Goal: Task Accomplishment & Management: Manage account settings

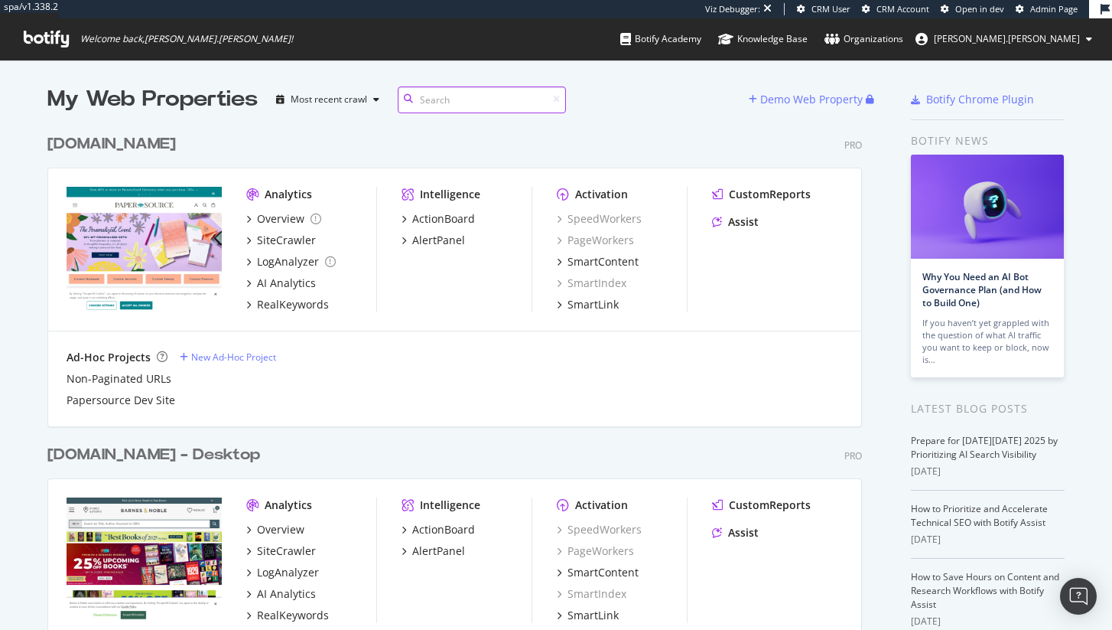
scroll to position [618, 1090]
click at [305, 235] on div "SiteCrawler" at bounding box center [286, 240] width 59 height 15
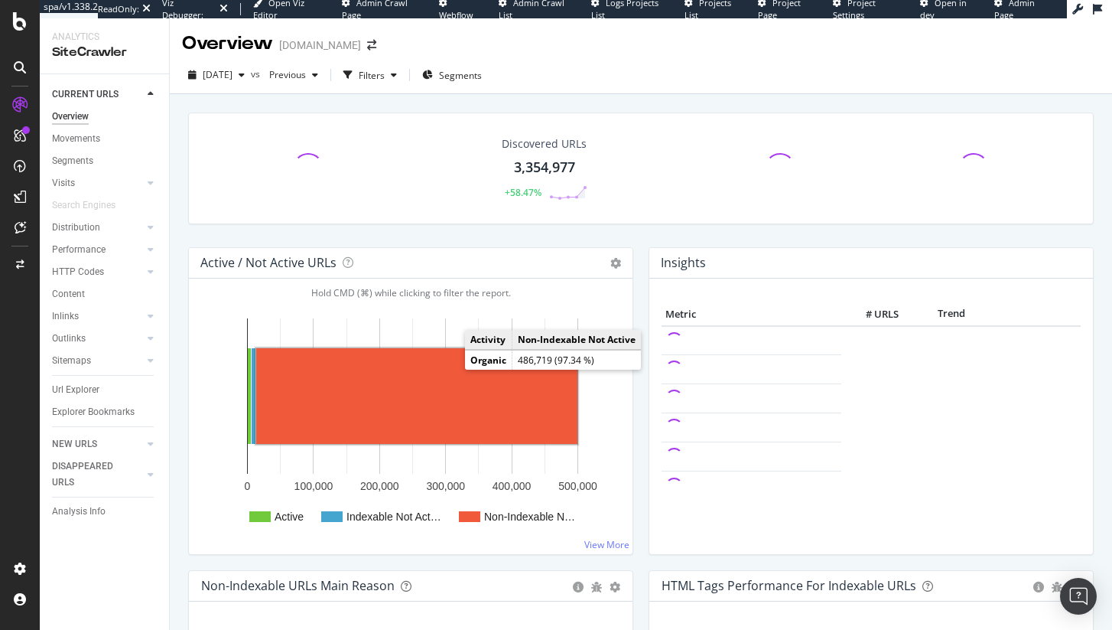
click at [451, 368] on rect "A chart." at bounding box center [416, 396] width 321 height 96
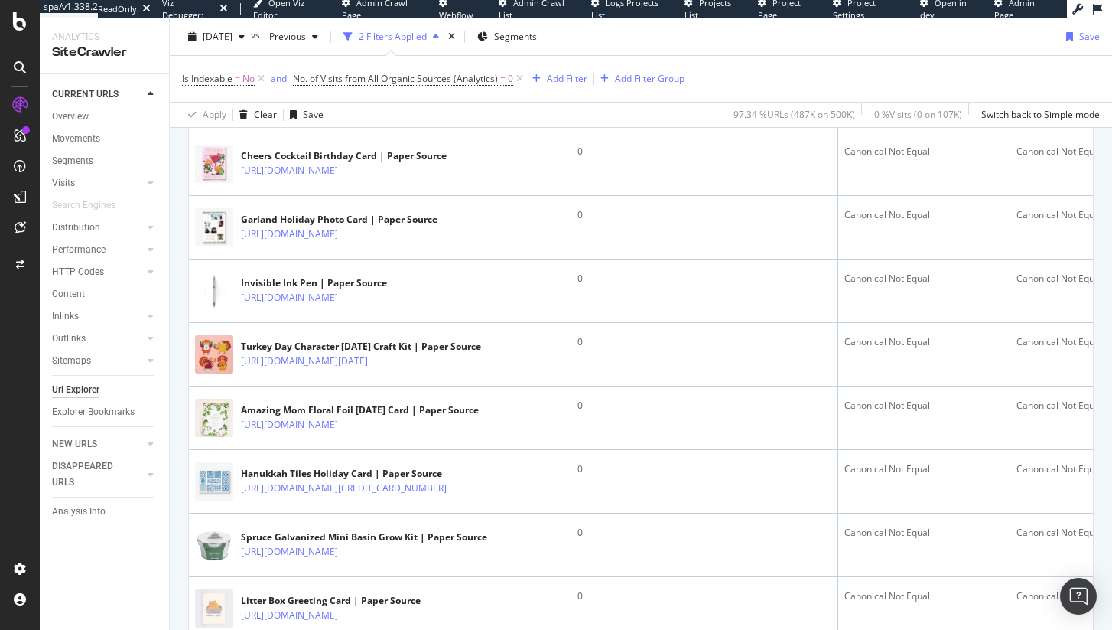
scroll to position [1610, 0]
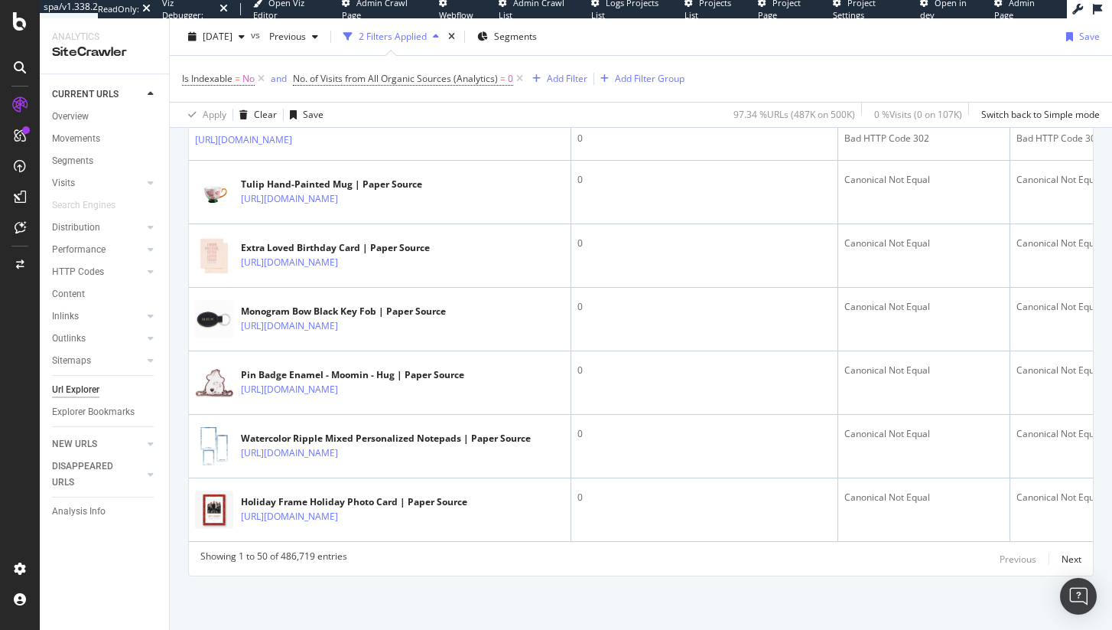
scroll to position [5144, 0]
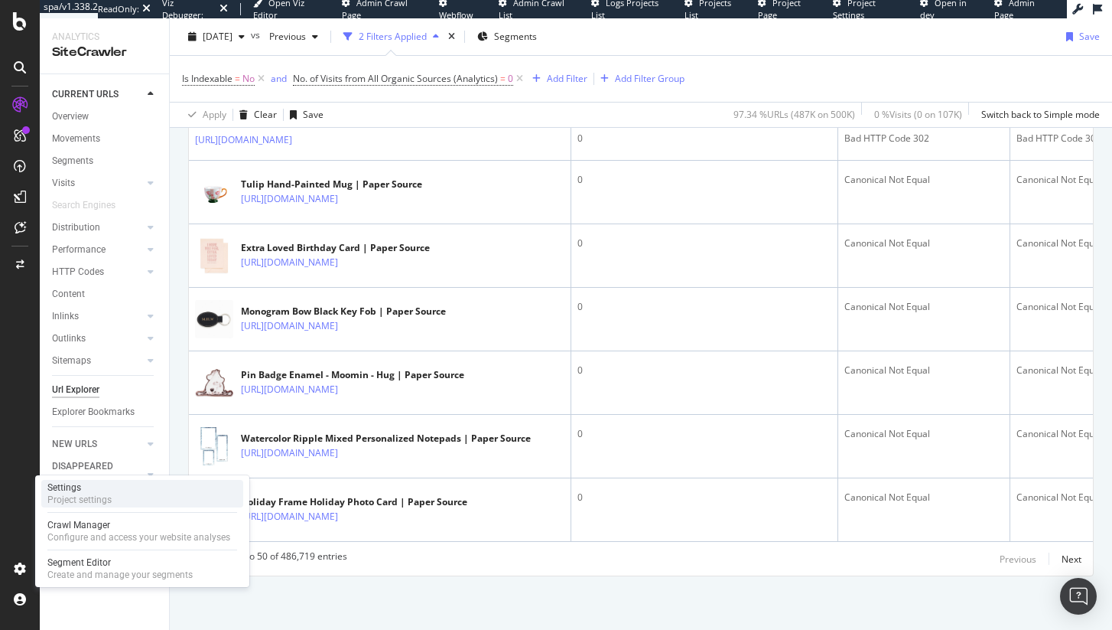
click at [109, 497] on div "Project settings" at bounding box center [79, 500] width 64 height 12
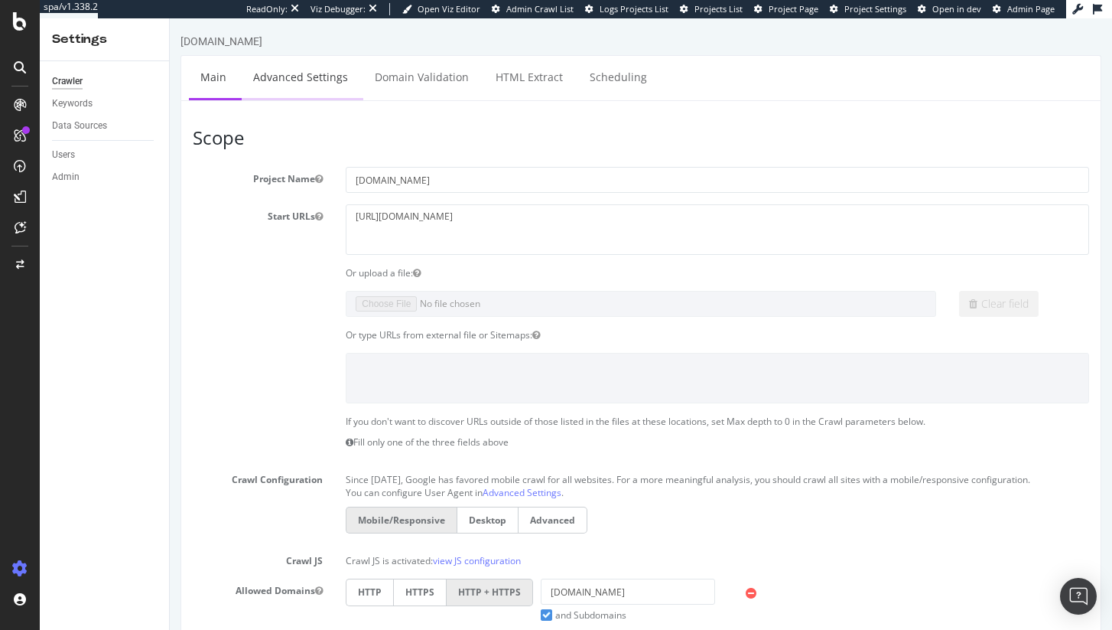
click at [317, 77] on link "Advanced Settings" at bounding box center [301, 77] width 118 height 42
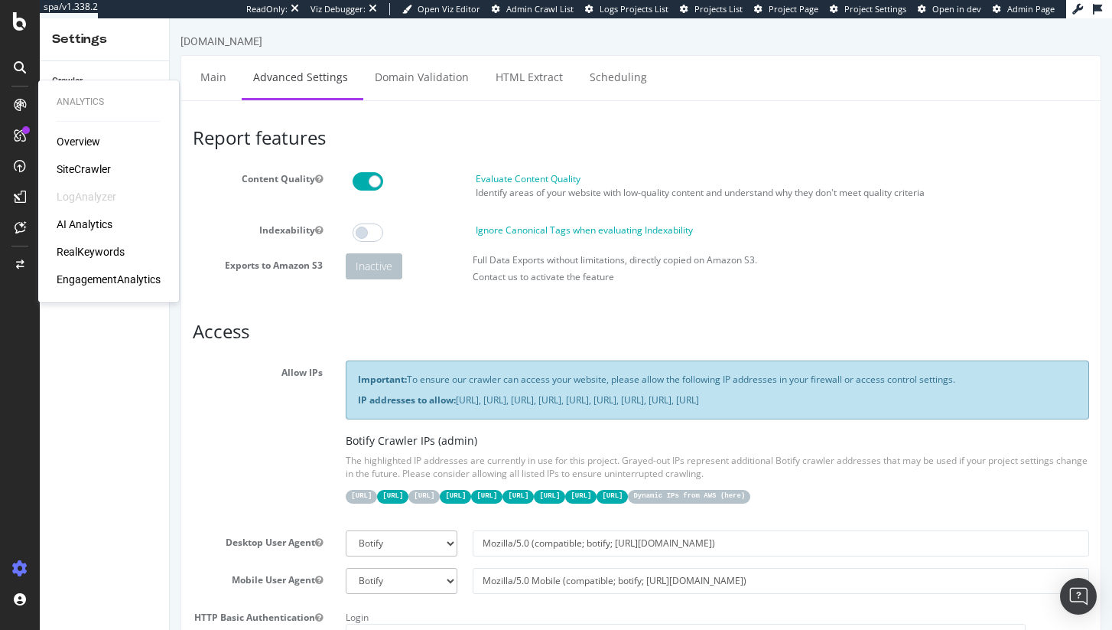
click at [77, 165] on div "SiteCrawler" at bounding box center [84, 168] width 54 height 15
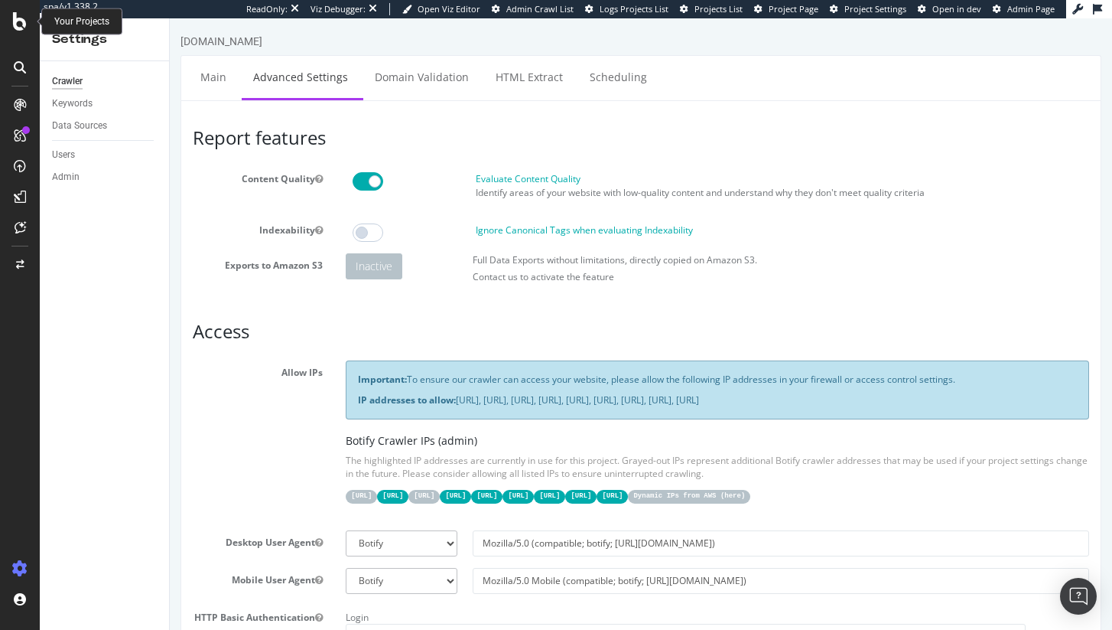
click at [15, 19] on icon at bounding box center [20, 21] width 14 height 18
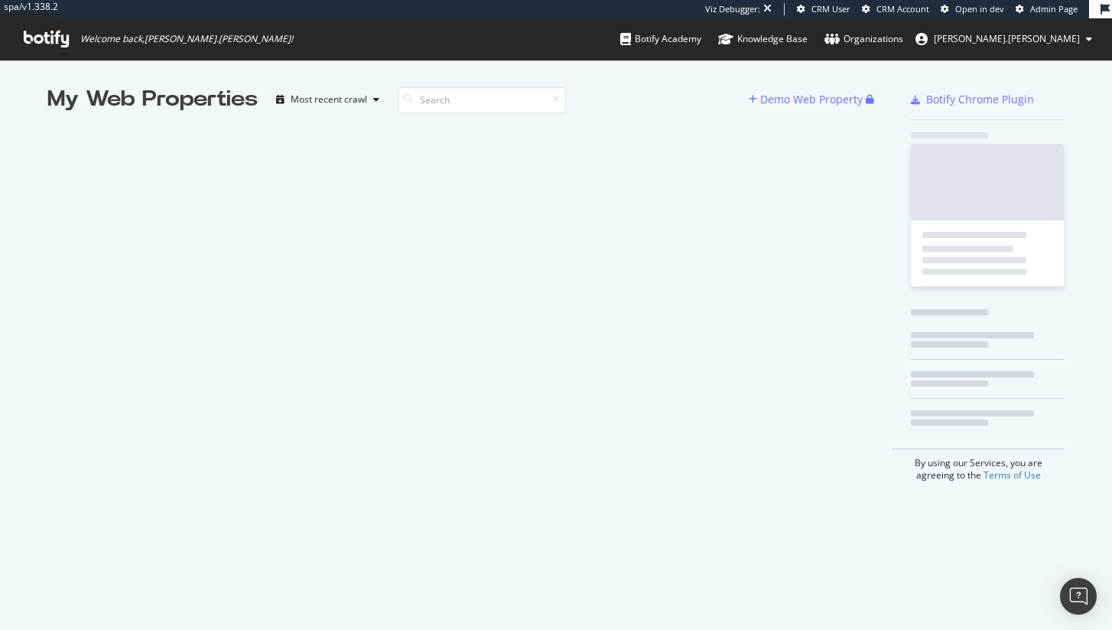
scroll to position [12, 12]
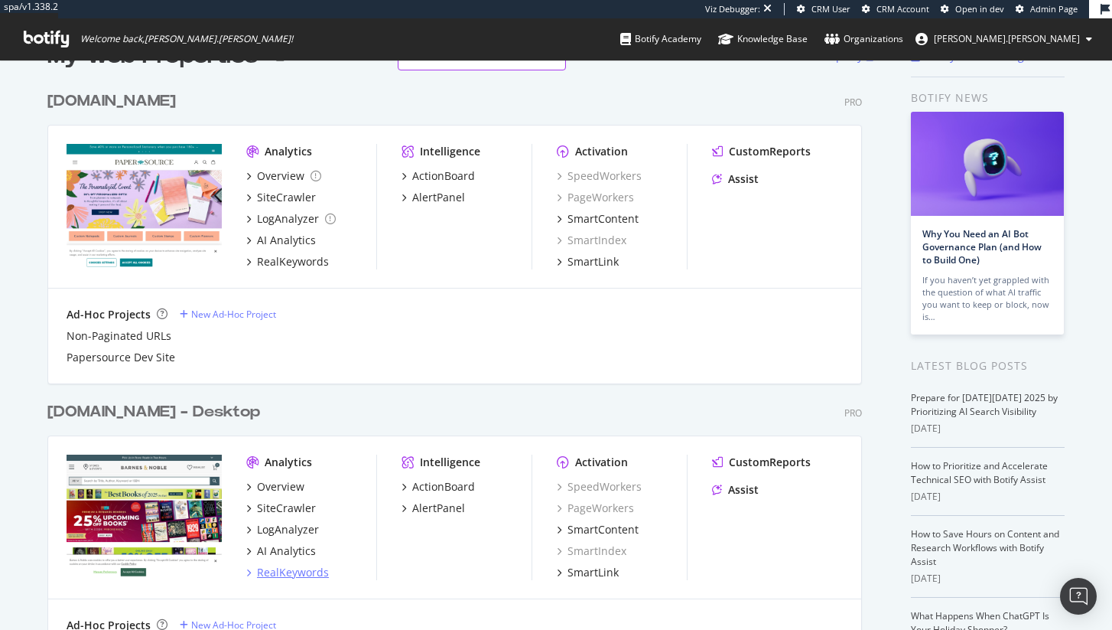
scroll to position [180, 0]
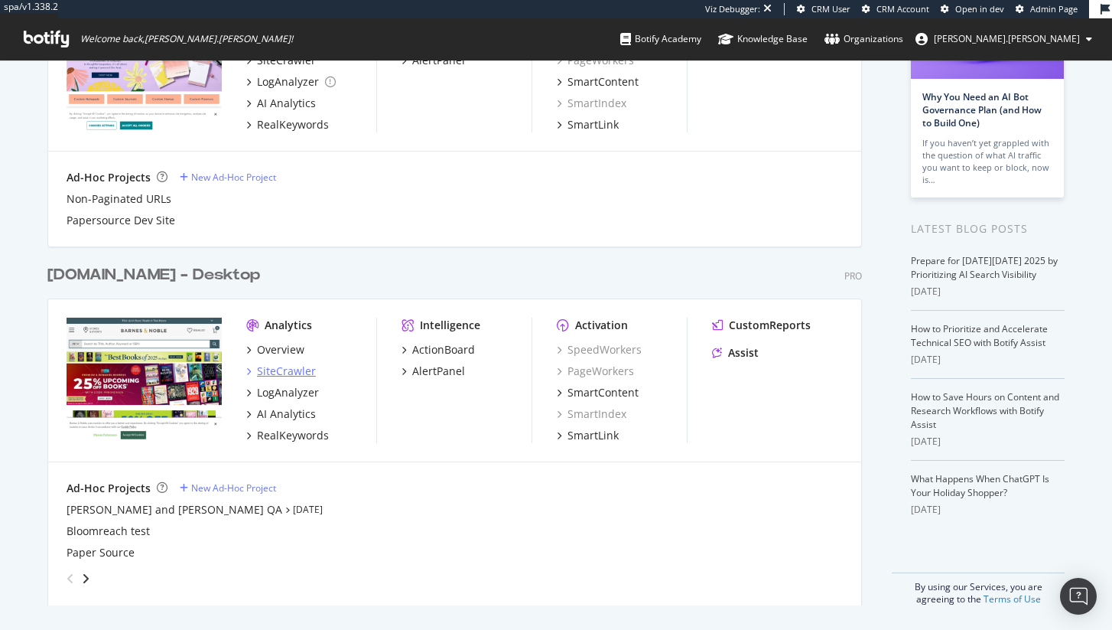
click at [284, 373] on div "SiteCrawler" at bounding box center [286, 370] width 59 height 15
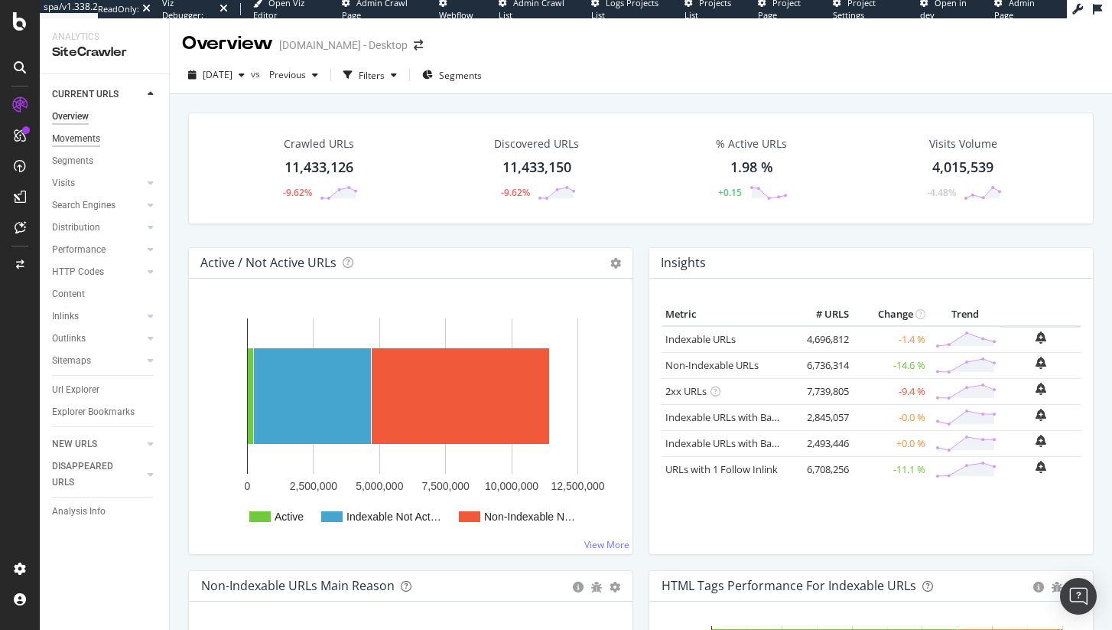
click at [79, 140] on div "Movements" at bounding box center [76, 139] width 48 height 16
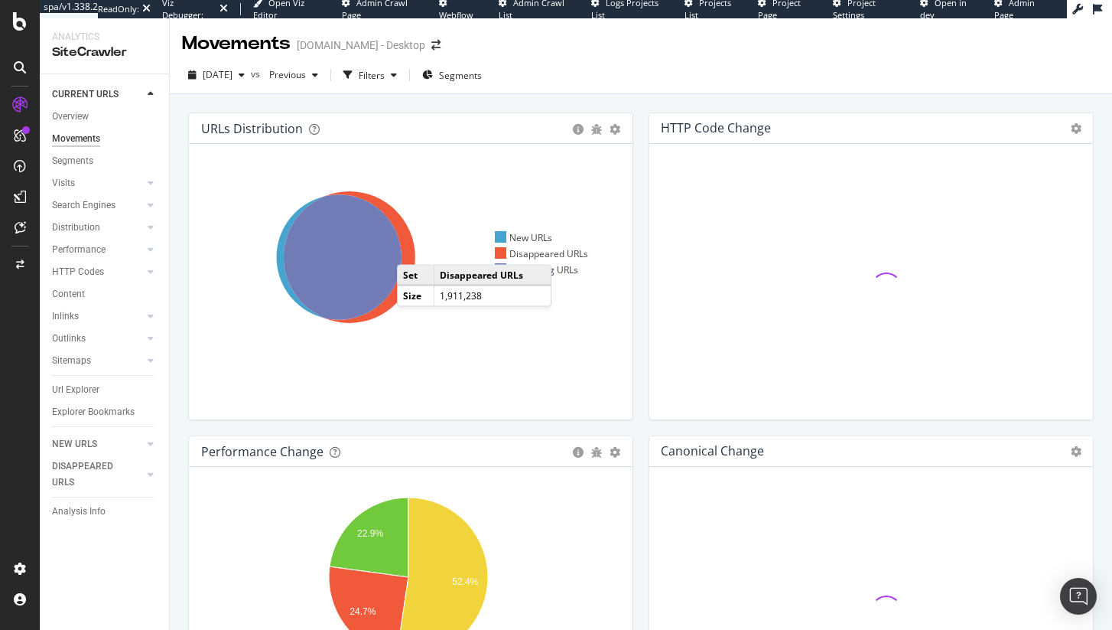
click at [412, 249] on icon at bounding box center [350, 257] width 132 height 132
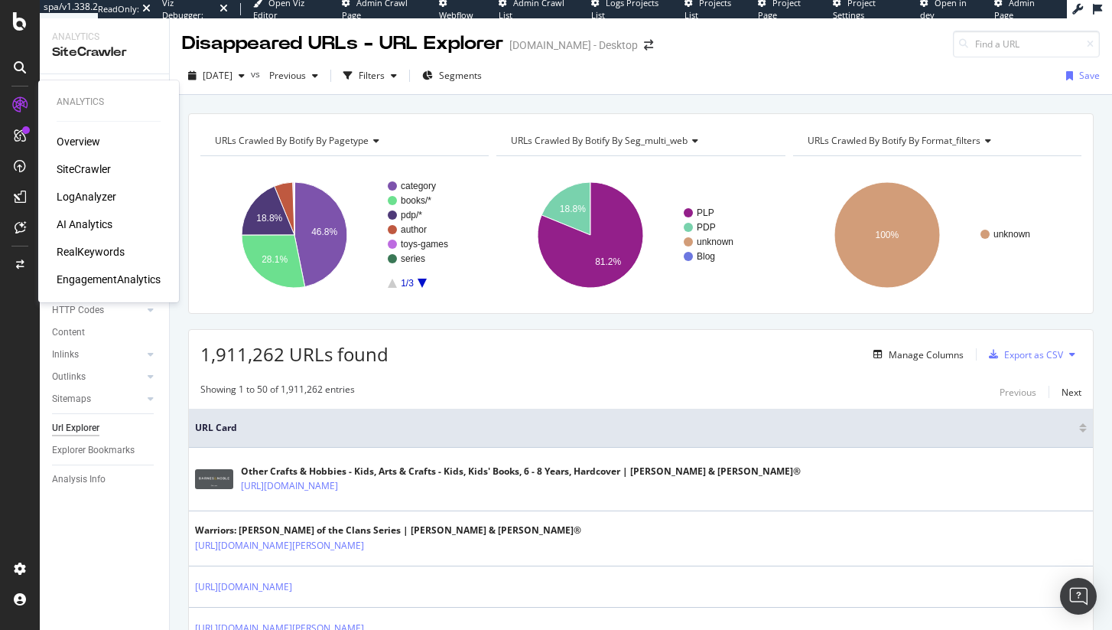
click at [90, 249] on div "RealKeywords" at bounding box center [91, 251] width 68 height 15
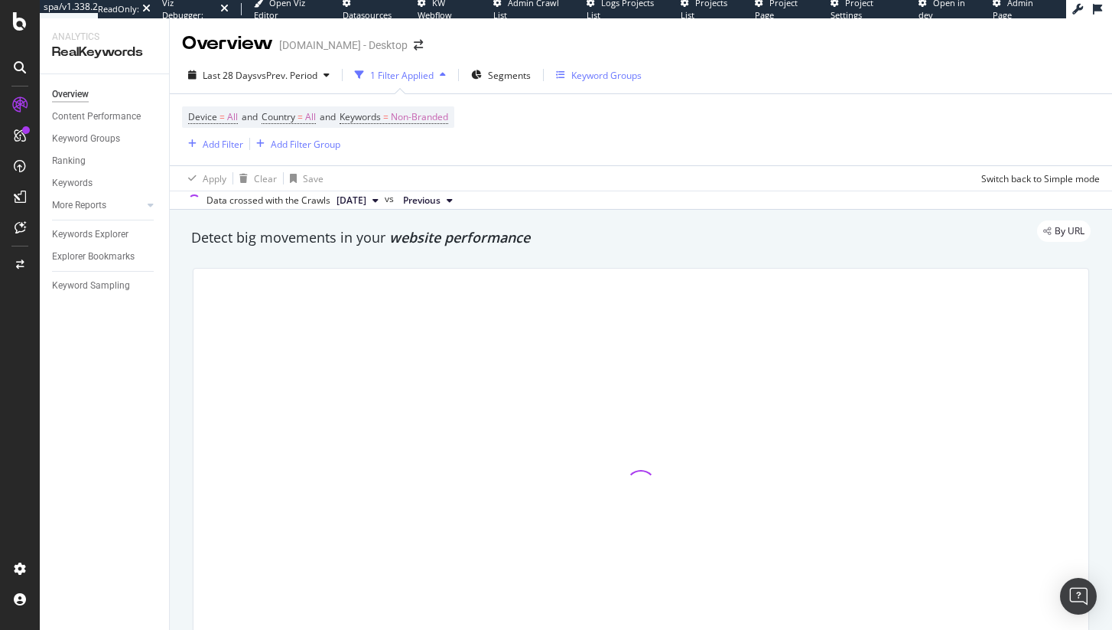
click at [600, 75] on div "Keyword Groups" at bounding box center [607, 75] width 70 height 13
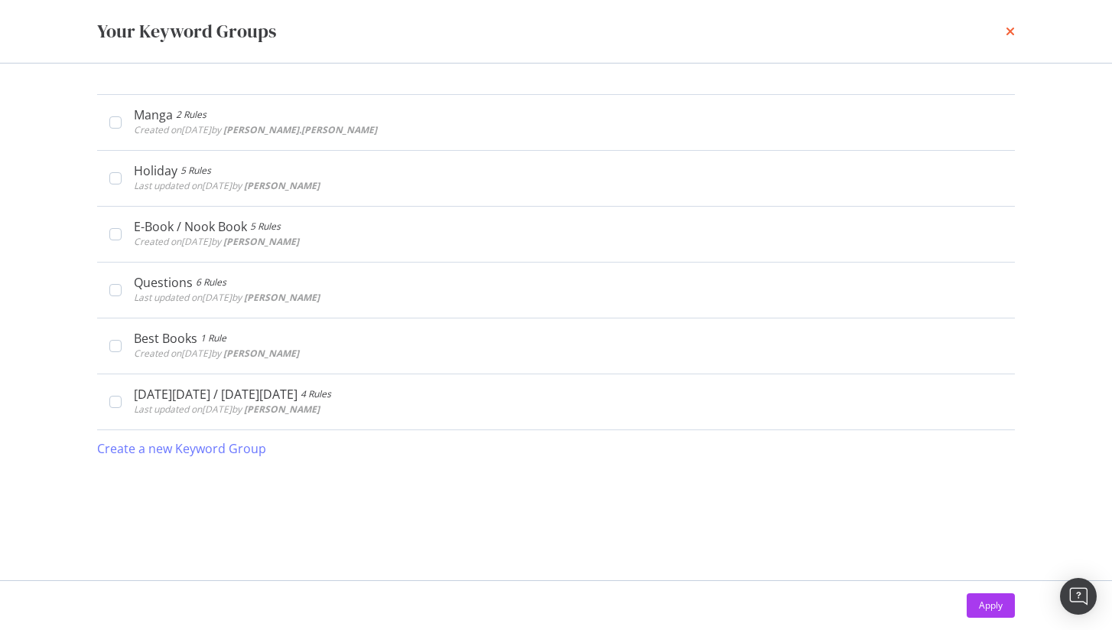
click at [1015, 31] on icon "times" at bounding box center [1010, 31] width 9 height 12
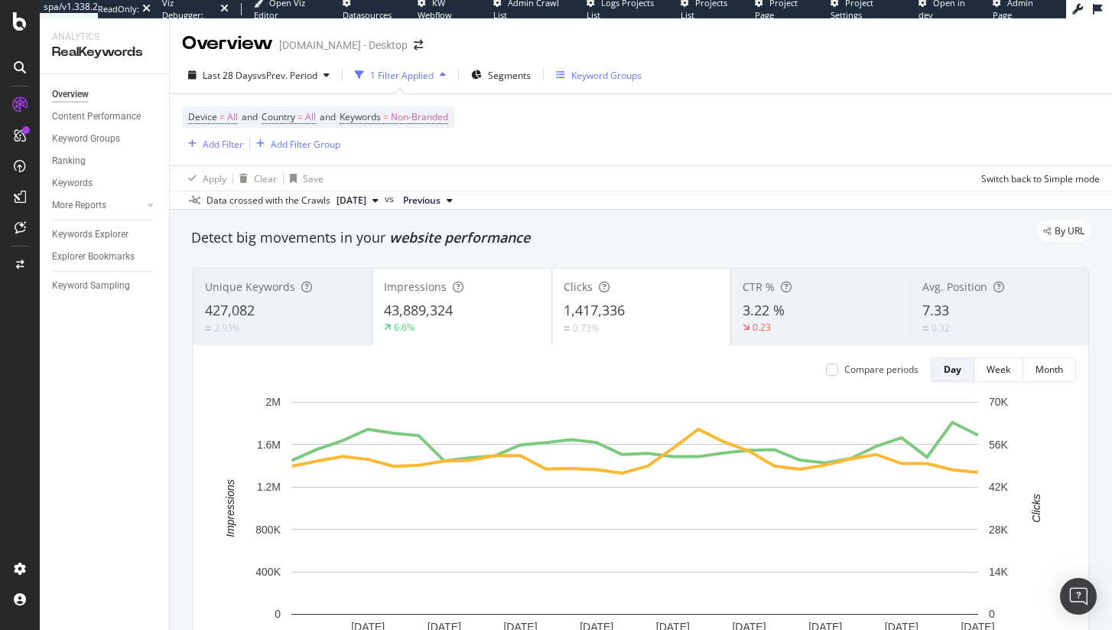
click at [597, 80] on div "Keyword Groups" at bounding box center [607, 75] width 70 height 13
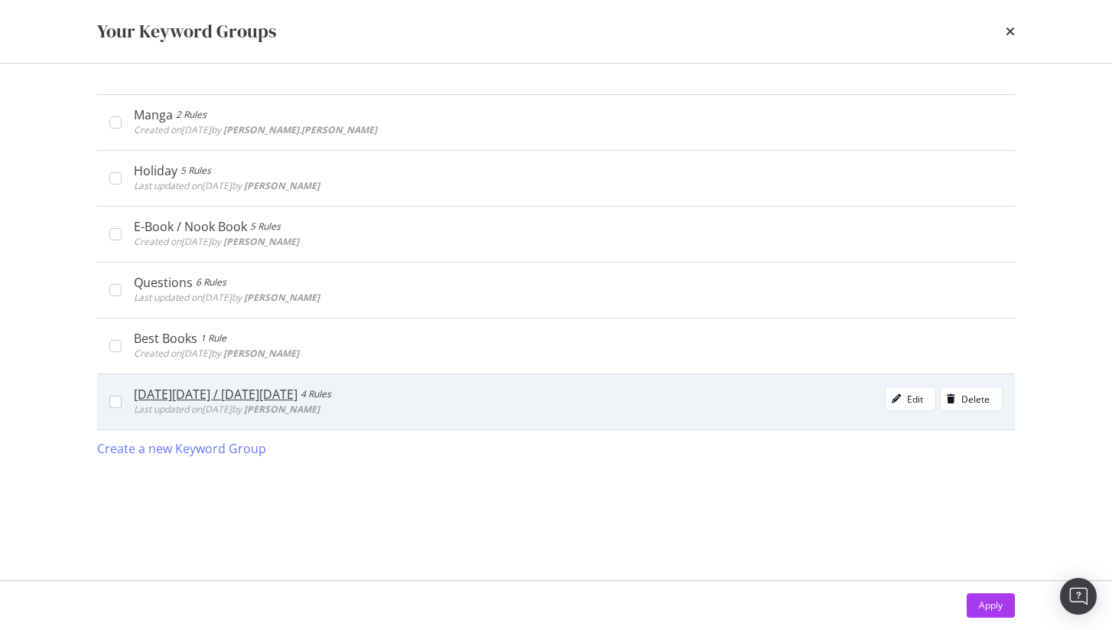
click at [209, 383] on div "Black Friday / Cyber Monday 4 Rules Last updated on 2020 Oct 28th by timothy Ed…" at bounding box center [556, 401] width 918 height 56
click at [896, 401] on icon "modal" at bounding box center [896, 398] width 9 height 9
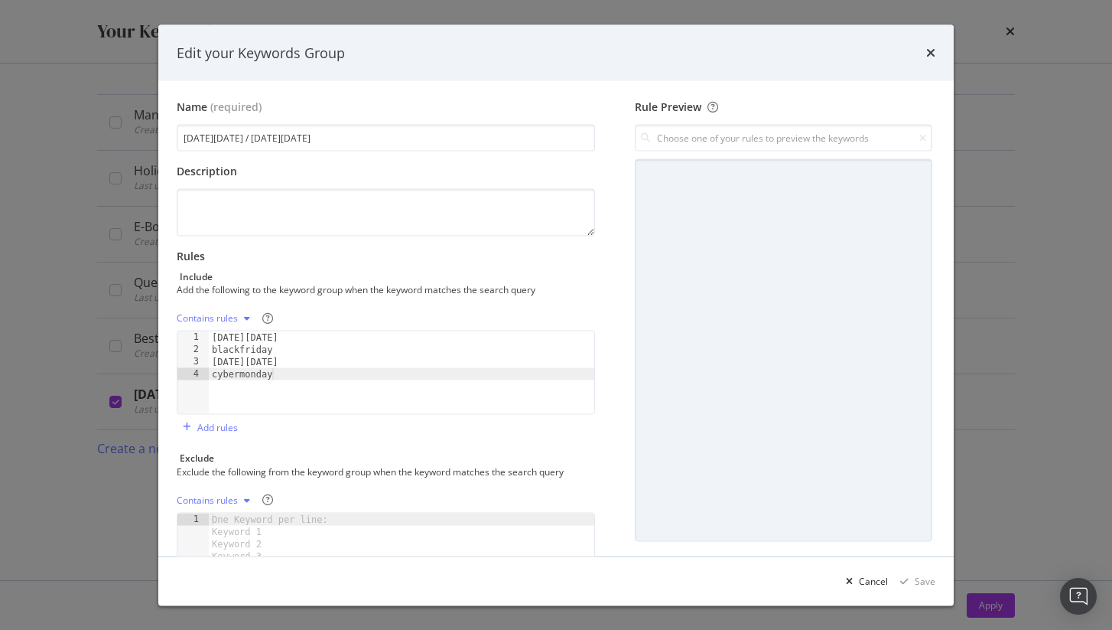
type textarea "black friday"
click at [268, 337] on div "black friday blackfriday cyber monday cybermonday" at bounding box center [402, 384] width 386 height 107
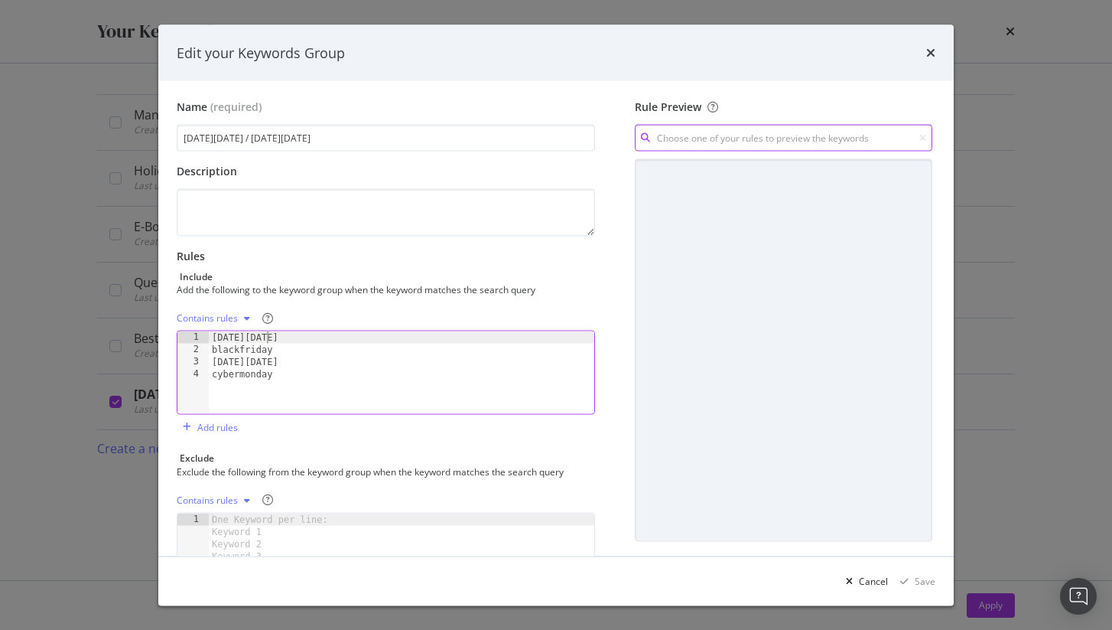
click at [698, 138] on input "modal" at bounding box center [784, 138] width 298 height 27
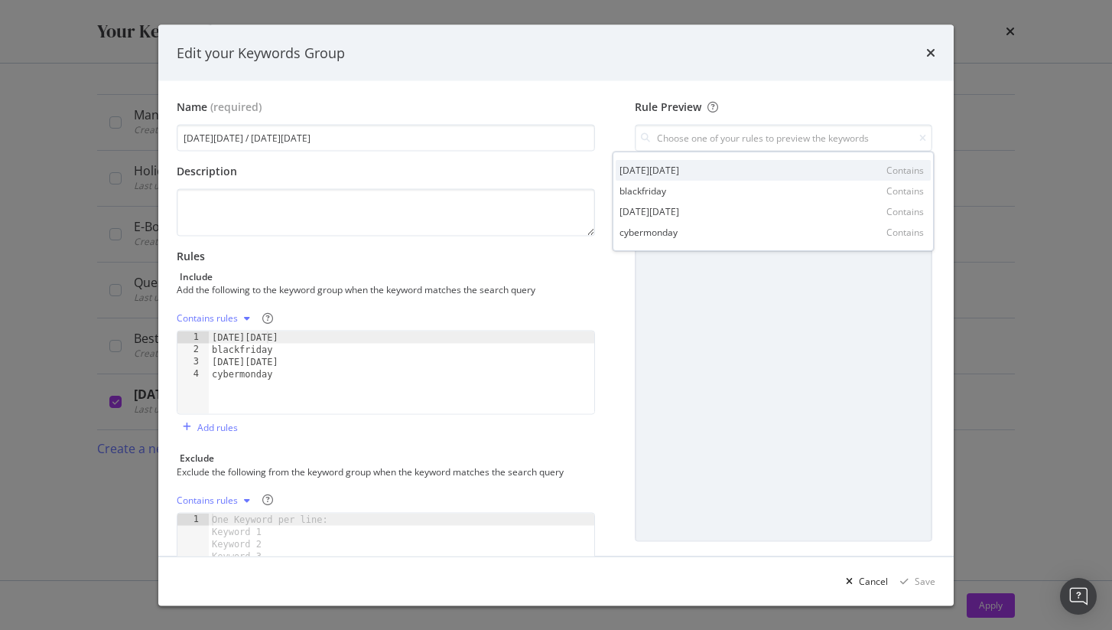
click at [679, 161] on div "black friday Contains" at bounding box center [773, 170] width 315 height 21
type input "black friday"
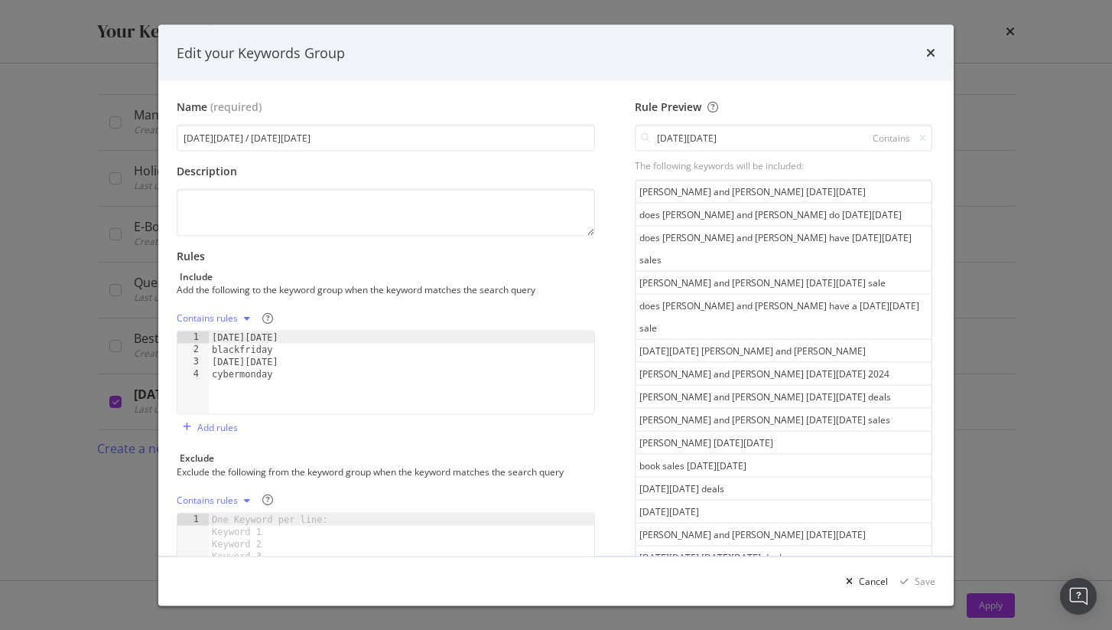
click at [939, 47] on div "Edit your Keywords Group" at bounding box center [556, 52] width 796 height 57
click at [933, 54] on icon "times" at bounding box center [931, 53] width 9 height 12
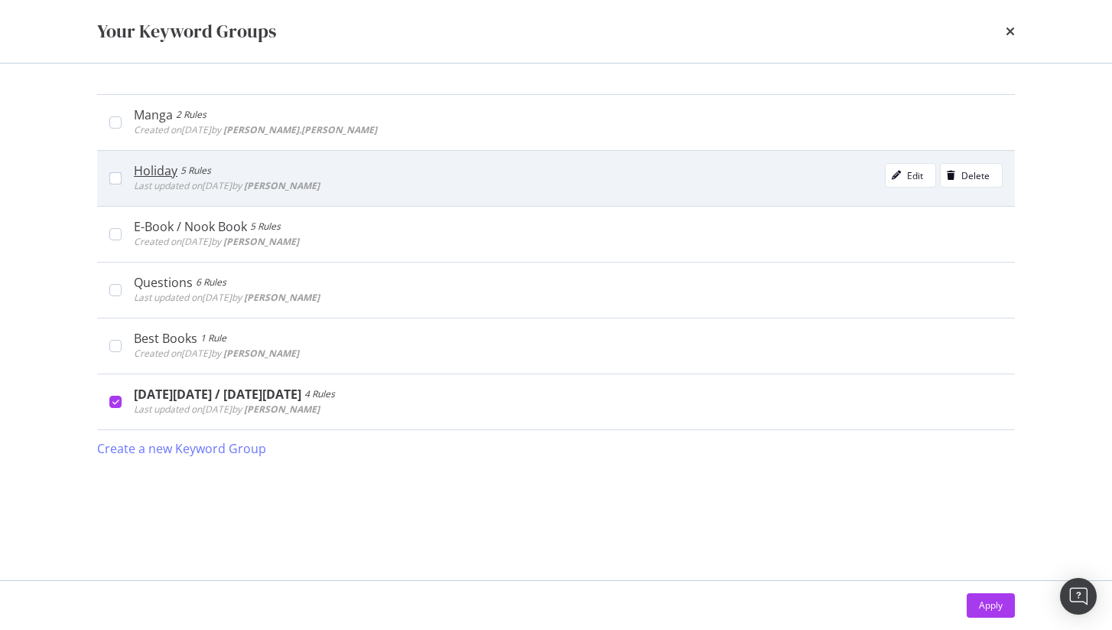
click at [320, 174] on div "Holiday 5 Rules" at bounding box center [227, 170] width 186 height 15
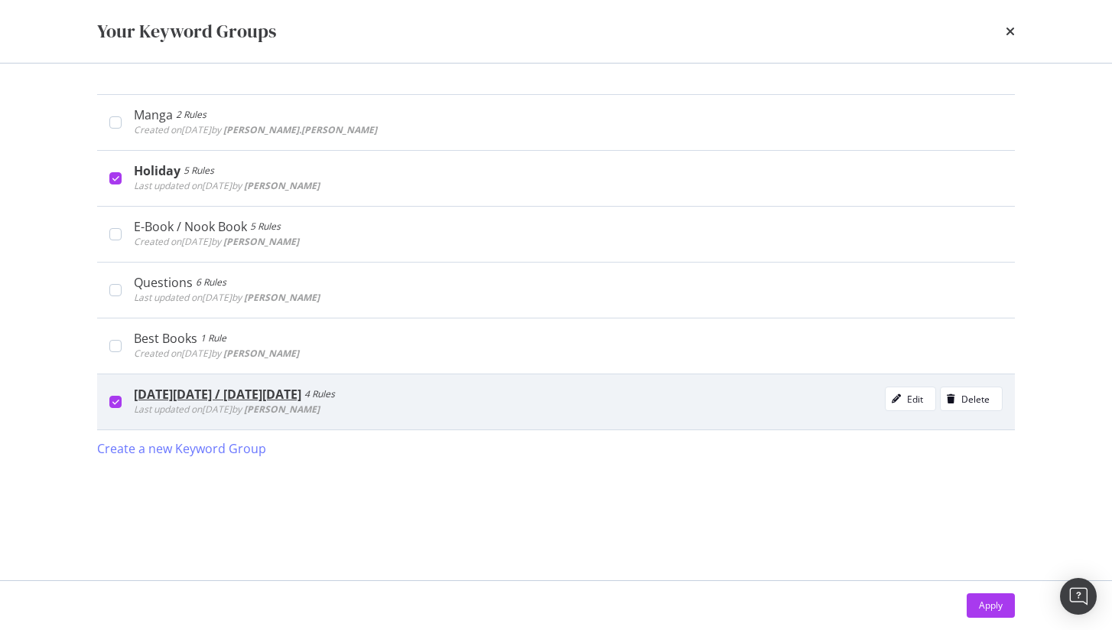
click at [121, 408] on div "modal" at bounding box center [115, 402] width 12 height 12
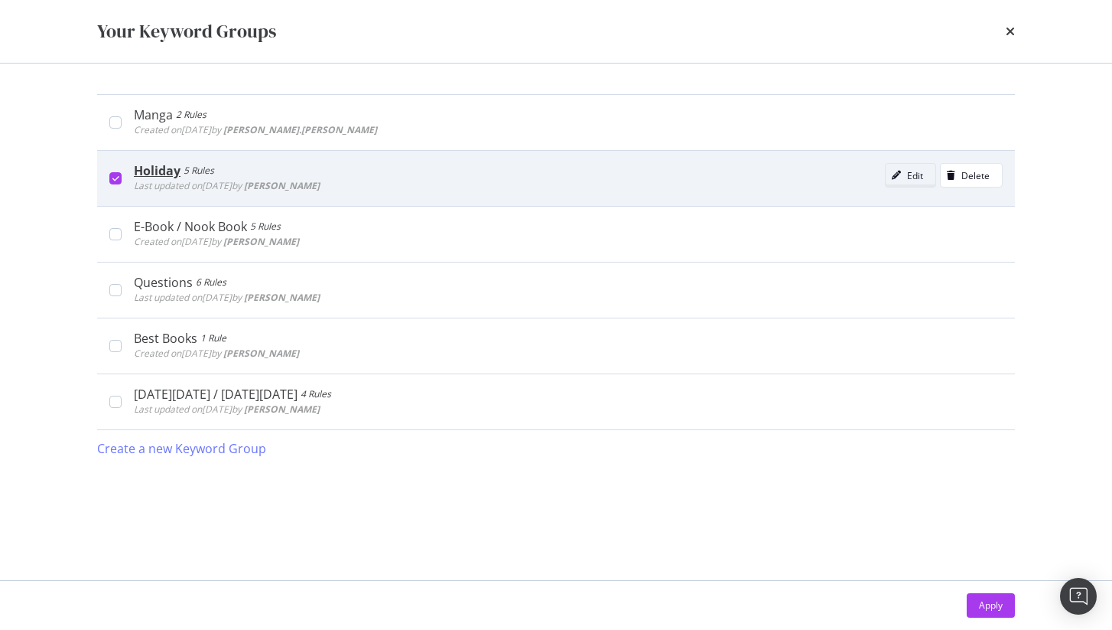
click at [918, 178] on div "Edit" at bounding box center [915, 175] width 16 height 13
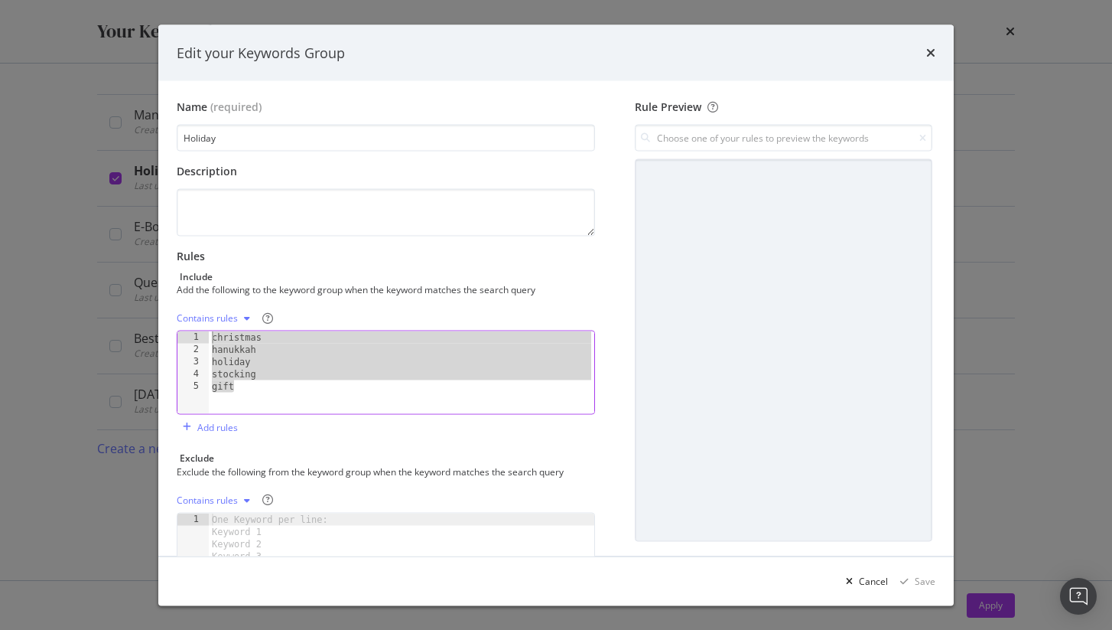
drag, startPoint x: 243, startPoint y: 390, endPoint x: 216, endPoint y: 326, distance: 69.6
click at [216, 326] on div "Contains rules gift 1 2 3 4 5 christmas hanukkah holiday stocking gift XXXXXXXX…" at bounding box center [386, 360] width 419 height 109
click at [936, 52] on div "Edit your Keywords Group" at bounding box center [556, 52] width 796 height 57
click at [213, 487] on div "Exclude Exclude the following from the keyword group when the keyword matches t…" at bounding box center [386, 535] width 419 height 169
click at [272, 396] on div "christmas hanukkah holiday stocking gift" at bounding box center [402, 384] width 386 height 107
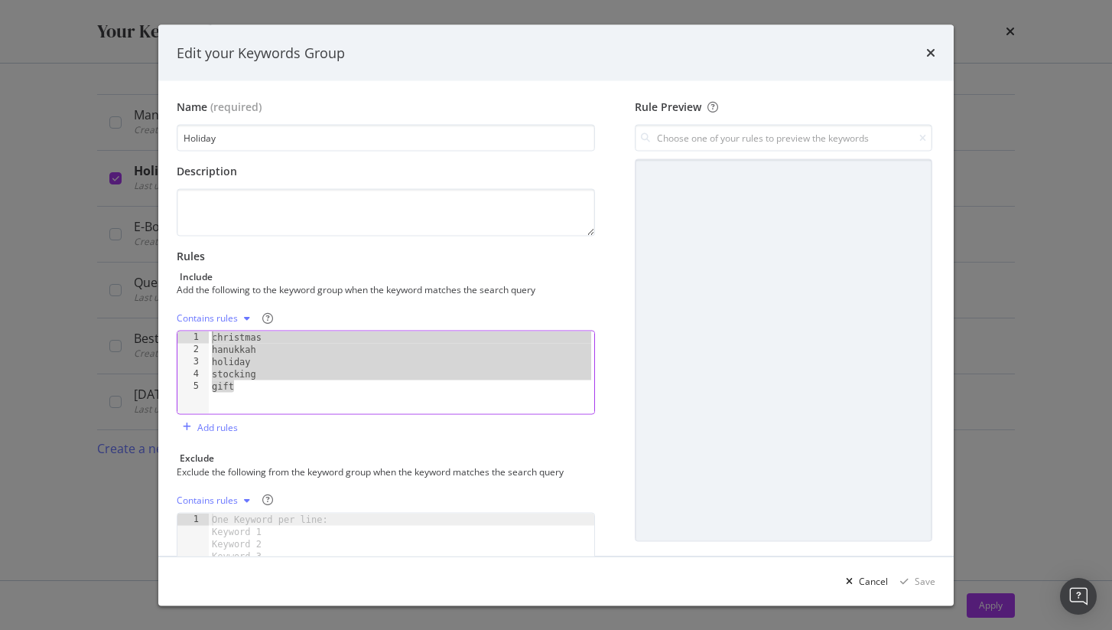
drag, startPoint x: 276, startPoint y: 389, endPoint x: 181, endPoint y: 321, distance: 117.9
click at [181, 321] on div "Contains rules gift 1 2 3 4 5 christmas hanukkah holiday stocking gift XXXXXXXX…" at bounding box center [386, 360] width 419 height 109
type textarea "christmas hanukkah"
click at [926, 41] on div "Edit your Keywords Group" at bounding box center [556, 52] width 796 height 57
click at [935, 52] on icon "times" at bounding box center [931, 53] width 9 height 12
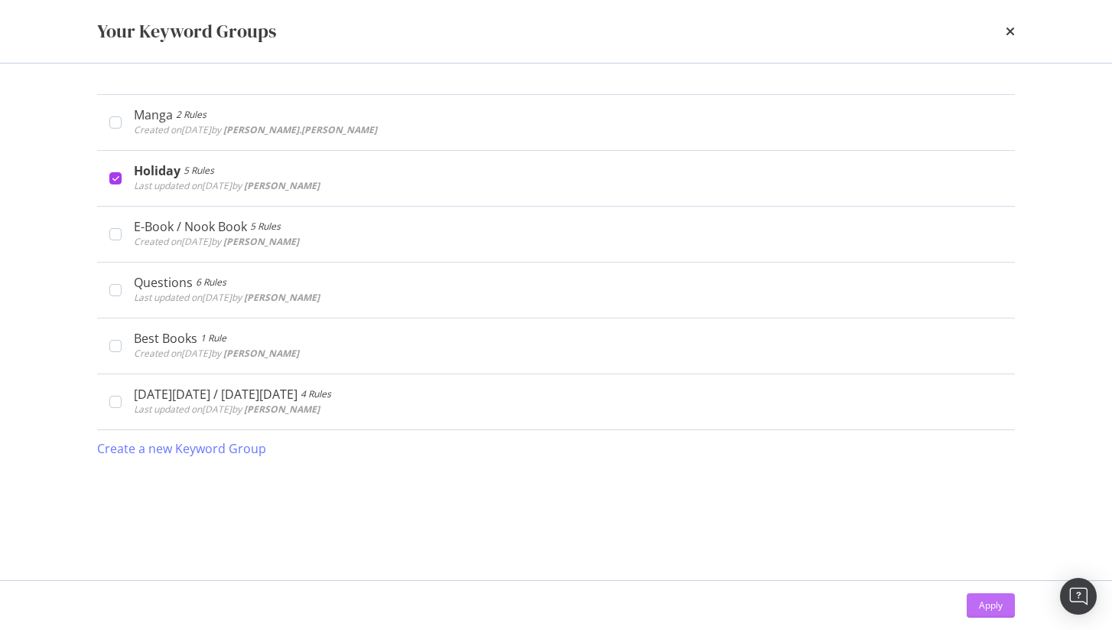
click at [975, 608] on button "Apply" at bounding box center [991, 605] width 48 height 24
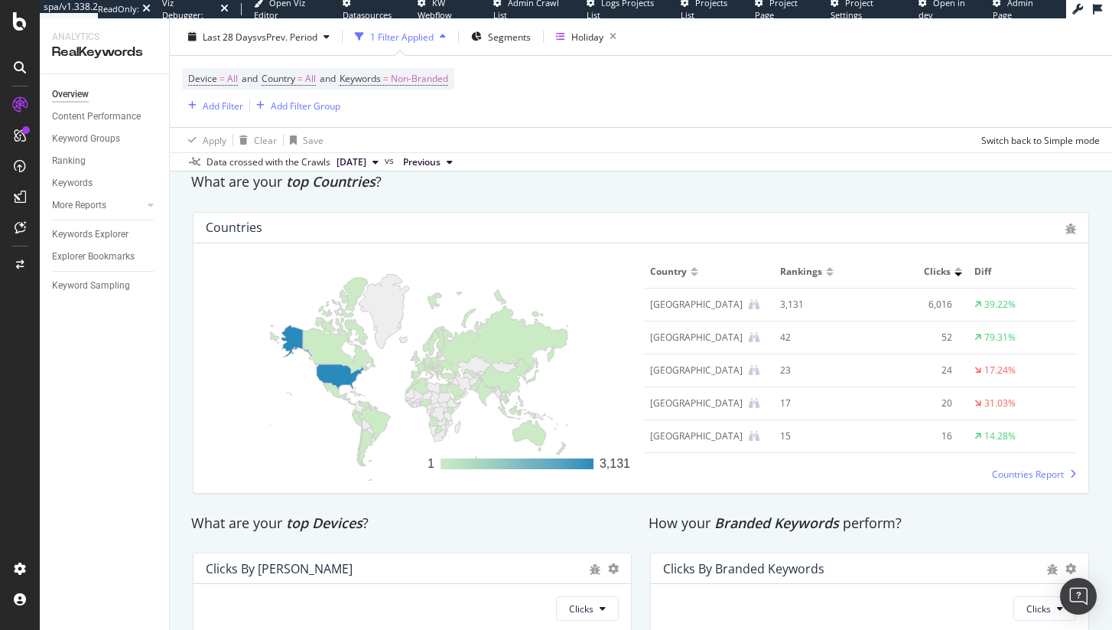
scroll to position [1904, 0]
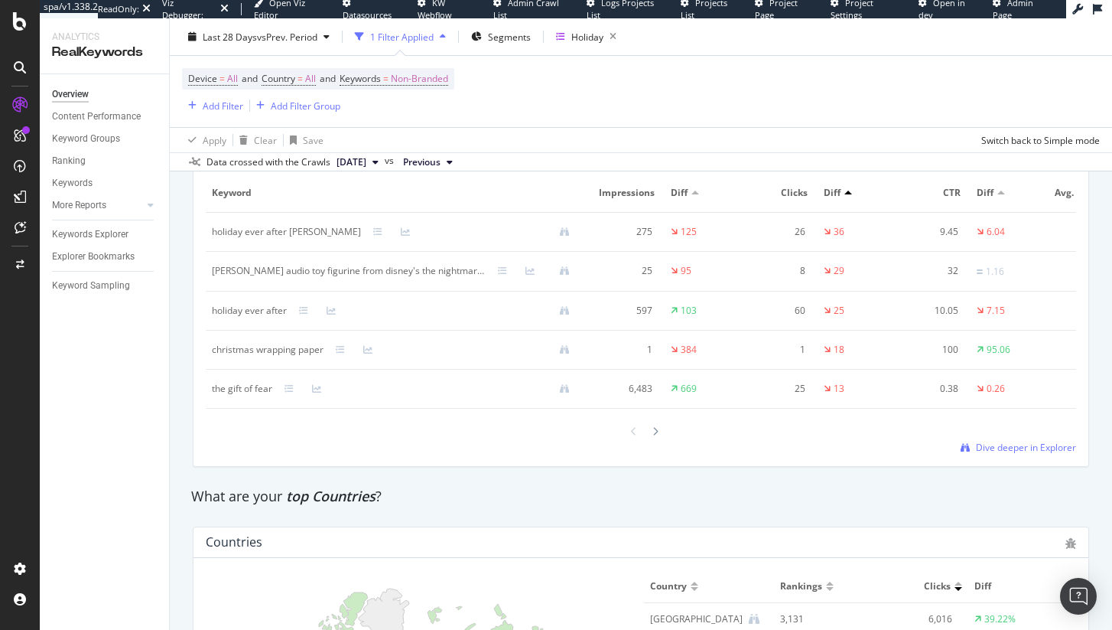
click at [426, 278] on div "tonies jack skellington audio toy figurine from disney's the nightmare before c…" at bounding box center [349, 271] width 274 height 14
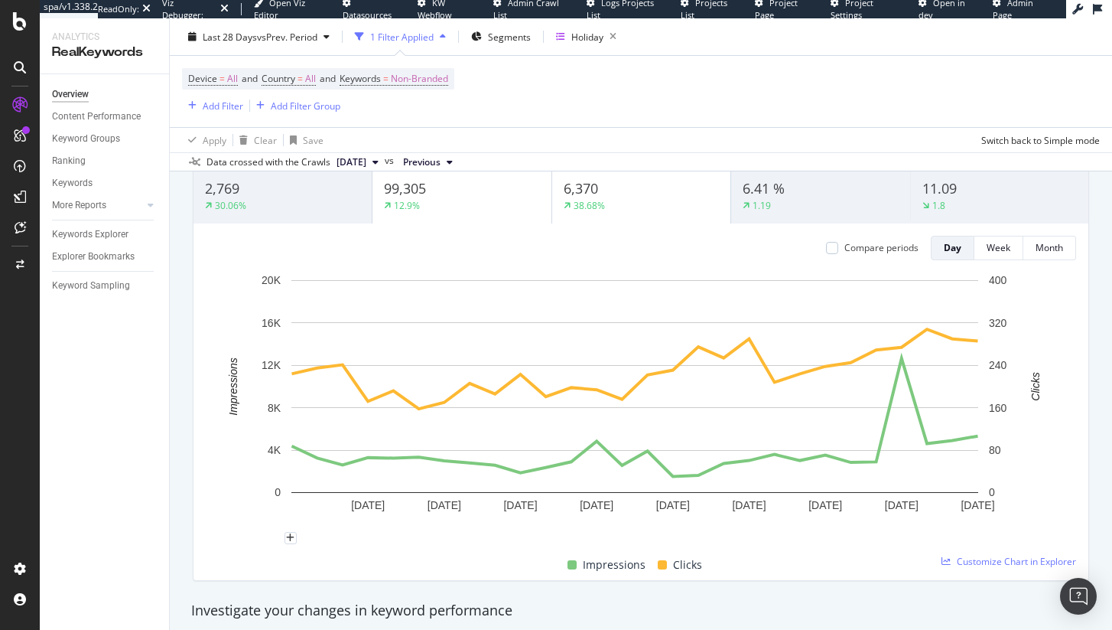
scroll to position [0, 0]
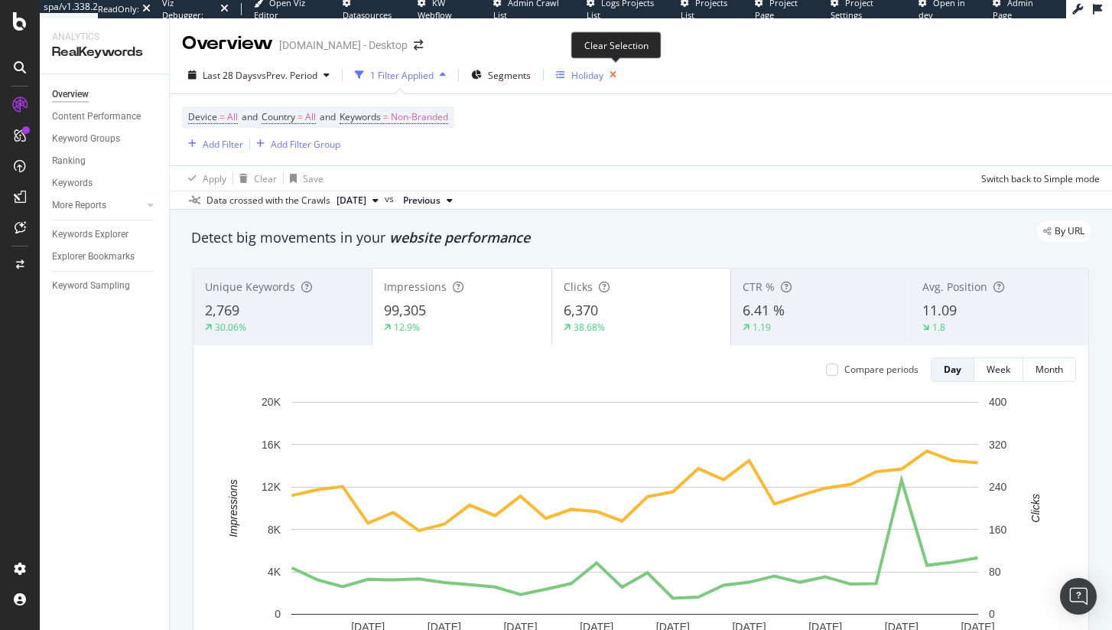
click at [618, 70] on icon "button" at bounding box center [613, 74] width 19 height 21
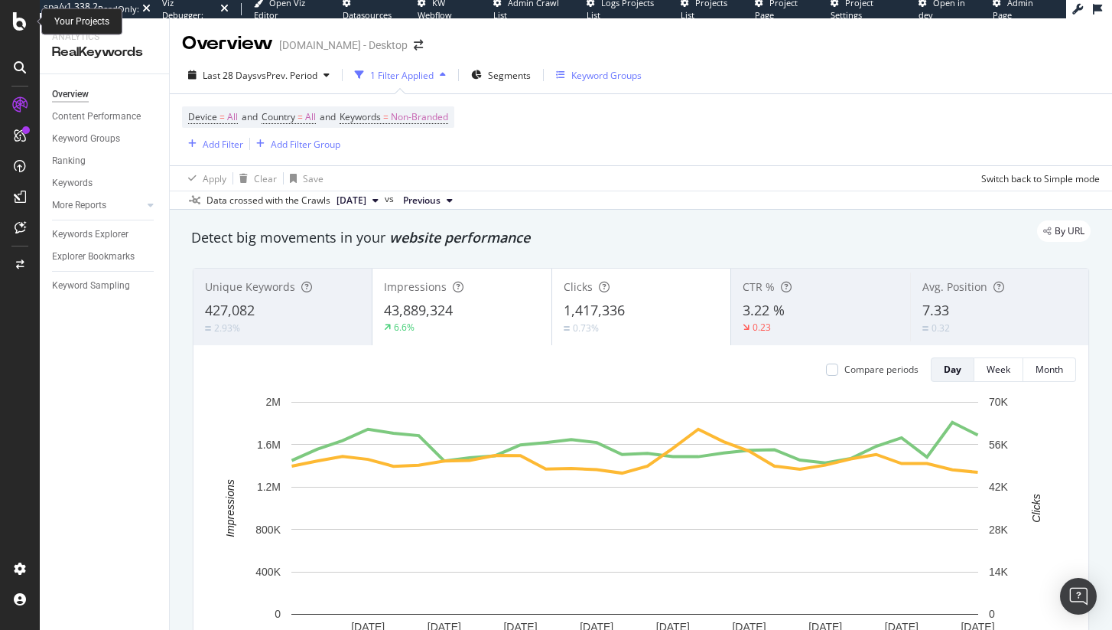
click at [23, 21] on icon at bounding box center [20, 21] width 14 height 18
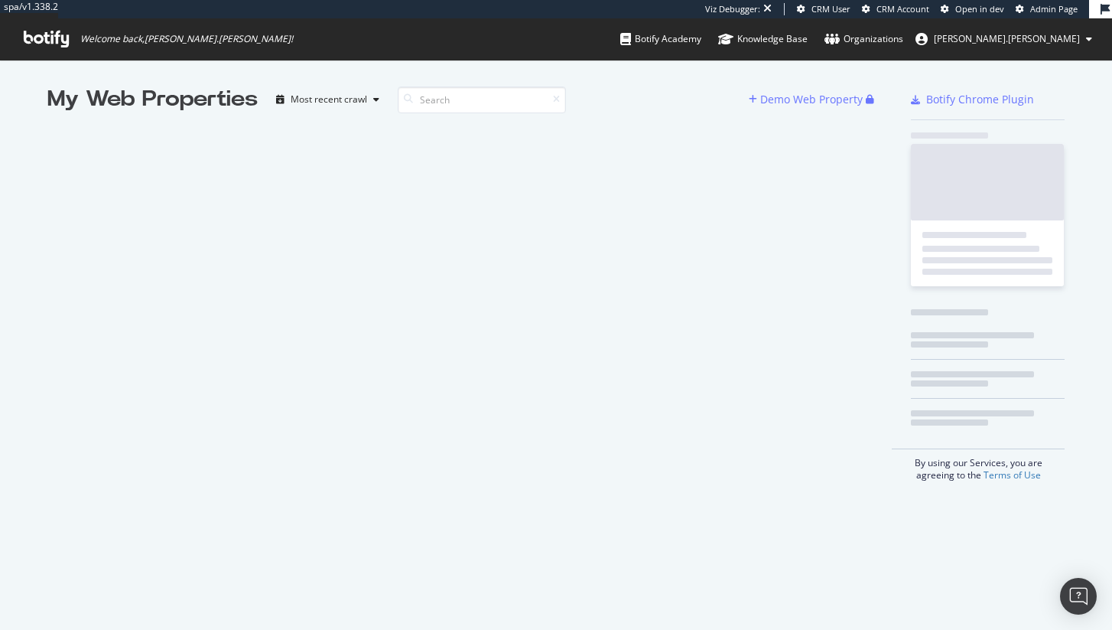
scroll to position [618, 1090]
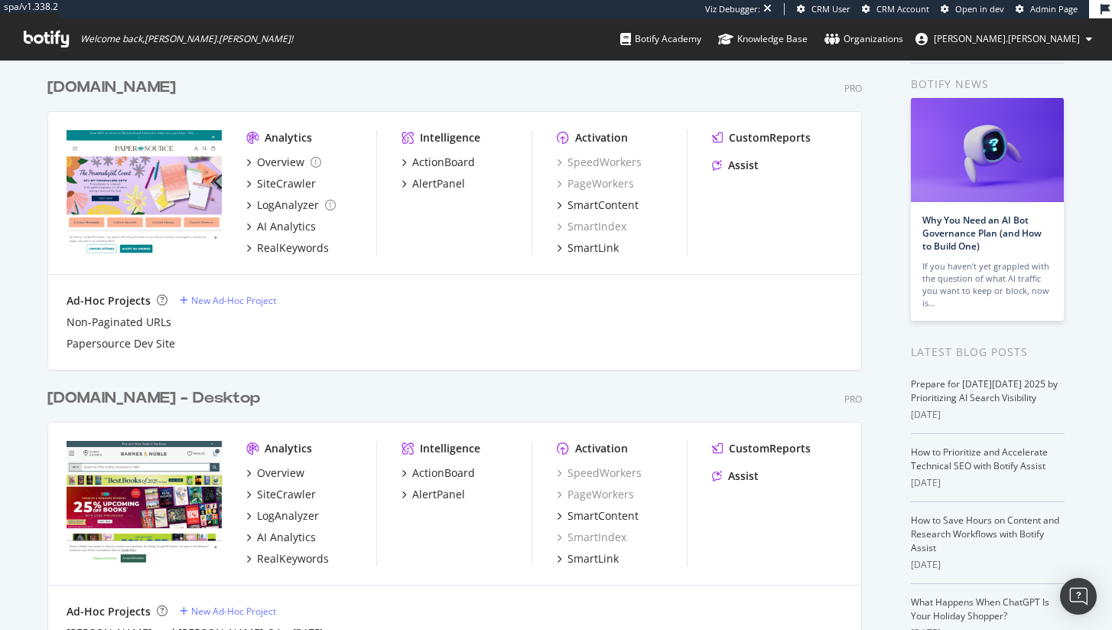
scroll to position [96, 0]
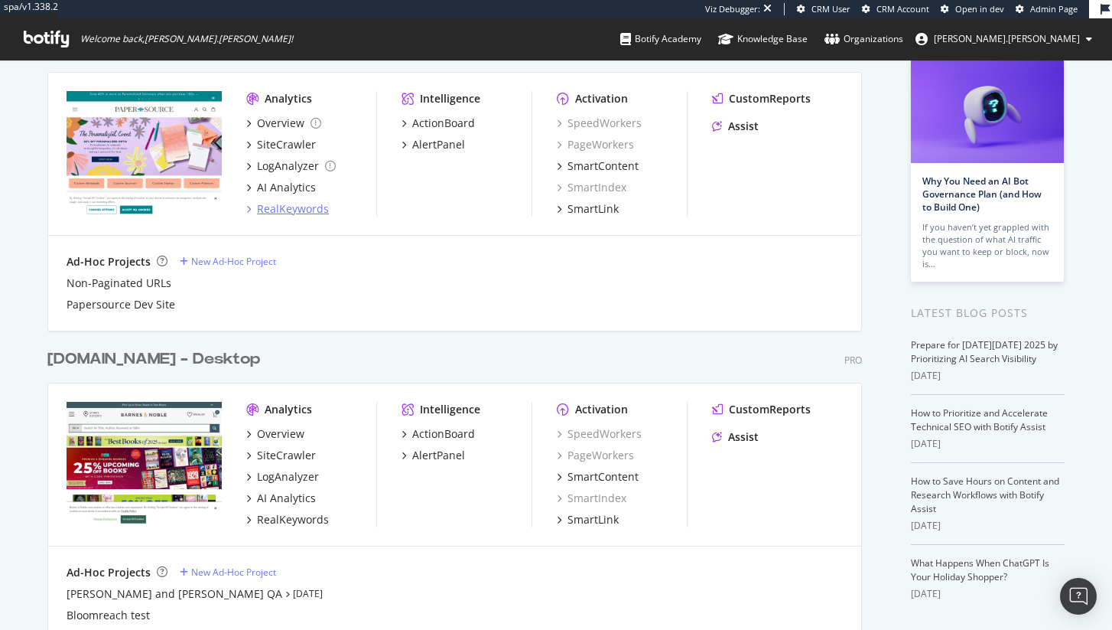
click at [285, 211] on div "RealKeywords" at bounding box center [293, 208] width 72 height 15
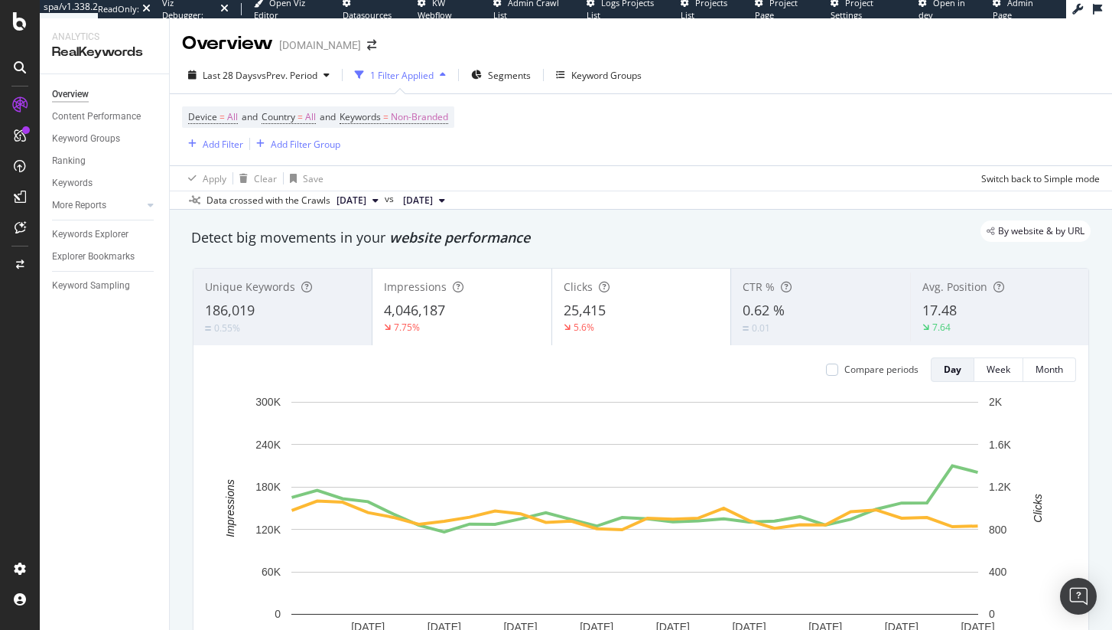
click at [587, 88] on div "Last 28 Days vs Prev. Period 1 Filter Applied Segments Keyword Groups" at bounding box center [641, 78] width 943 height 31
click at [593, 80] on div "Keyword Groups" at bounding box center [607, 75] width 70 height 13
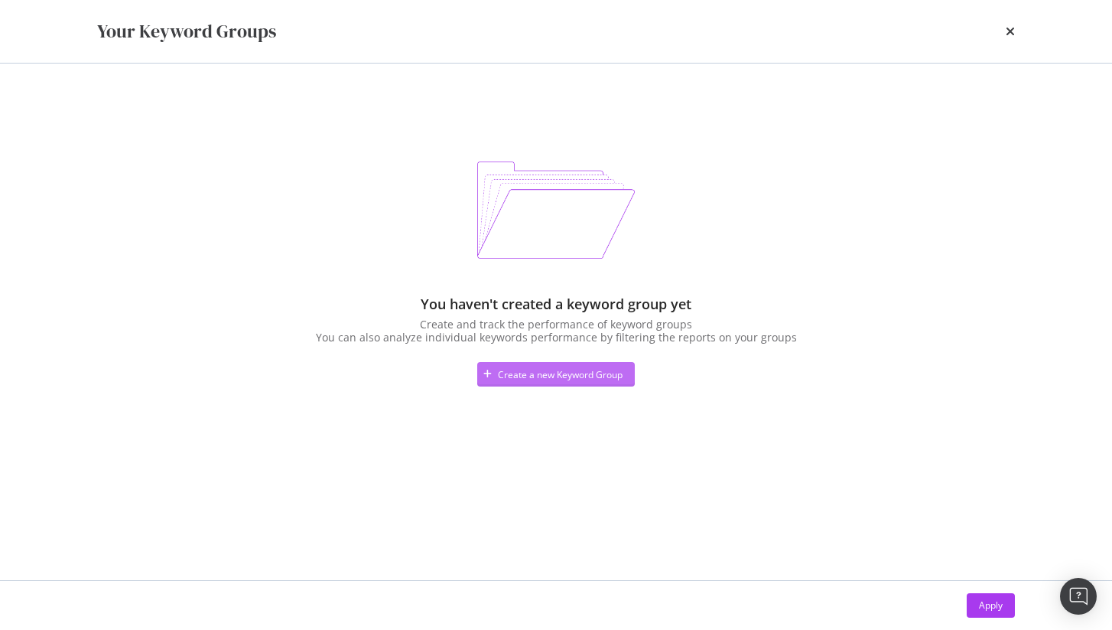
click at [622, 379] on div "Create a new Keyword Group" at bounding box center [560, 374] width 125 height 13
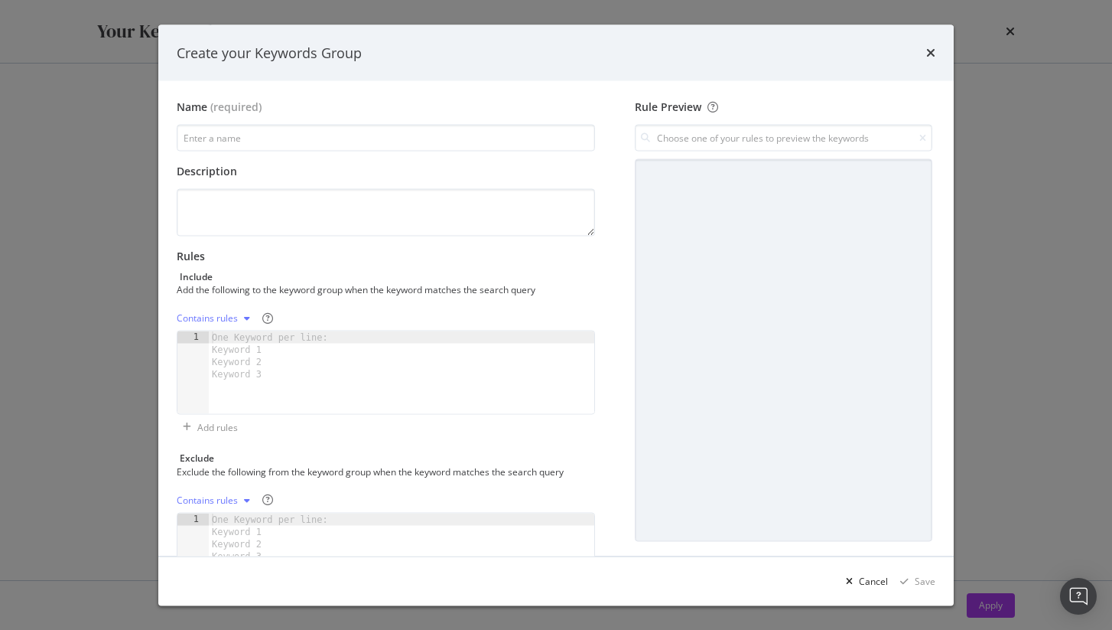
click at [295, 347] on div "One Keyword per line: Keyword 1 Keyword 2 Keyword 3" at bounding box center [273, 355] width 128 height 49
paste textarea "cybermonday"
type textarea "cybermonday"
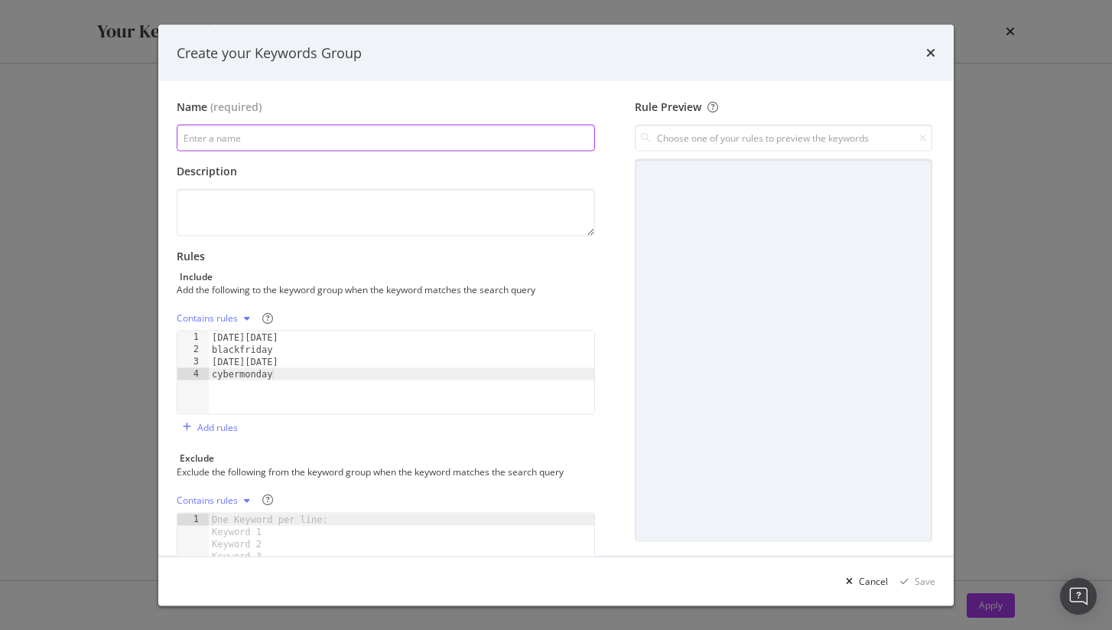
click at [258, 137] on input "modal" at bounding box center [386, 138] width 419 height 27
click at [243, 106] on span "(required)" at bounding box center [235, 106] width 51 height 15
click at [252, 141] on input "modal" at bounding box center [386, 138] width 419 height 27
paste input "[DATE][DATE] / [DATE][DATE]"
type input "[DATE][DATE] / [DATE][DATE]"
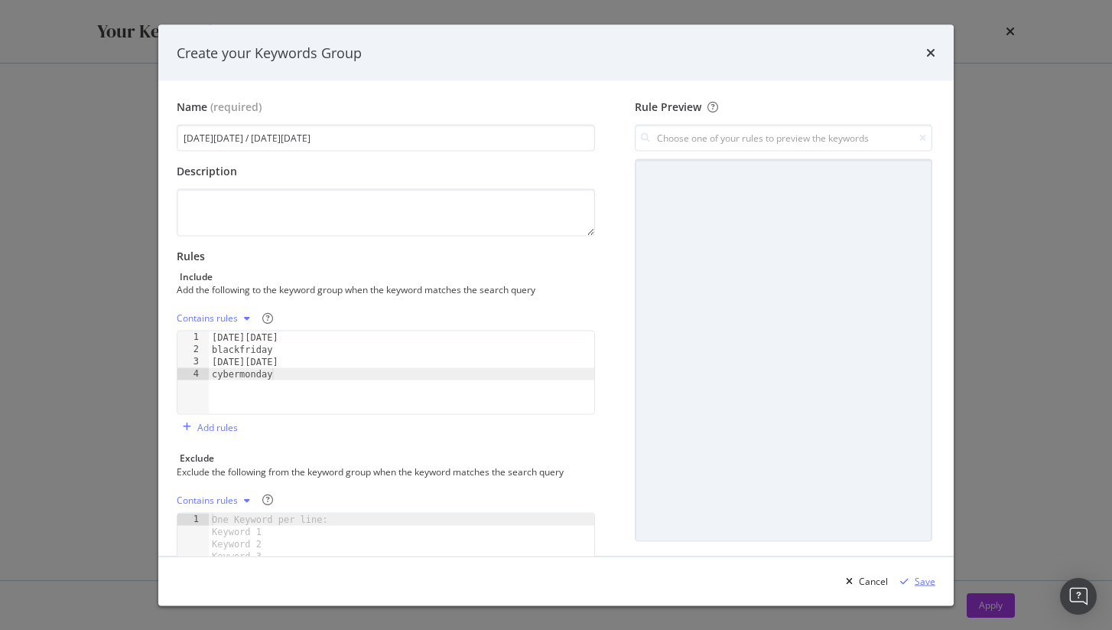
click at [933, 581] on div "Save" at bounding box center [925, 580] width 21 height 13
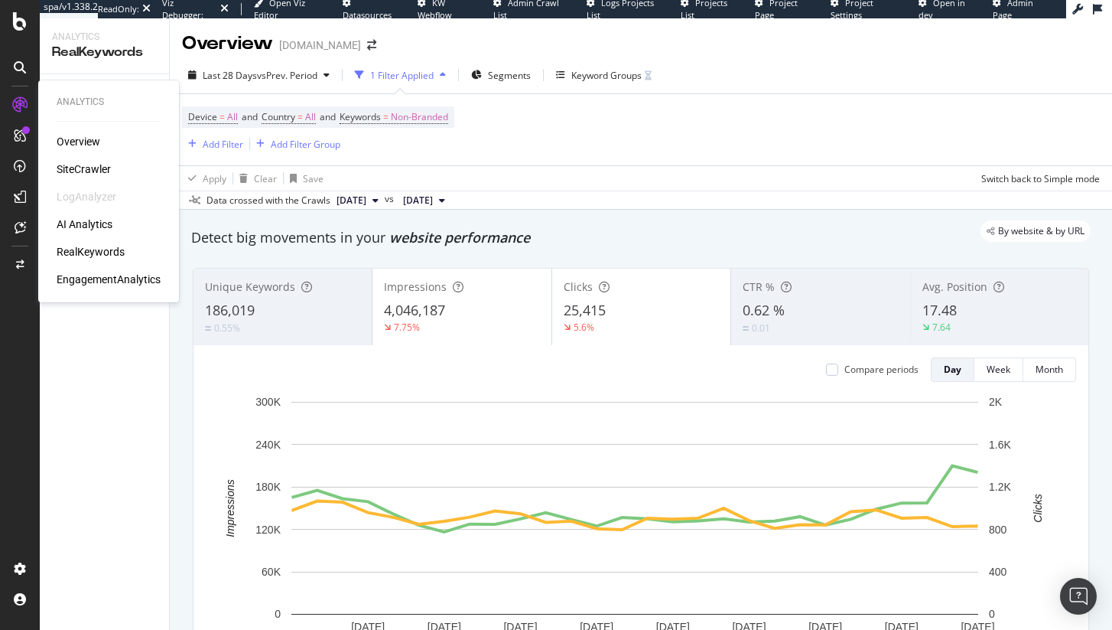
click at [107, 248] on div "RealKeywords" at bounding box center [91, 251] width 68 height 15
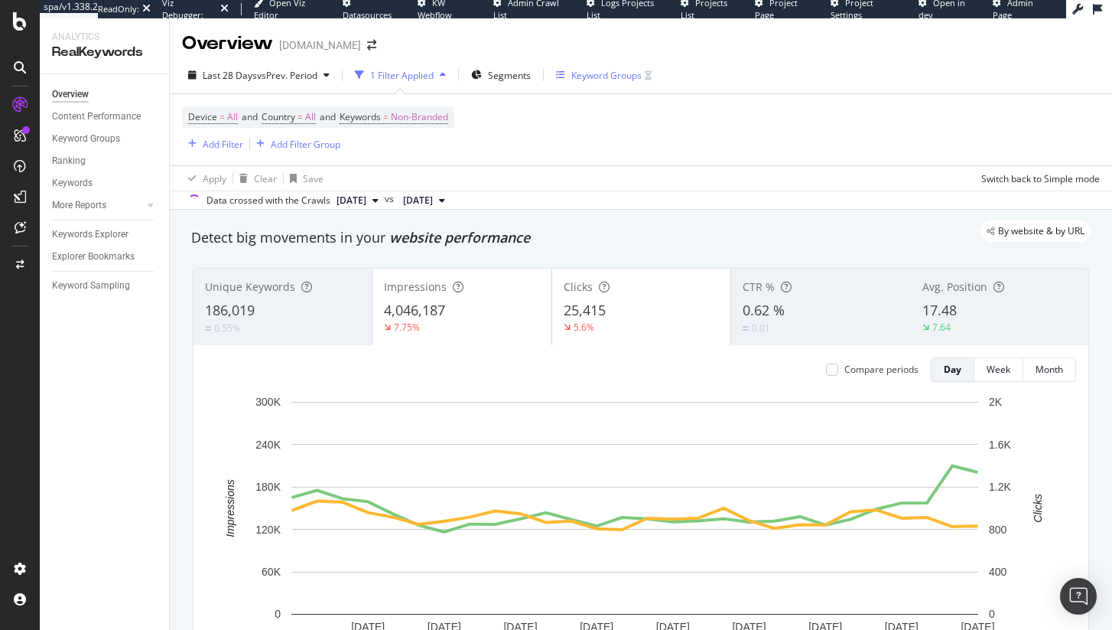
click at [590, 68] on div "Keyword Groups" at bounding box center [604, 75] width 96 height 23
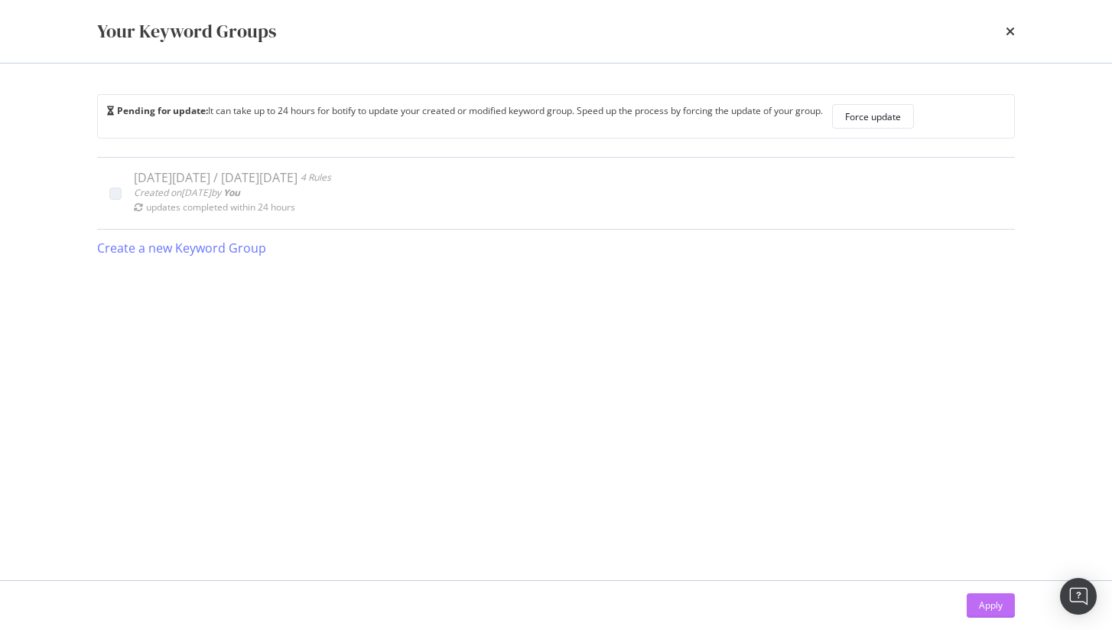
click at [986, 602] on div "Apply" at bounding box center [991, 604] width 24 height 13
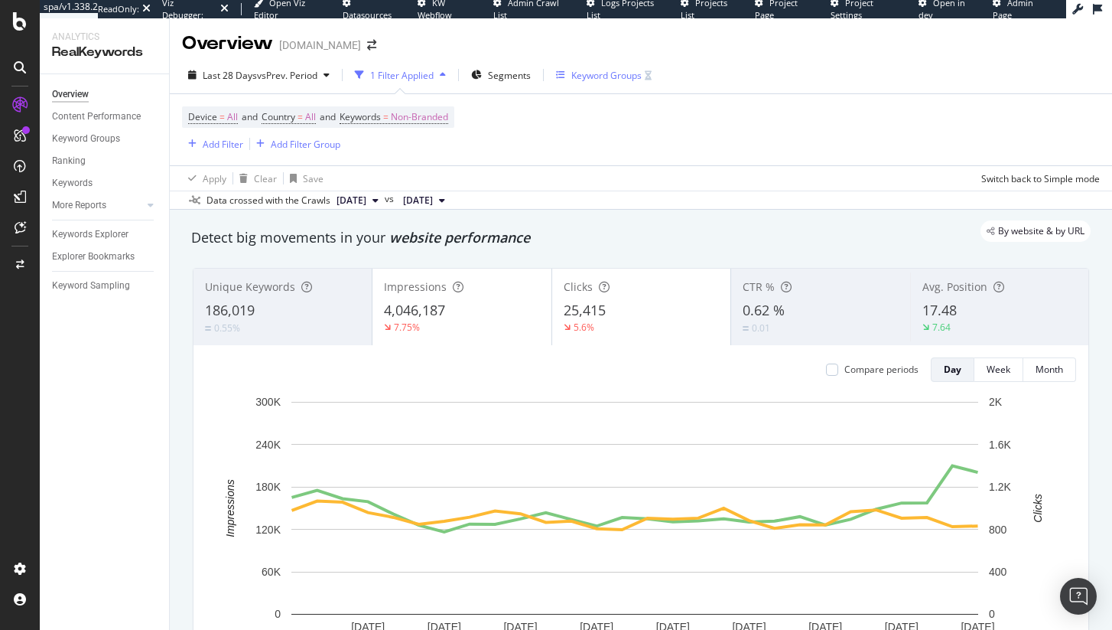
click at [588, 65] on div "Keyword Groups" at bounding box center [604, 75] width 96 height 23
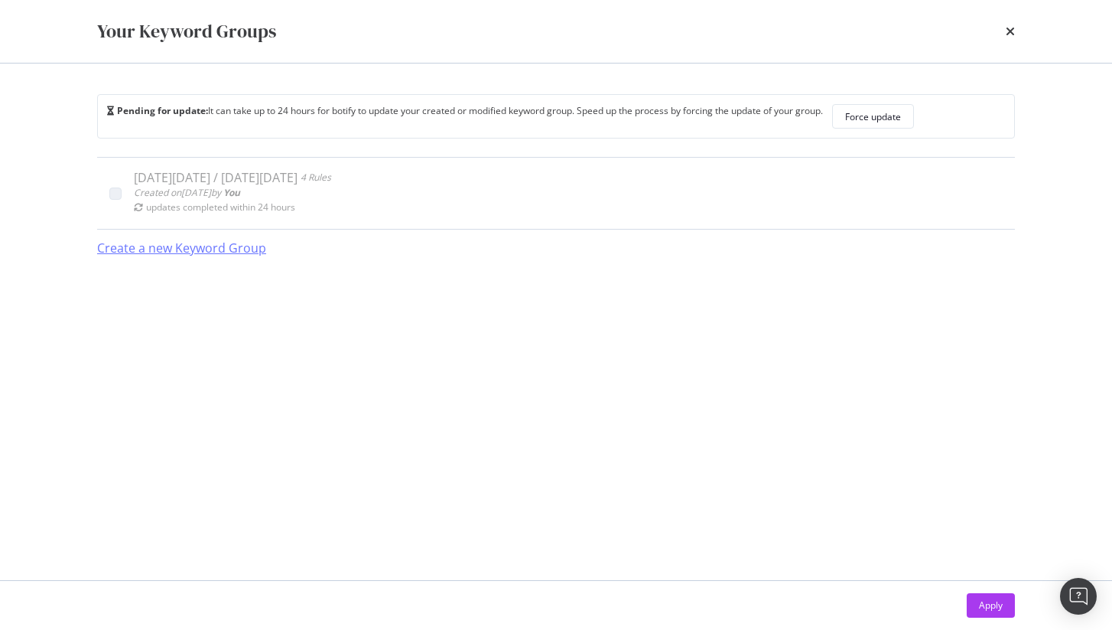
click at [235, 247] on div "Create a new Keyword Group" at bounding box center [181, 248] width 169 height 18
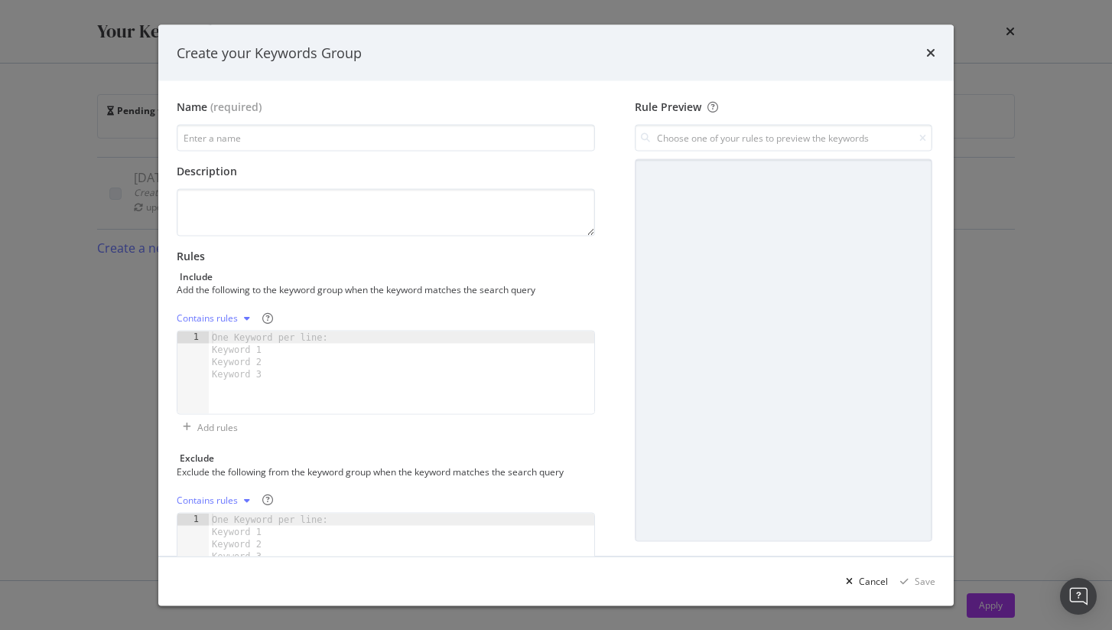
click at [302, 371] on div "One Keyword per line: Keyword 1 Keyword 2 Keyword 3" at bounding box center [273, 355] width 128 height 49
paste textarea "gift"
type textarea "gift"
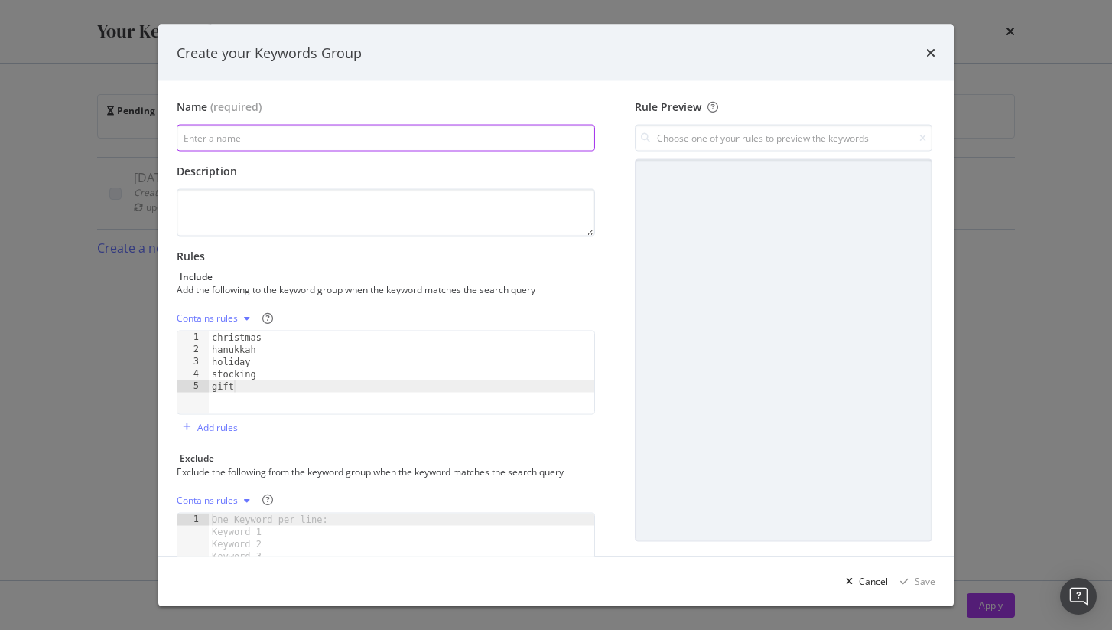
click at [288, 133] on input "modal" at bounding box center [386, 138] width 419 height 27
type input "Holiday"
click at [929, 581] on div "Save" at bounding box center [925, 580] width 21 height 13
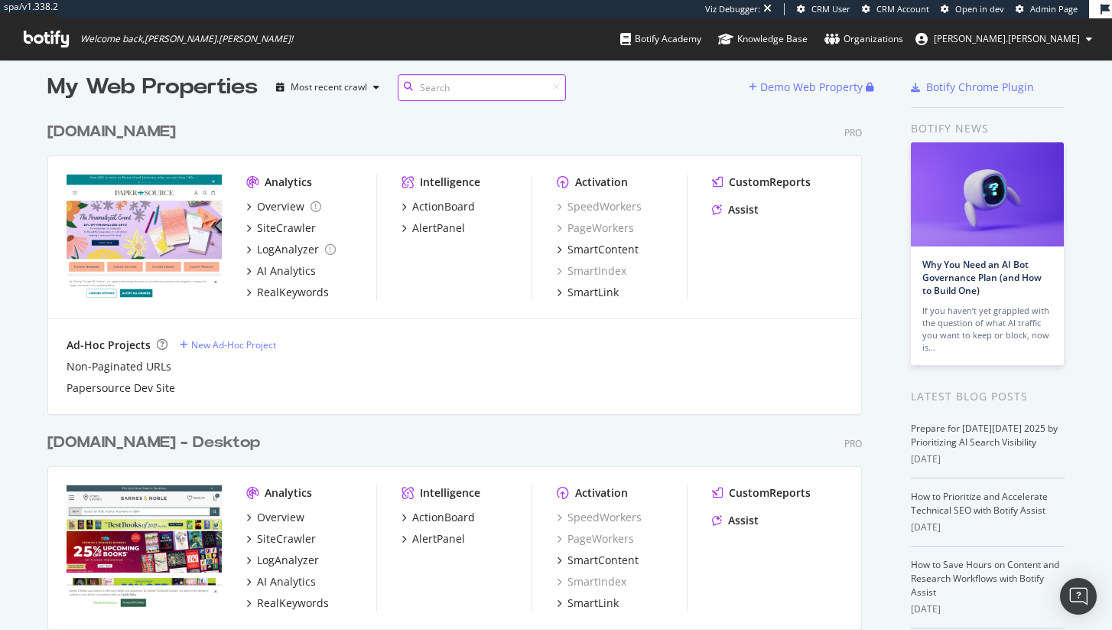
scroll to position [17, 0]
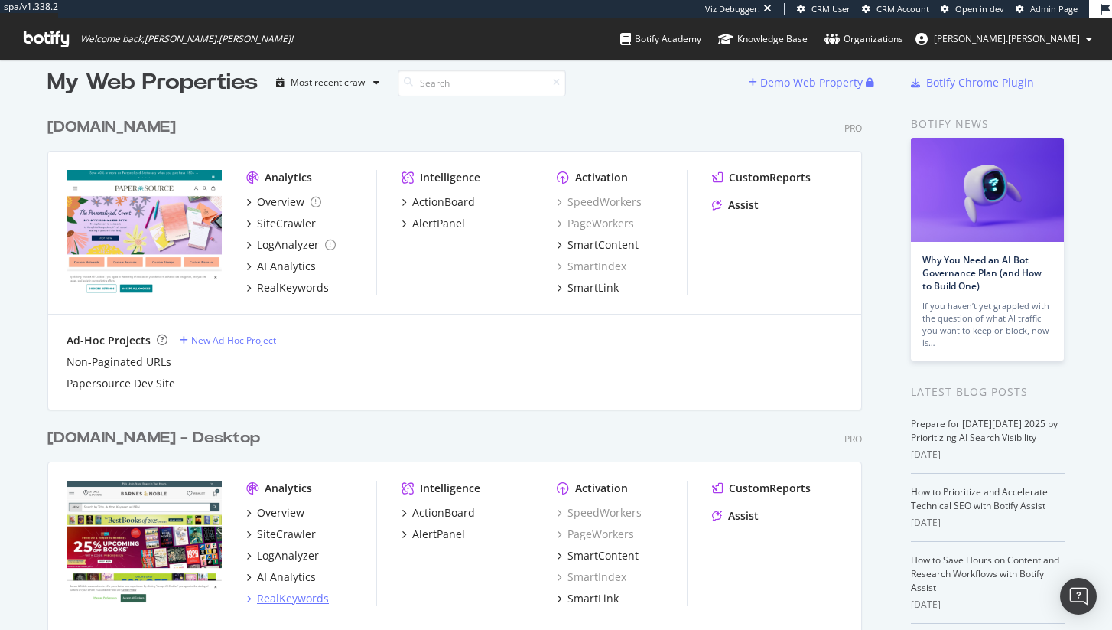
click at [305, 592] on div "RealKeywords" at bounding box center [293, 598] width 72 height 15
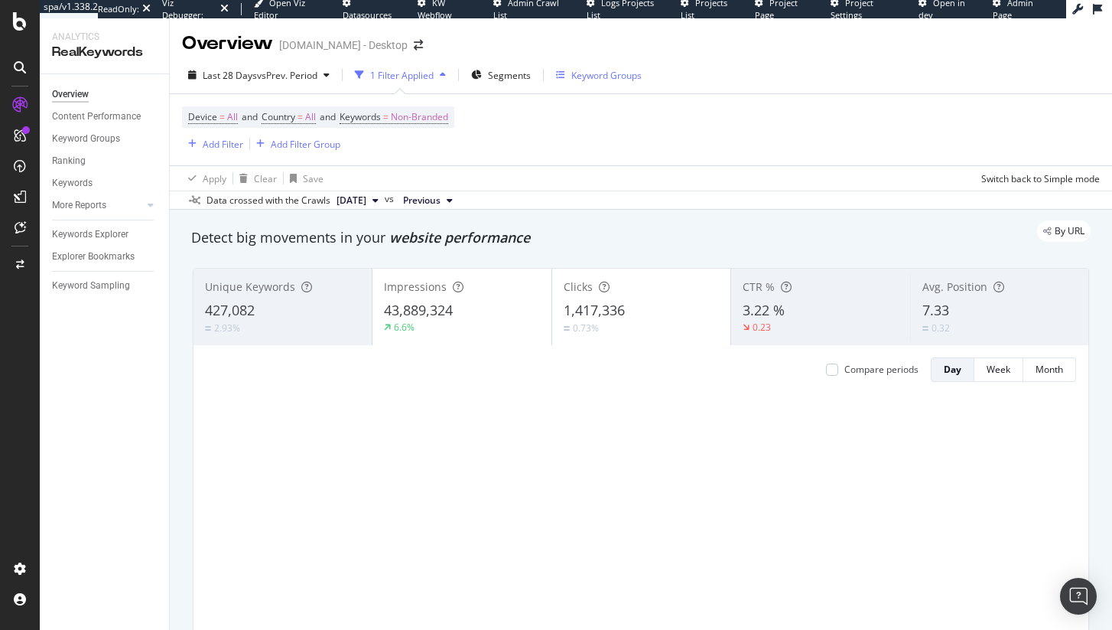
click at [613, 70] on div "Keyword Groups" at bounding box center [607, 75] width 70 height 13
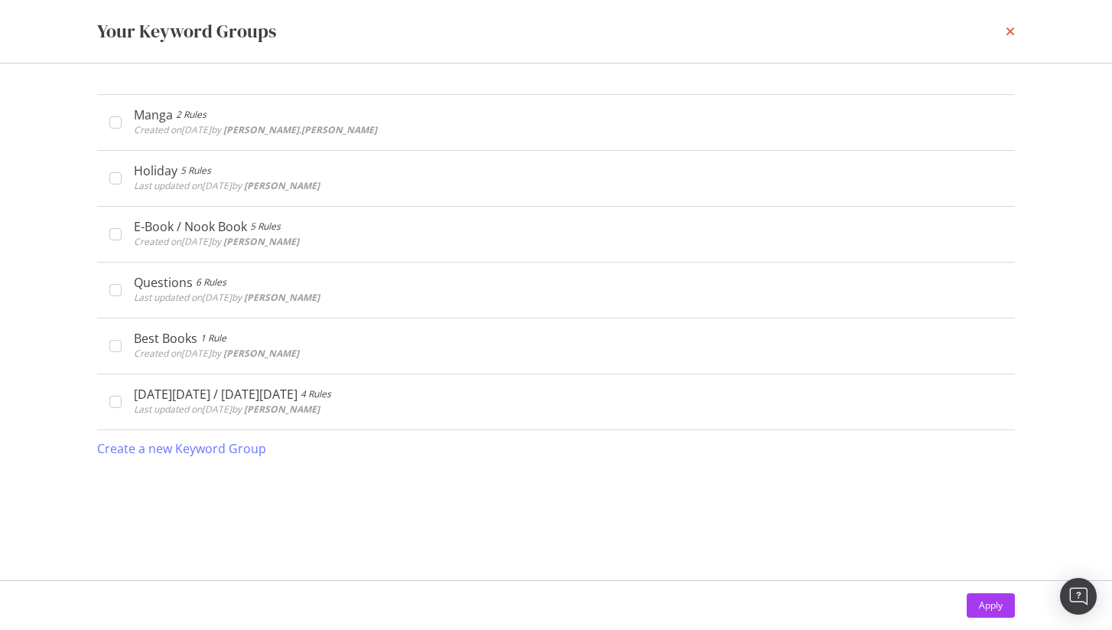
click at [1013, 31] on icon "times" at bounding box center [1010, 31] width 9 height 12
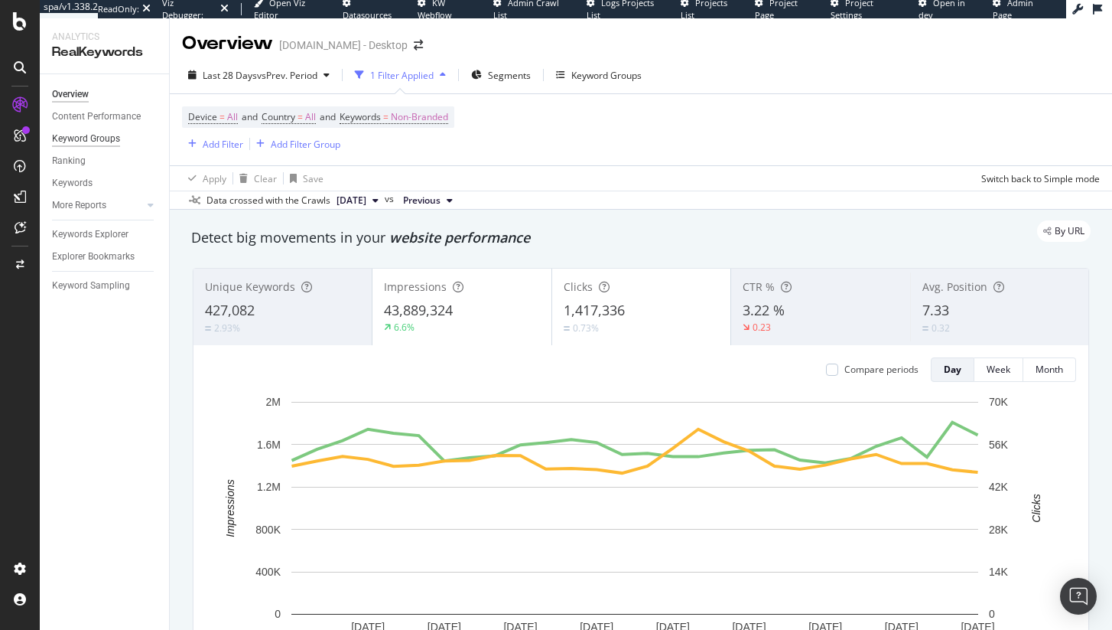
click at [98, 132] on div "Keyword Groups" at bounding box center [86, 139] width 68 height 16
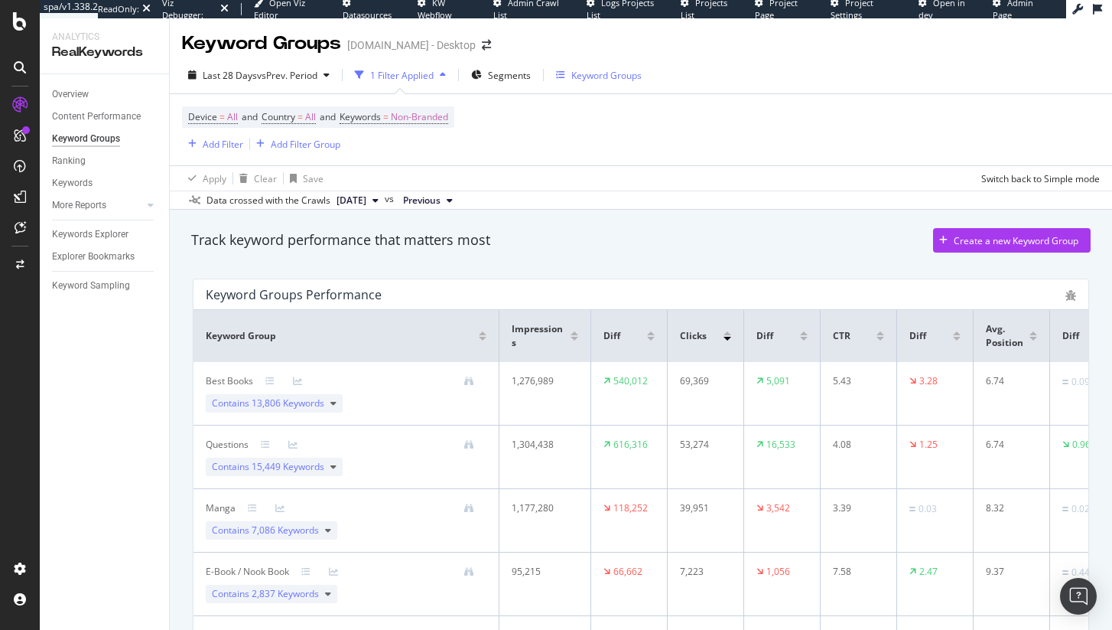
click at [576, 75] on div "Keyword Groups" at bounding box center [607, 75] width 70 height 13
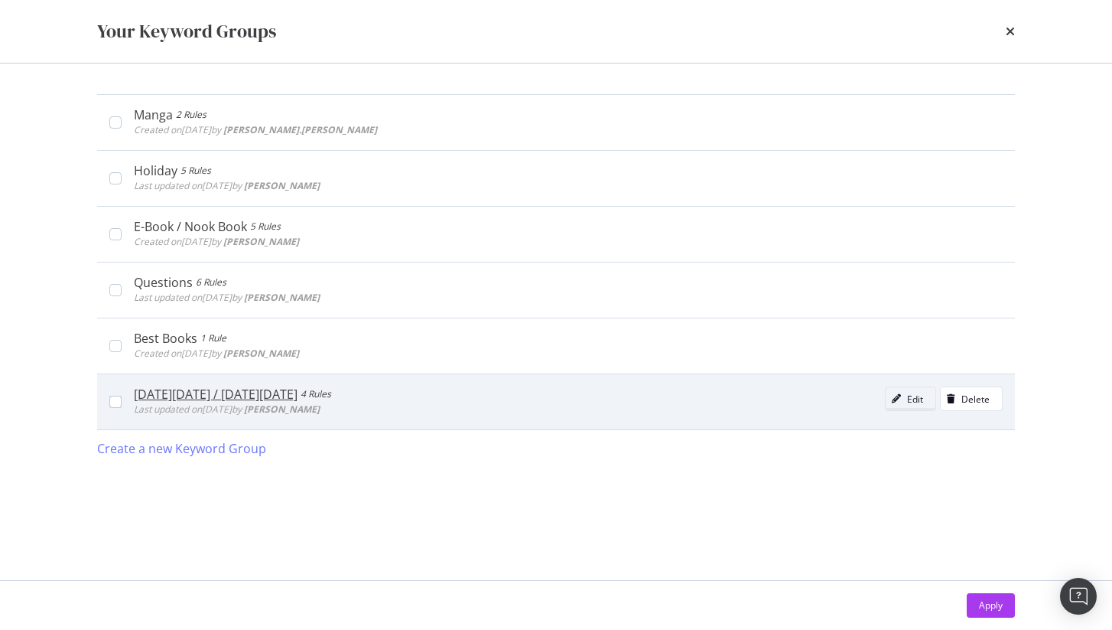
click at [914, 403] on div "Edit" at bounding box center [915, 399] width 16 height 13
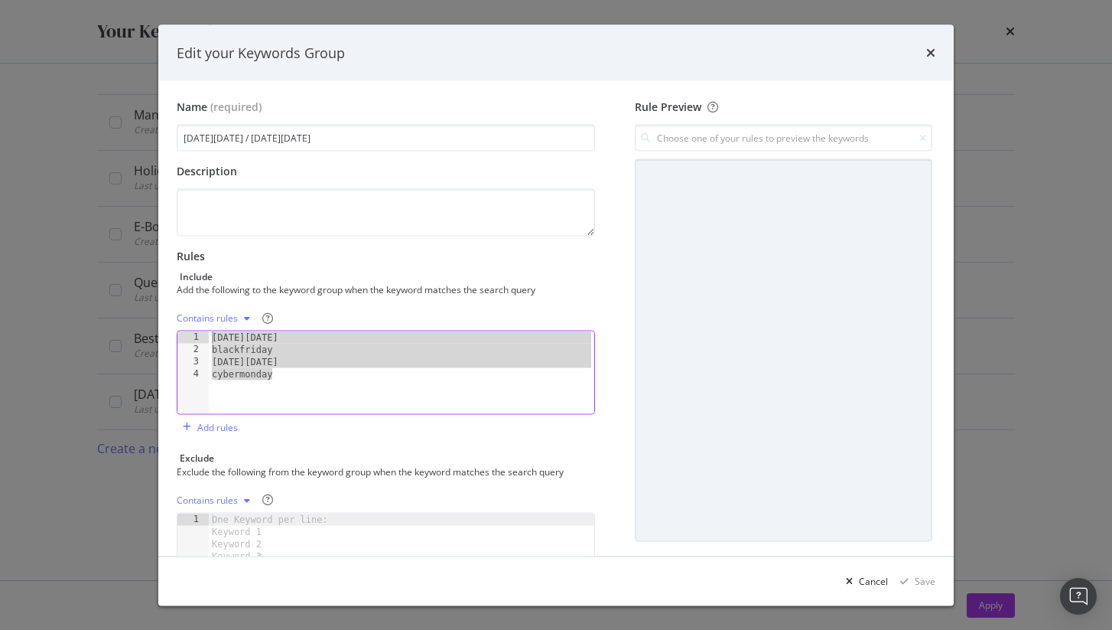
drag, startPoint x: 331, startPoint y: 370, endPoint x: 212, endPoint y: 342, distance: 122.5
click at [212, 342] on div "[DATE][DATE] blackfriday [DATE][DATE] cybermonday" at bounding box center [402, 384] width 386 height 107
type textarea "[DATE][DATE] blackfriday"
click at [937, 50] on div "Edit your Keywords Group" at bounding box center [556, 52] width 796 height 57
click at [933, 50] on icon "times" at bounding box center [931, 53] width 9 height 12
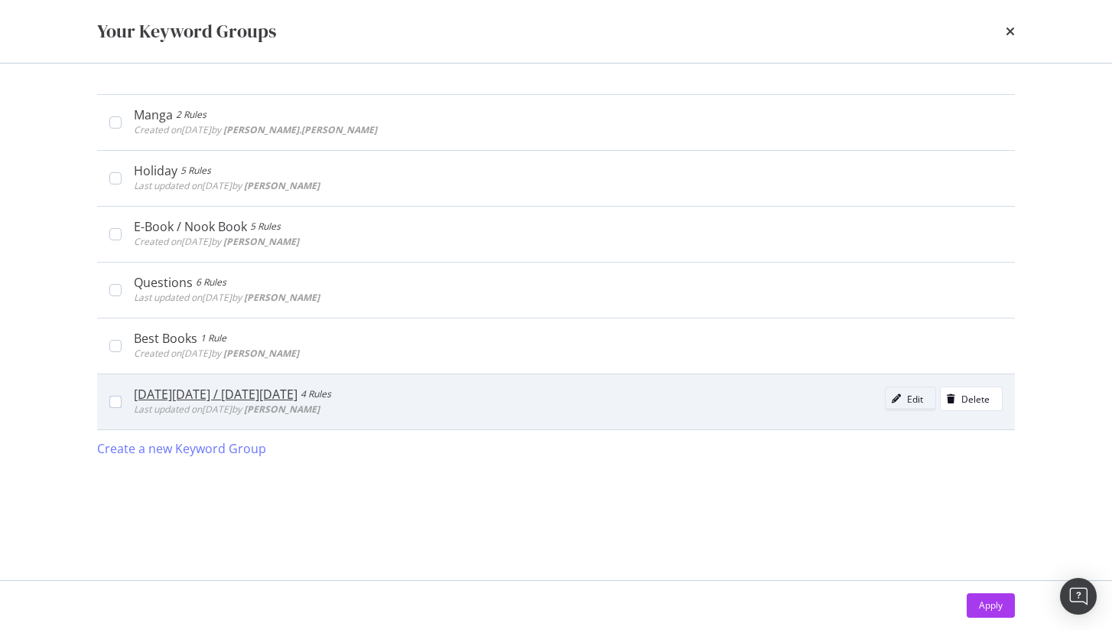
click at [923, 404] on div "Edit" at bounding box center [915, 399] width 16 height 13
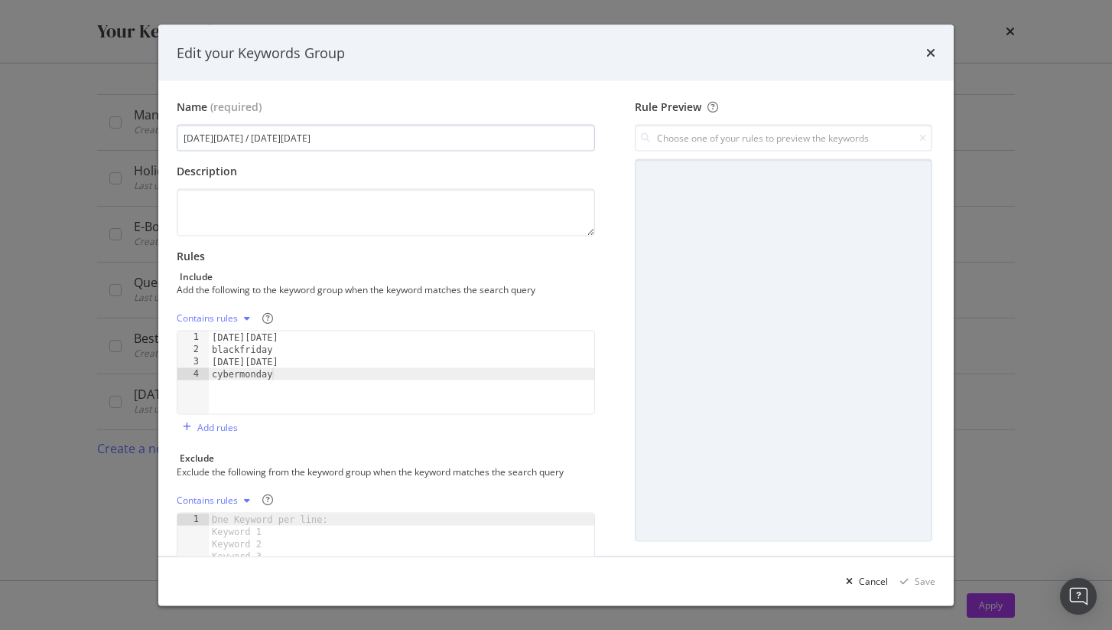
click at [308, 142] on input "[DATE][DATE] / [DATE][DATE]" at bounding box center [386, 138] width 419 height 27
click at [932, 51] on icon "times" at bounding box center [931, 53] width 9 height 12
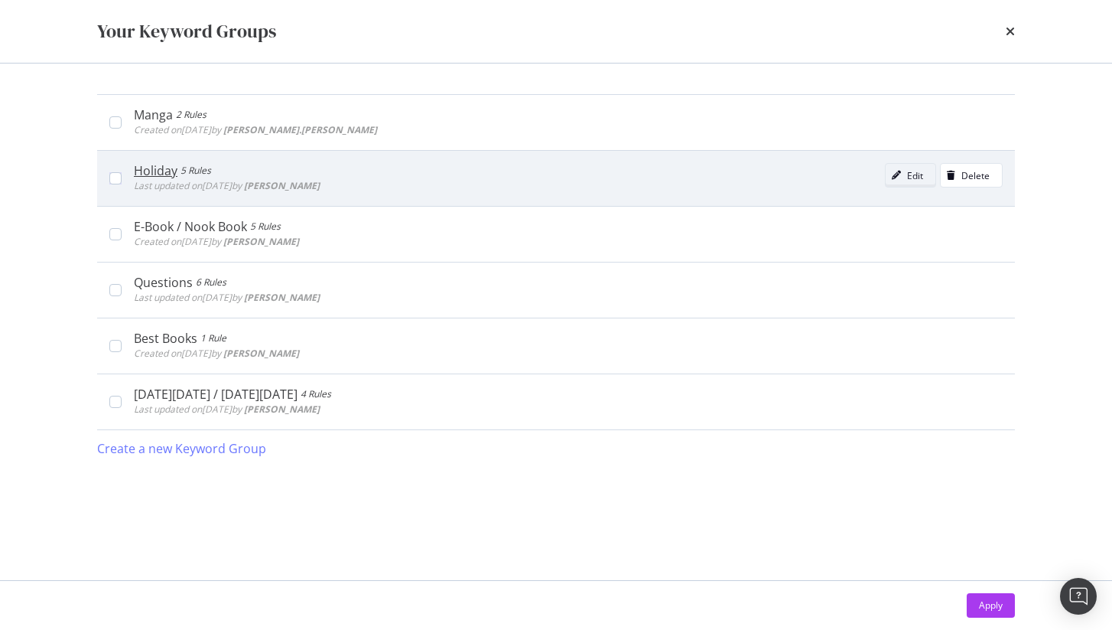
click at [917, 169] on div "Edit" at bounding box center [915, 175] width 16 height 13
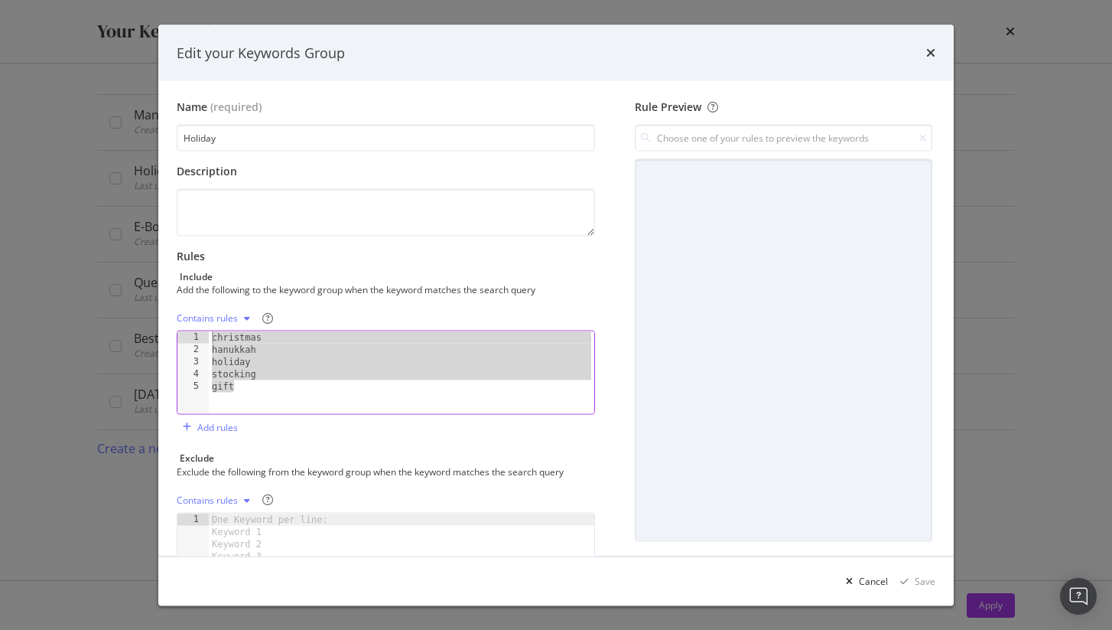
drag, startPoint x: 256, startPoint y: 386, endPoint x: 198, endPoint y: 328, distance: 82.2
click at [198, 328] on div "Contains rules gift 1 2 3 4 5 christmas hanukkah holiday stocking gift XXXXXXXX…" at bounding box center [386, 360] width 419 height 109
type textarea "christmas hanukkah"
click at [932, 50] on icon "times" at bounding box center [931, 53] width 9 height 12
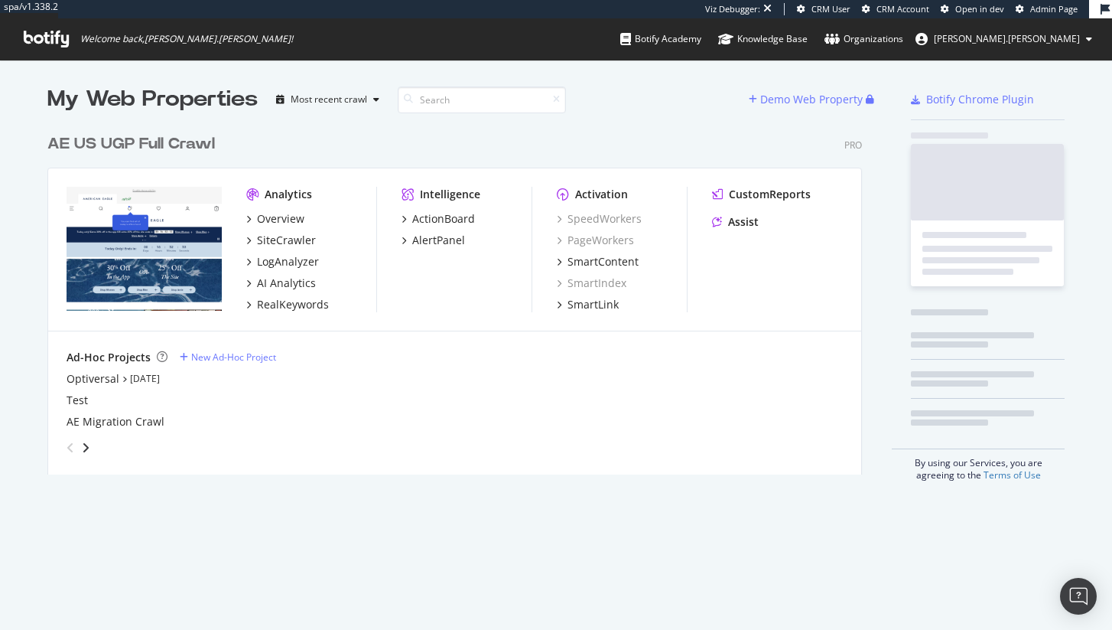
scroll to position [348, 816]
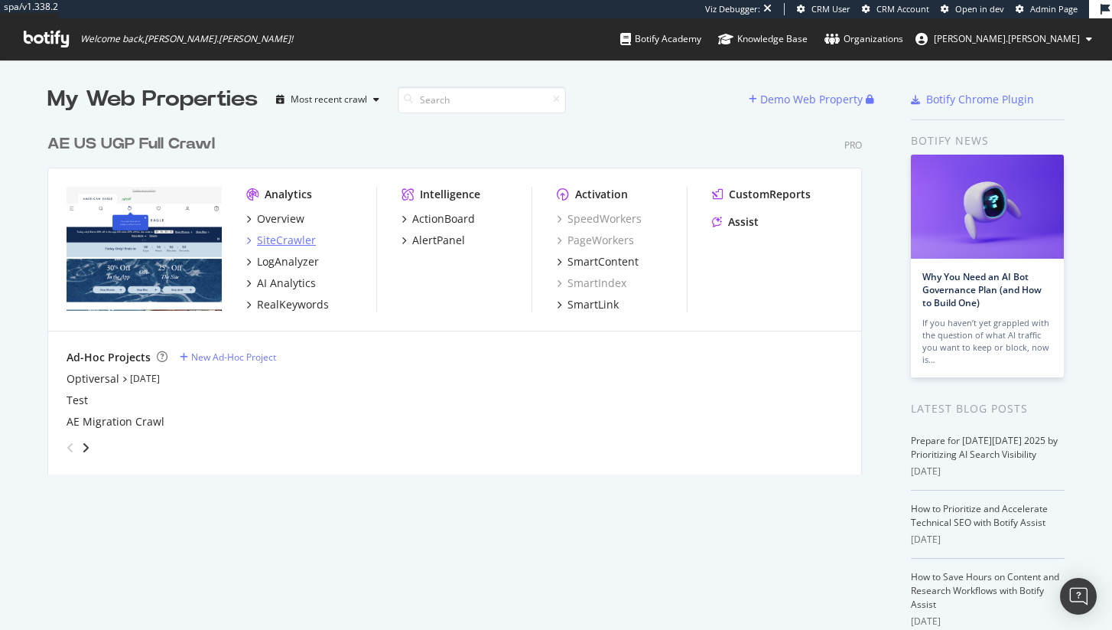
click at [279, 235] on div "SiteCrawler" at bounding box center [286, 240] width 59 height 15
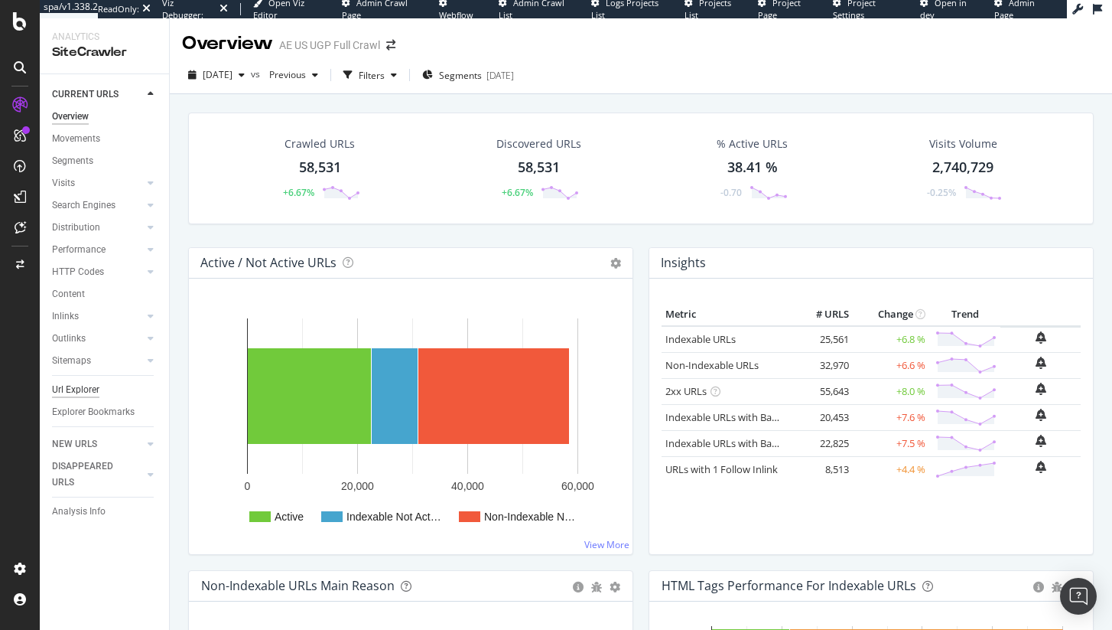
click at [83, 383] on div "Url Explorer" at bounding box center [75, 390] width 47 height 16
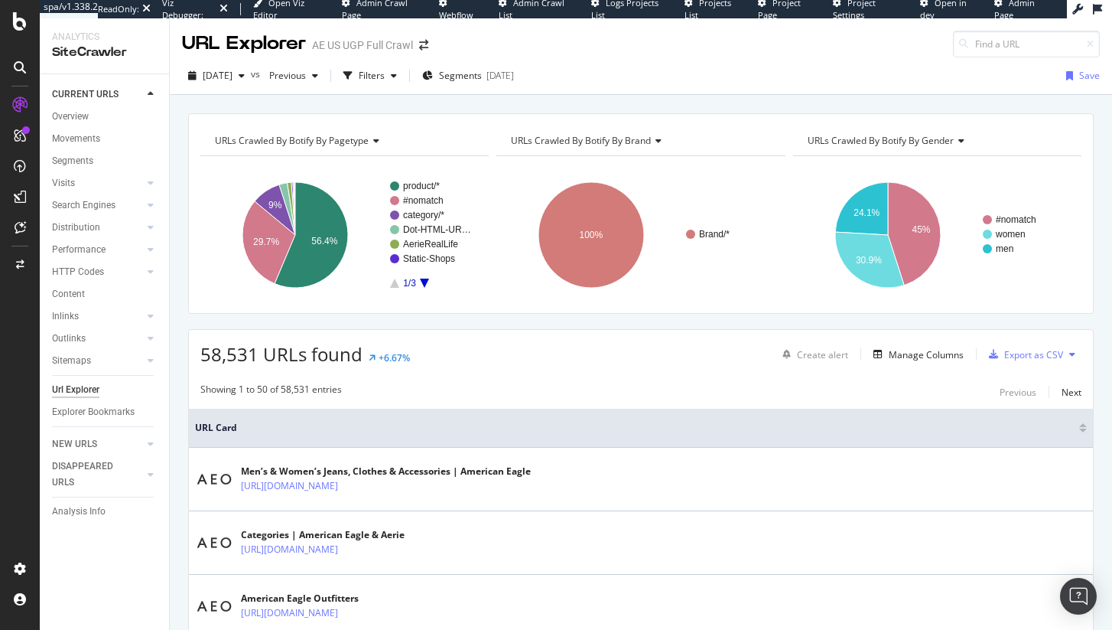
click at [415, 90] on div "2025 Oct. 3rd vs Previous Filters Segments 2025-06-10 Save" at bounding box center [641, 79] width 943 height 31
click at [359, 67] on div "button" at bounding box center [347, 75] width 21 height 21
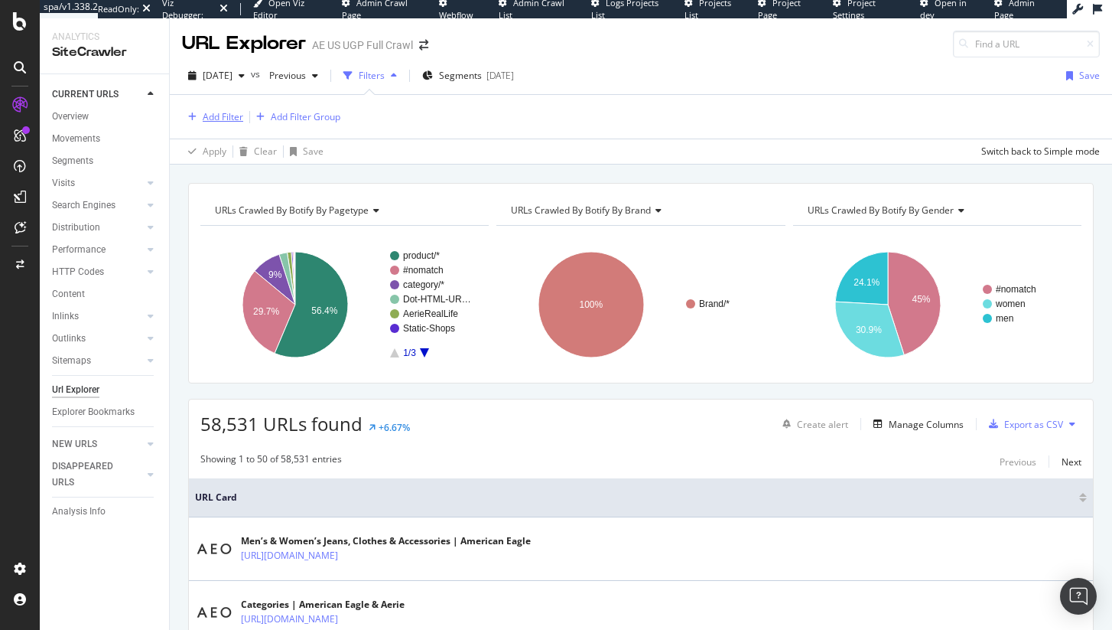
click at [197, 122] on div "Add Filter" at bounding box center [212, 117] width 61 height 17
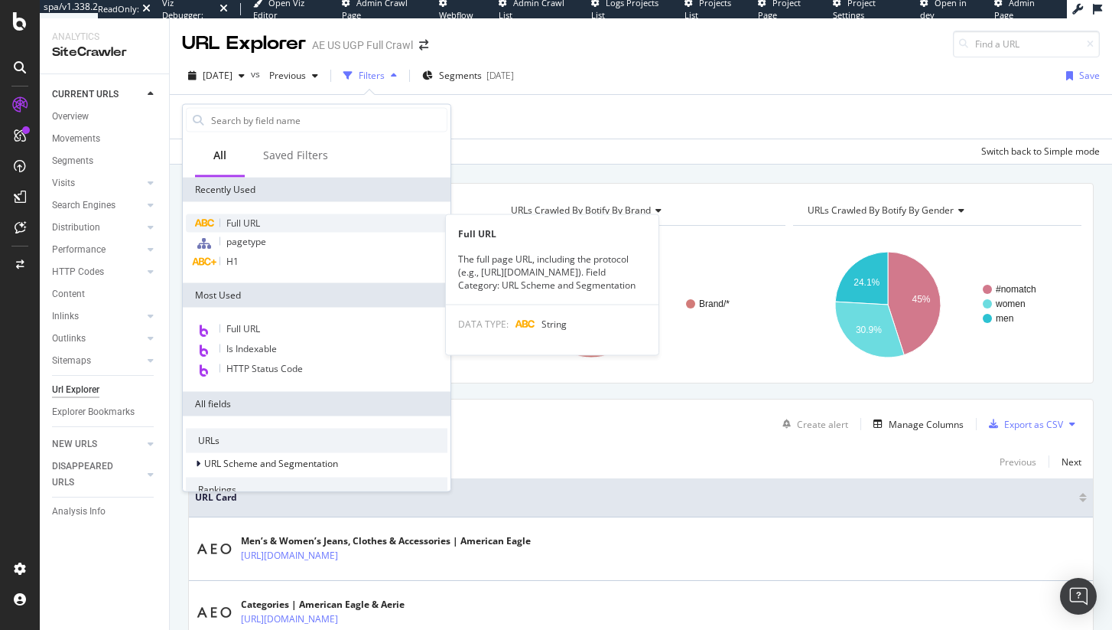
click at [251, 222] on span "Full URL" at bounding box center [243, 223] width 34 height 13
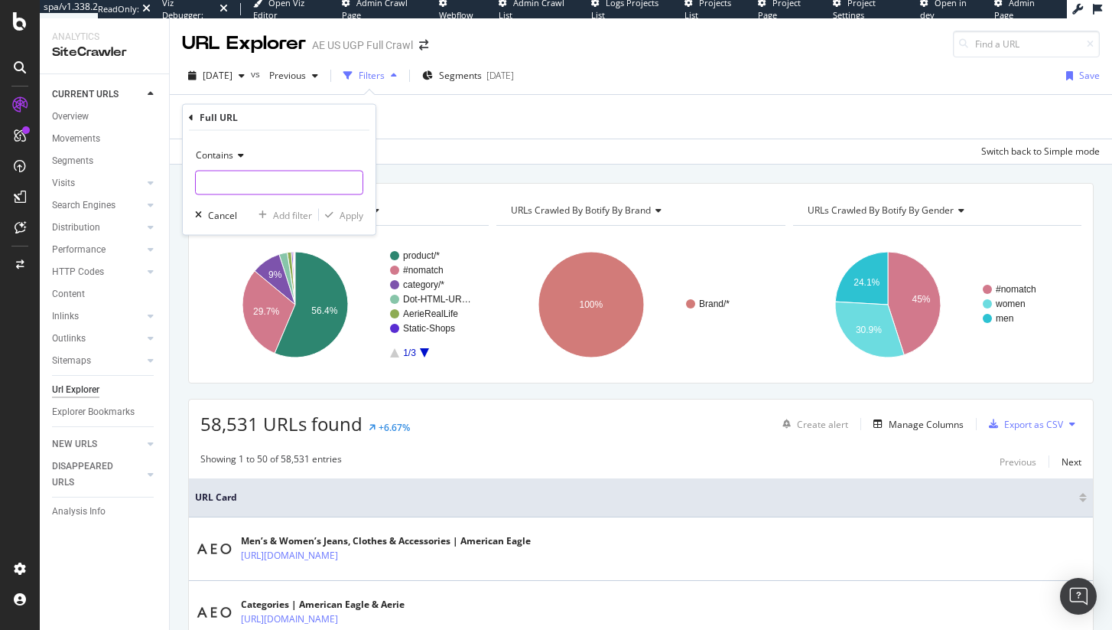
click at [253, 183] on input "text" at bounding box center [279, 183] width 167 height 24
type input "/o/"
click at [334, 210] on div "button" at bounding box center [329, 214] width 21 height 9
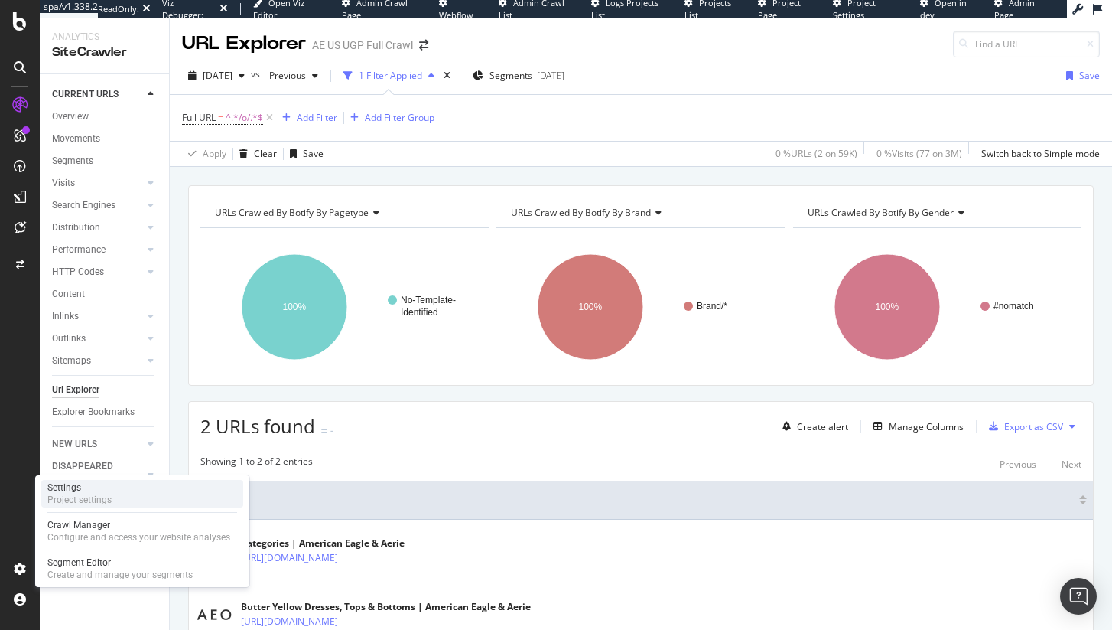
click at [114, 498] on div "Settings Project settings" at bounding box center [142, 494] width 202 height 28
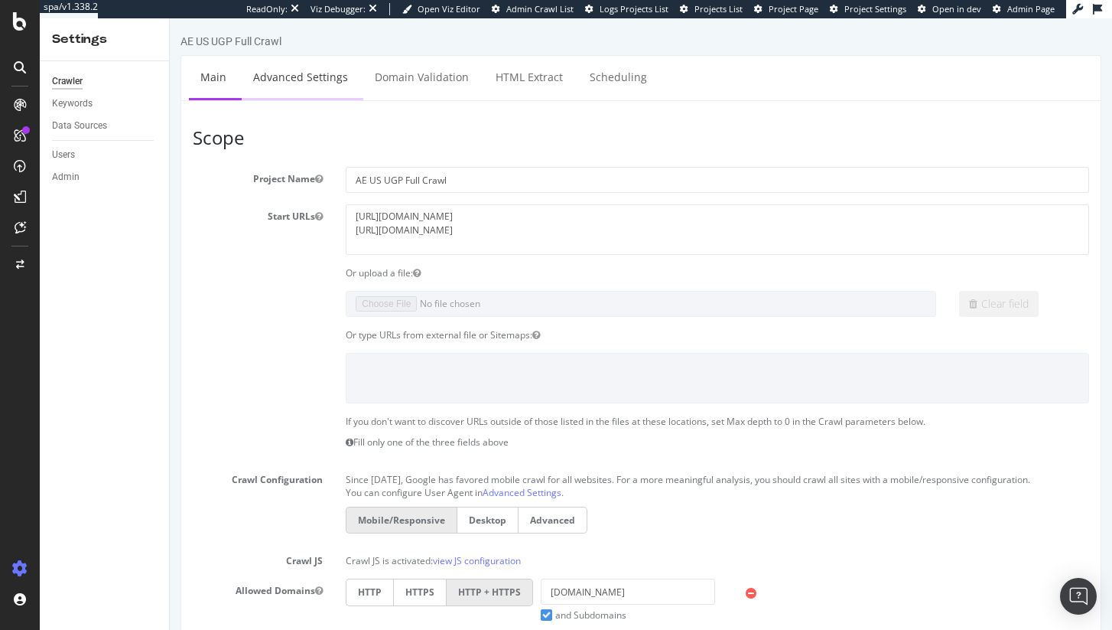
click at [313, 92] on link "Advanced Settings" at bounding box center [301, 77] width 118 height 42
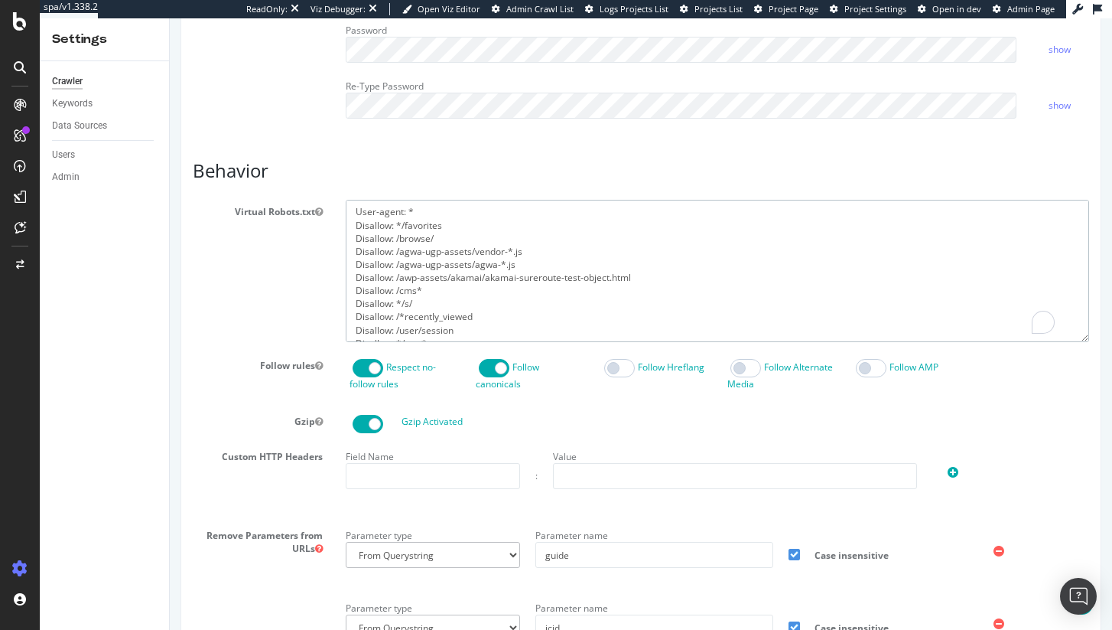
drag, startPoint x: 454, startPoint y: 359, endPoint x: 338, endPoint y: 155, distance: 235.1
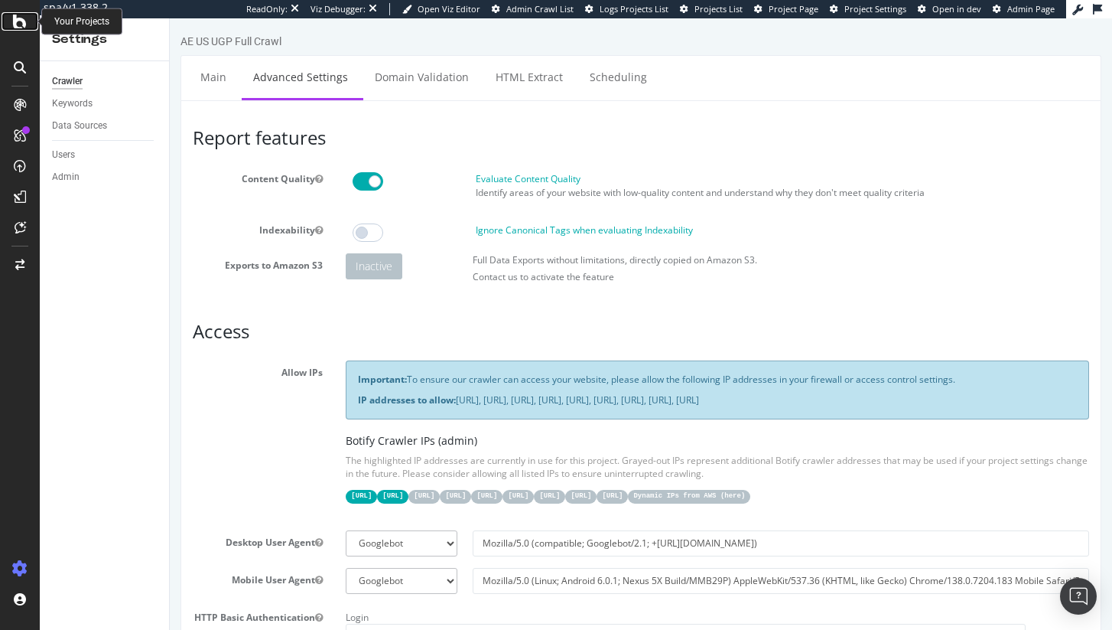
click at [18, 26] on icon at bounding box center [20, 21] width 14 height 18
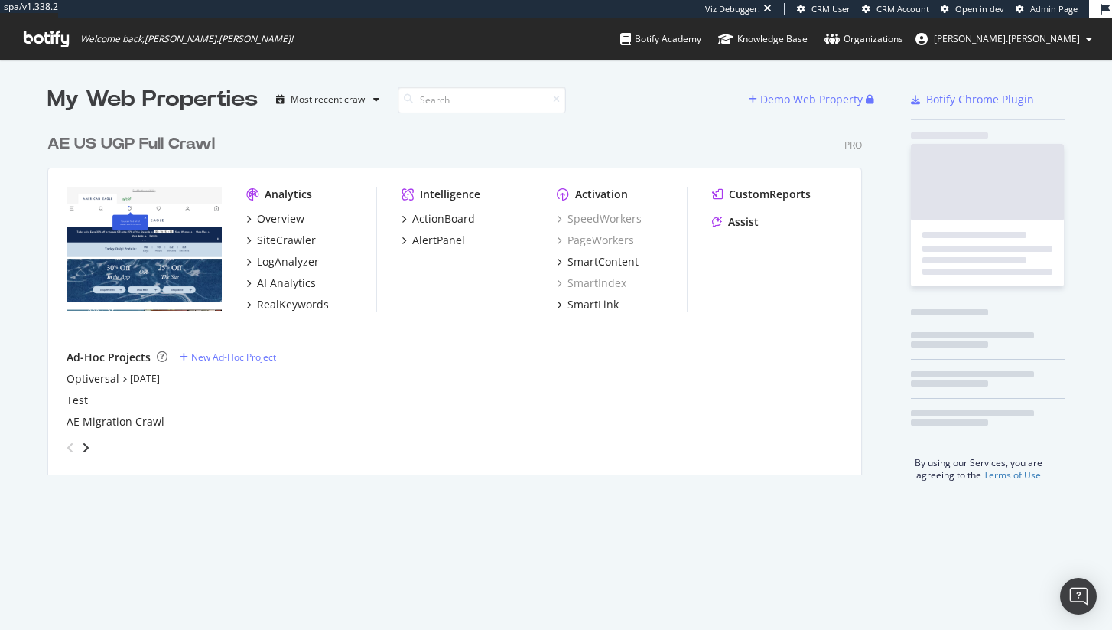
scroll to position [348, 816]
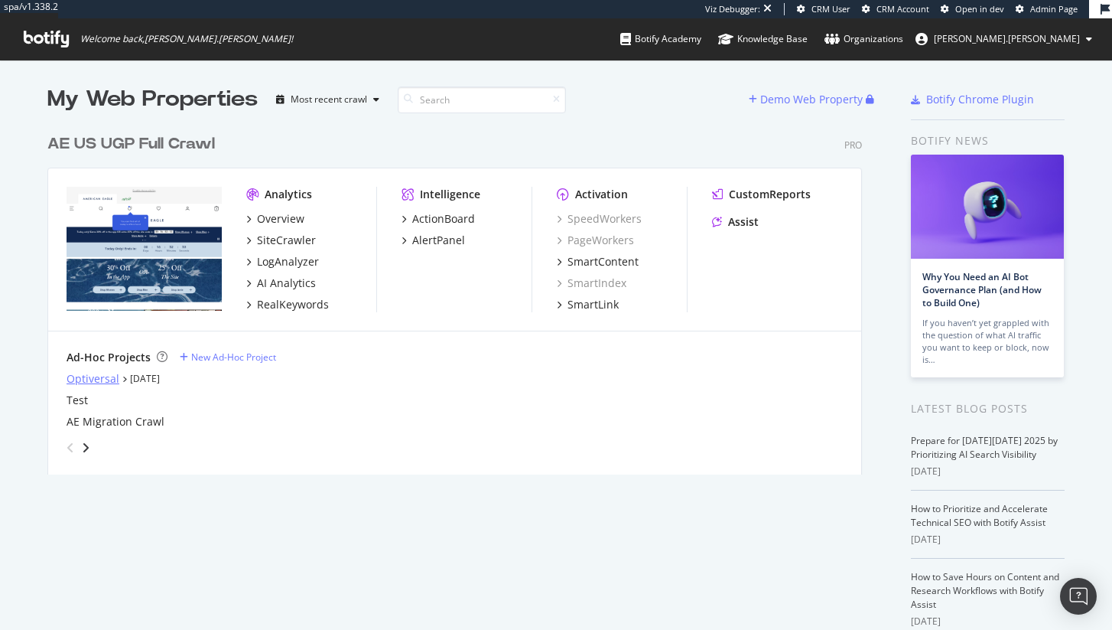
click at [91, 376] on div "Optiversal" at bounding box center [93, 378] width 53 height 15
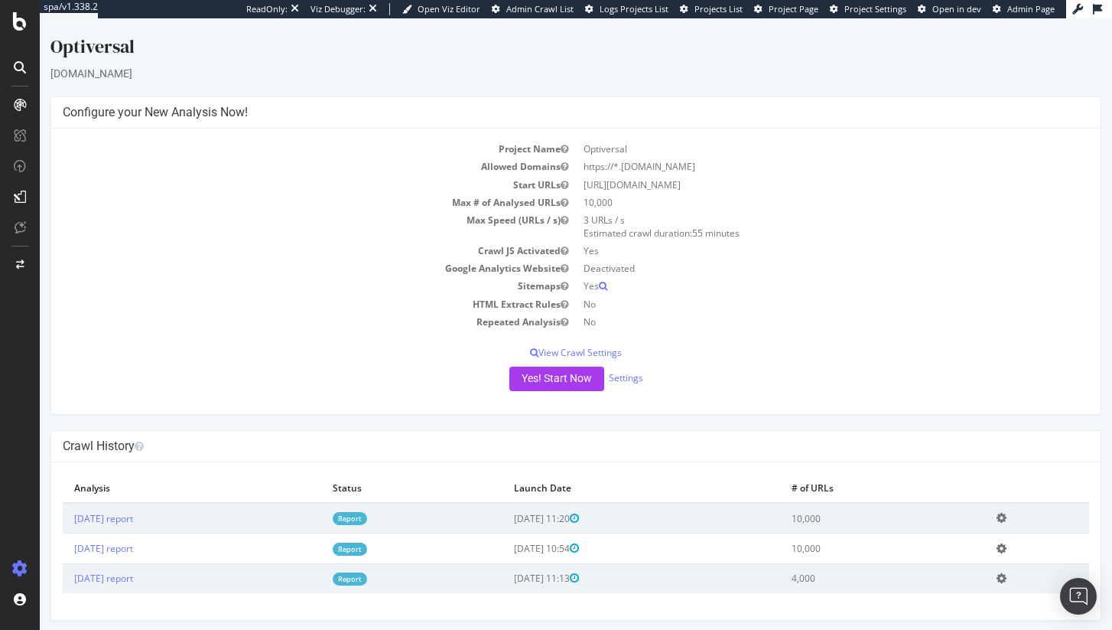
scroll to position [7, 0]
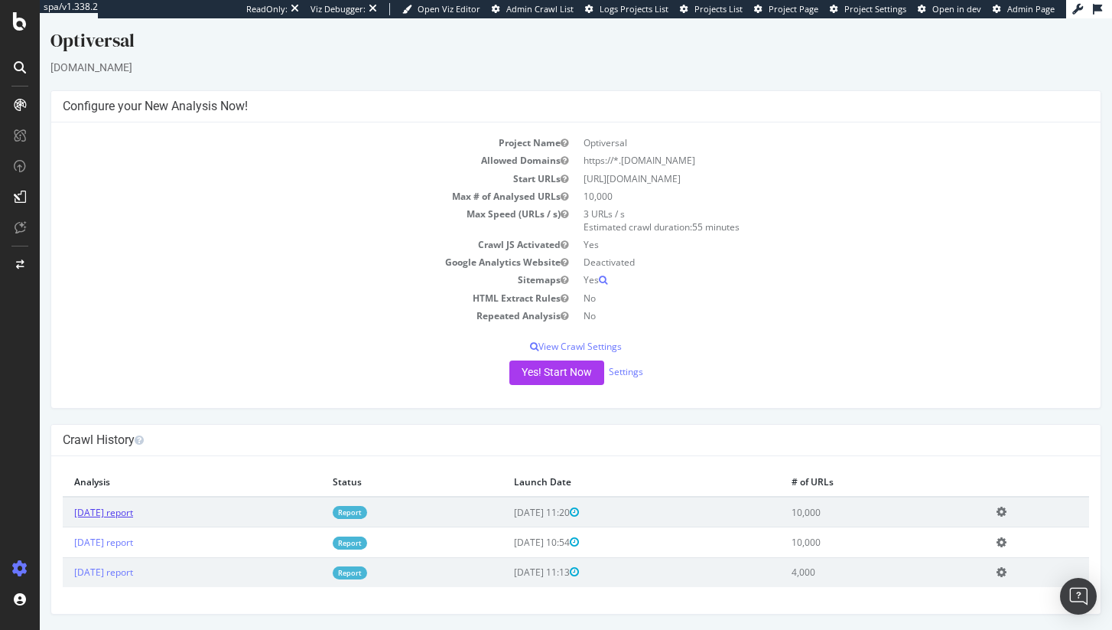
click at [132, 516] on link "[DATE] report" at bounding box center [103, 512] width 59 height 13
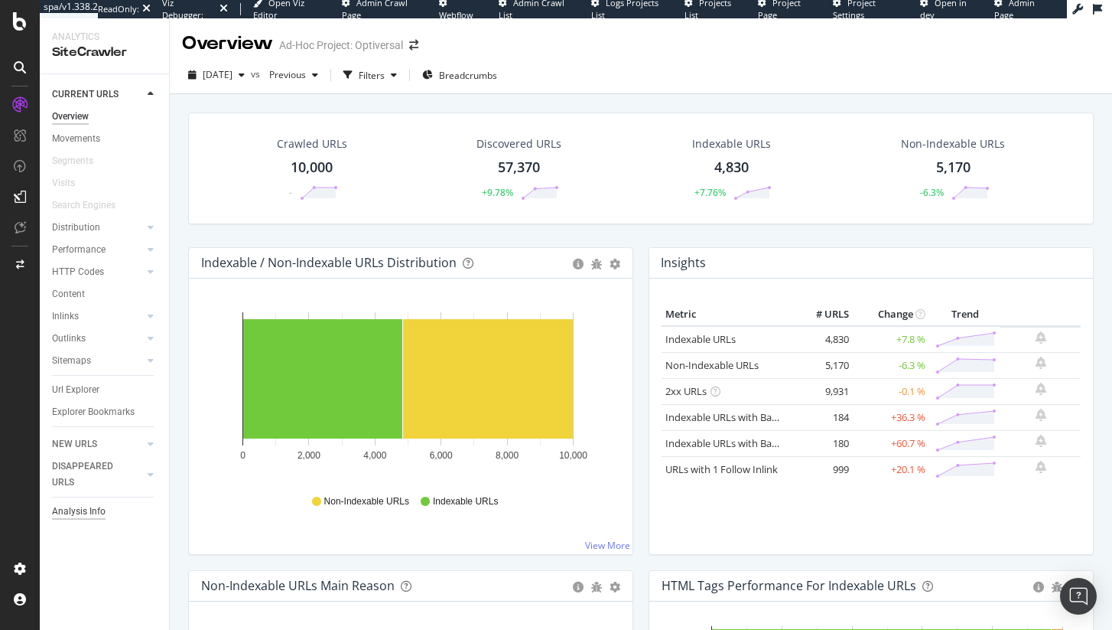
click at [104, 504] on div "Analysis Info" at bounding box center [79, 511] width 54 height 16
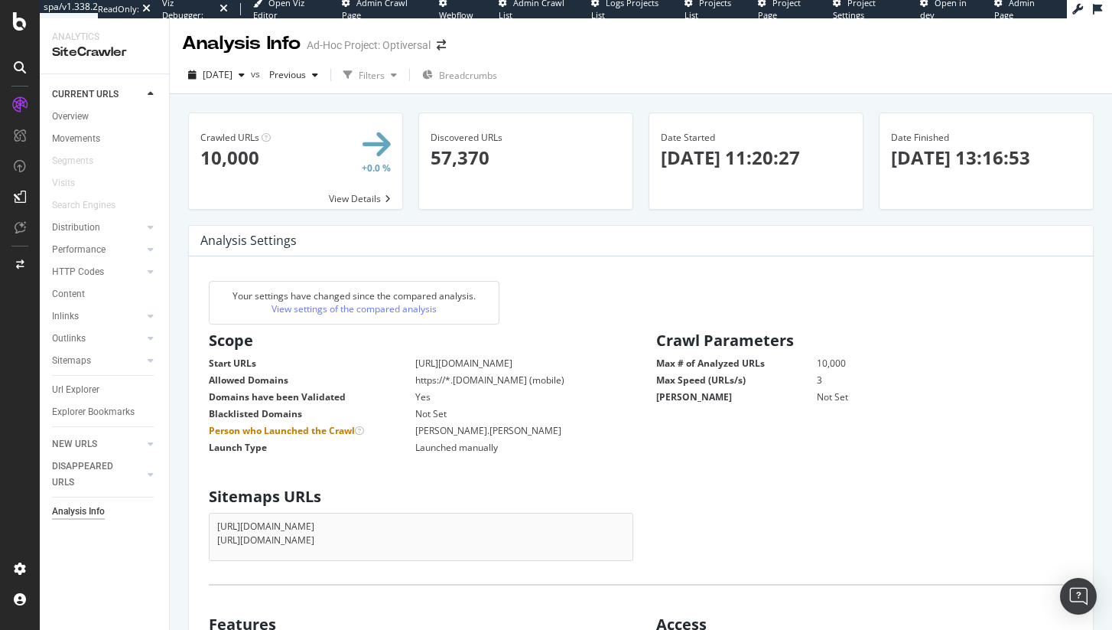
scroll to position [233, 406]
click at [90, 109] on link "Overview" at bounding box center [105, 117] width 106 height 16
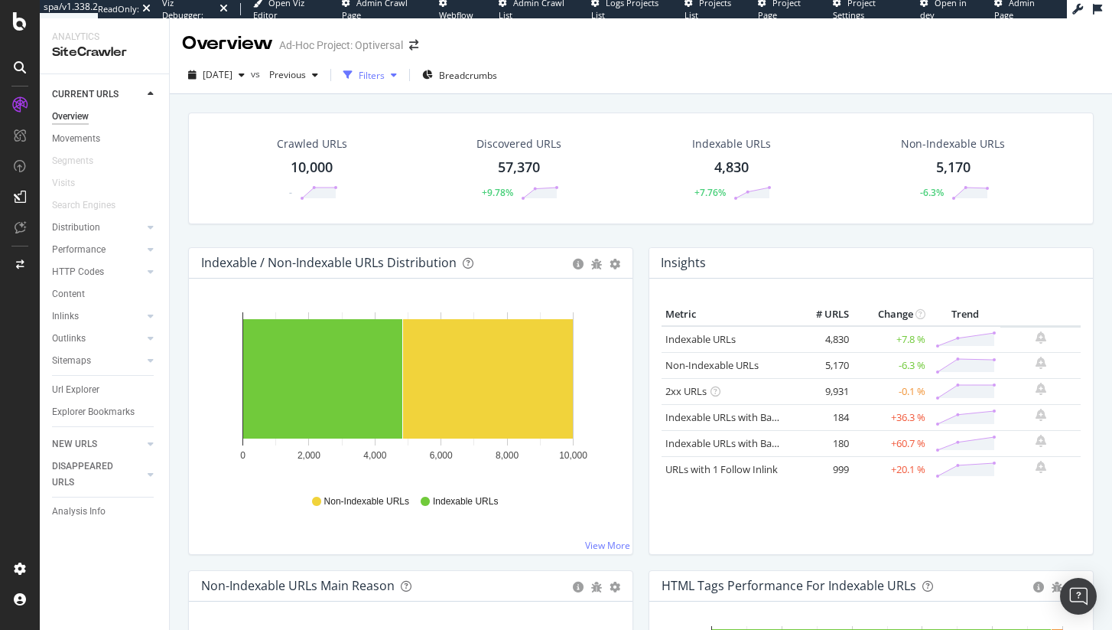
click at [385, 69] on div "Filters" at bounding box center [372, 75] width 26 height 13
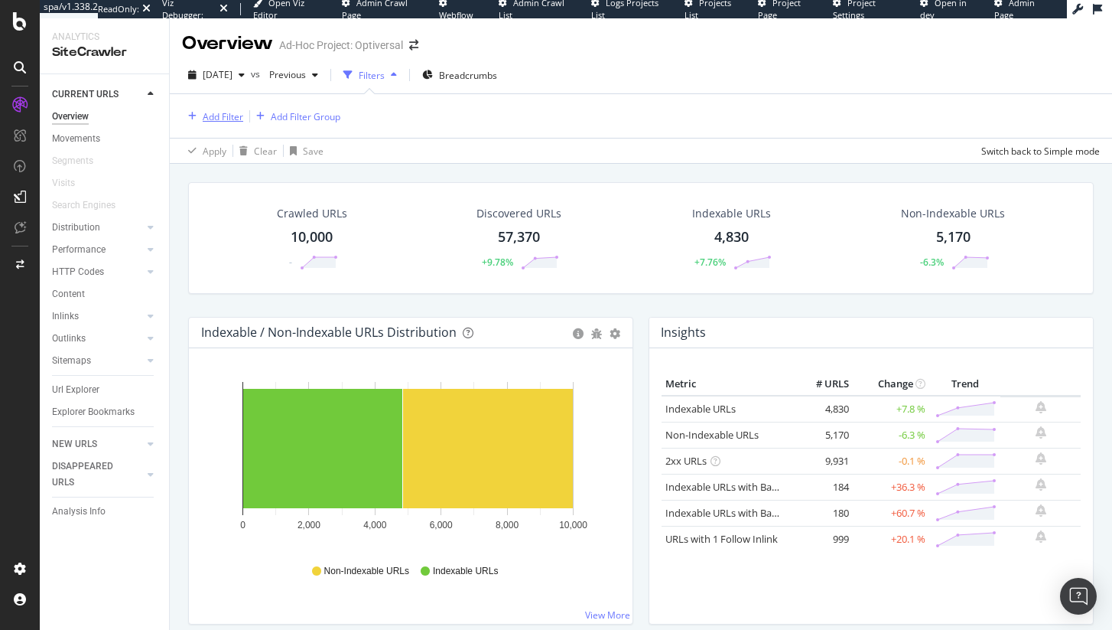
click at [210, 118] on div "Add Filter" at bounding box center [223, 116] width 41 height 13
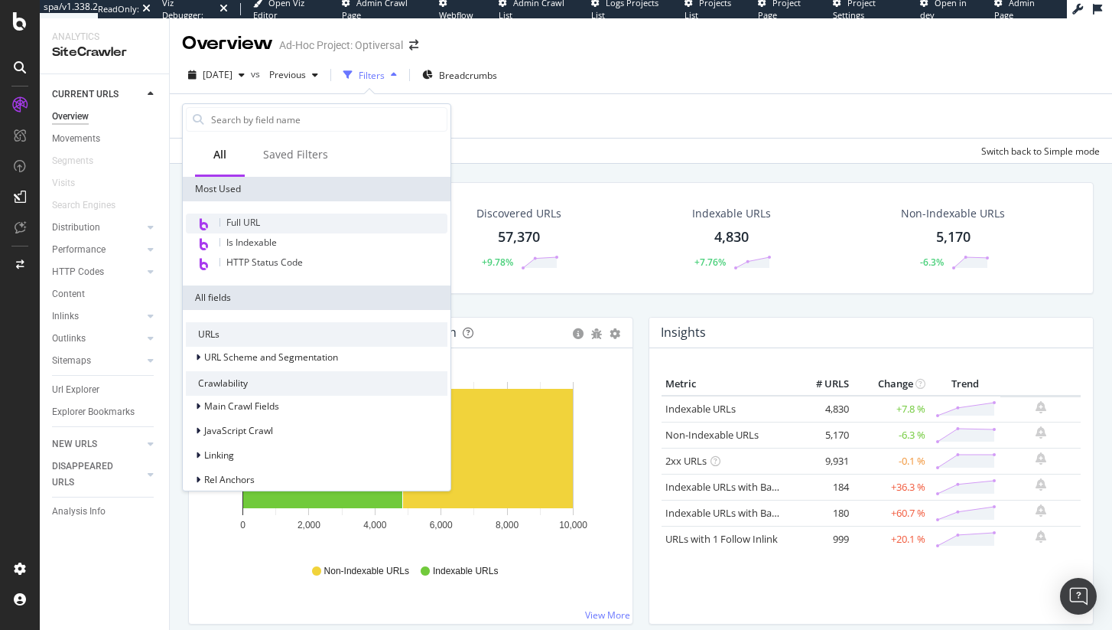
click at [259, 227] on span "Full URL" at bounding box center [243, 222] width 34 height 13
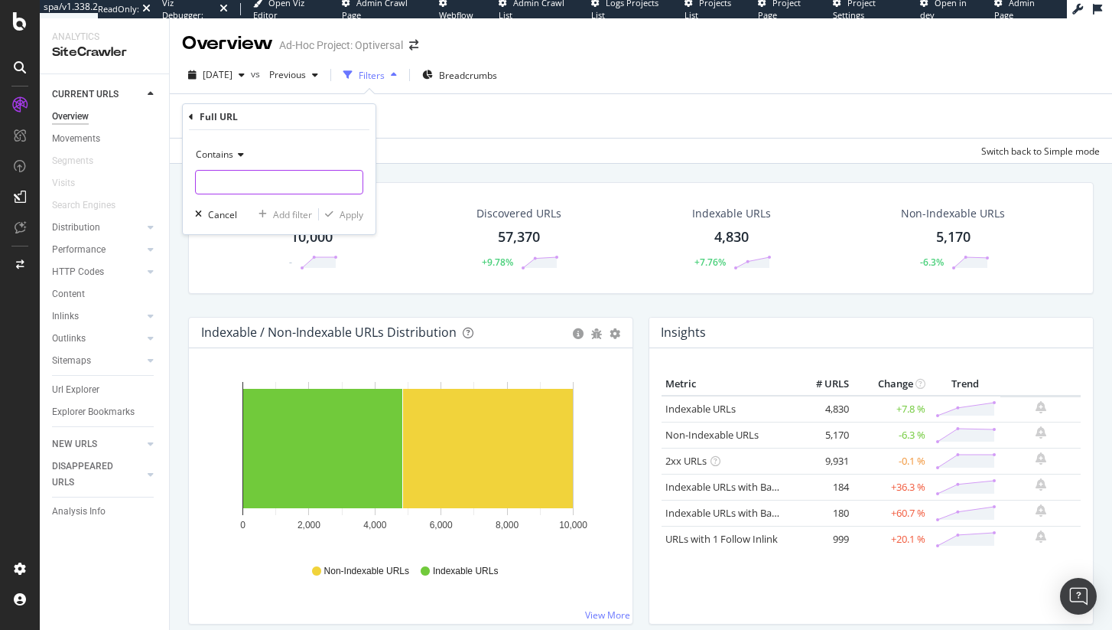
click at [243, 184] on input "text" at bounding box center [279, 182] width 167 height 24
type input "/o/"
click at [353, 200] on div "Contains /o/ Cancel Add filter Apply" at bounding box center [279, 182] width 193 height 104
click at [354, 215] on div "Apply" at bounding box center [352, 214] width 24 height 13
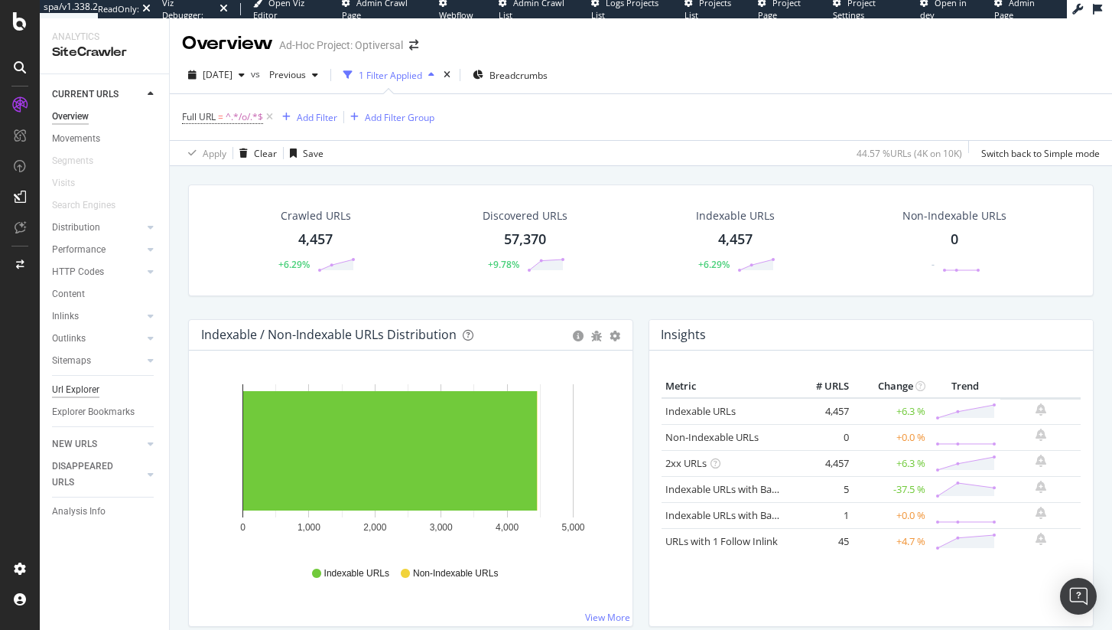
click at [68, 394] on div "Url Explorer" at bounding box center [75, 390] width 47 height 16
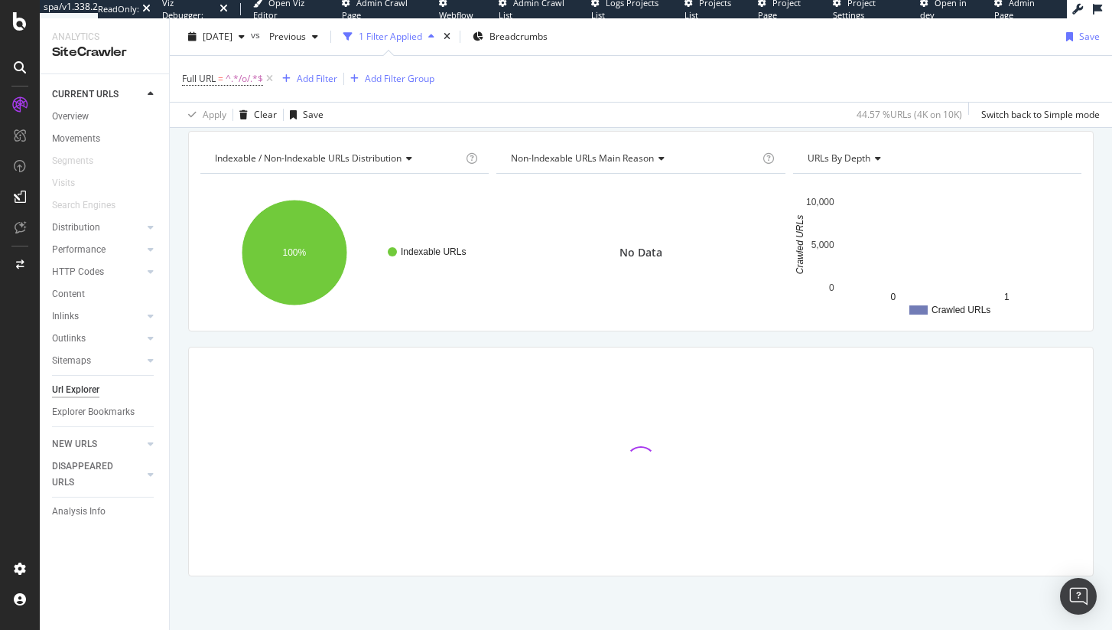
scroll to position [54, 0]
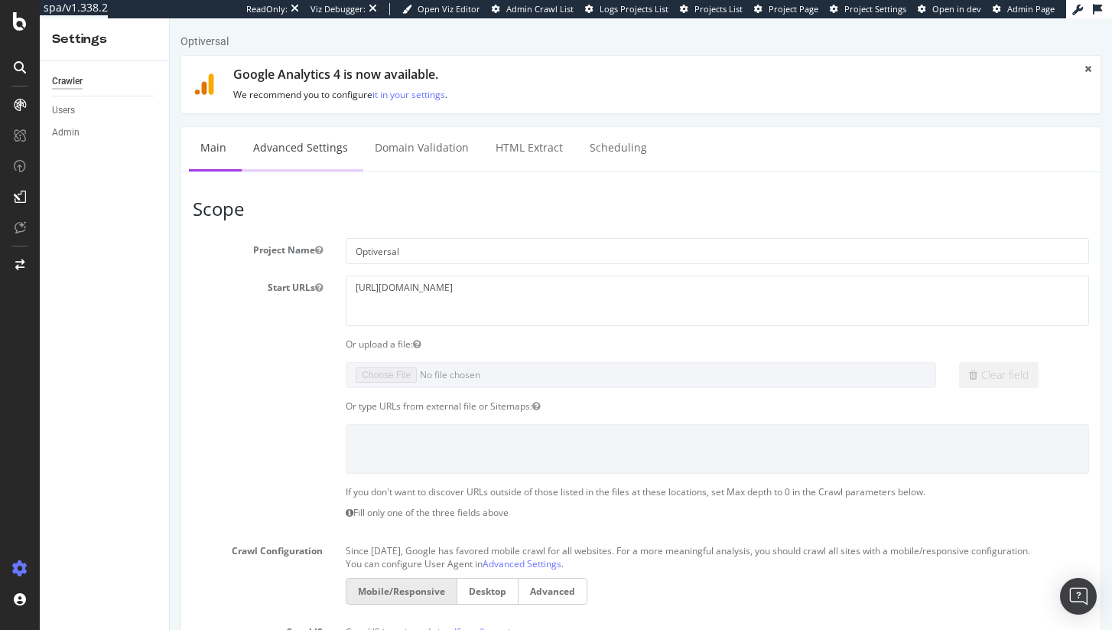
click at [315, 158] on link "Advanced Settings" at bounding box center [301, 148] width 118 height 42
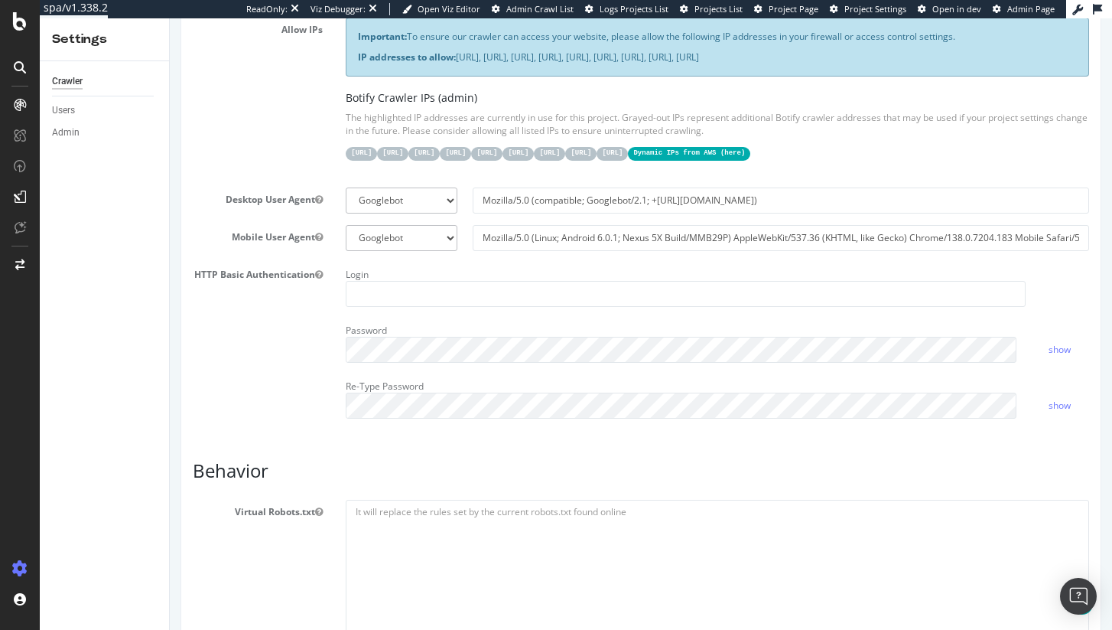
scroll to position [565, 0]
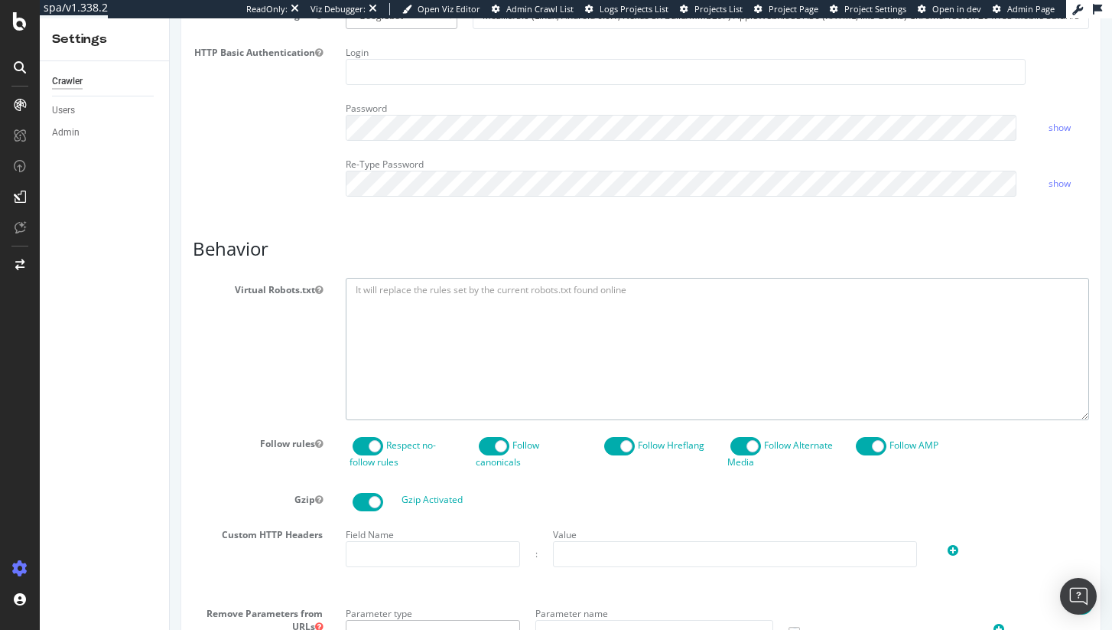
click at [396, 381] on textarea at bounding box center [718, 349] width 744 height 142
paste textarea "User-agent: * Disallow: */favorites Disallow: /browse/ Disallow: /agwa-ugp-asse…"
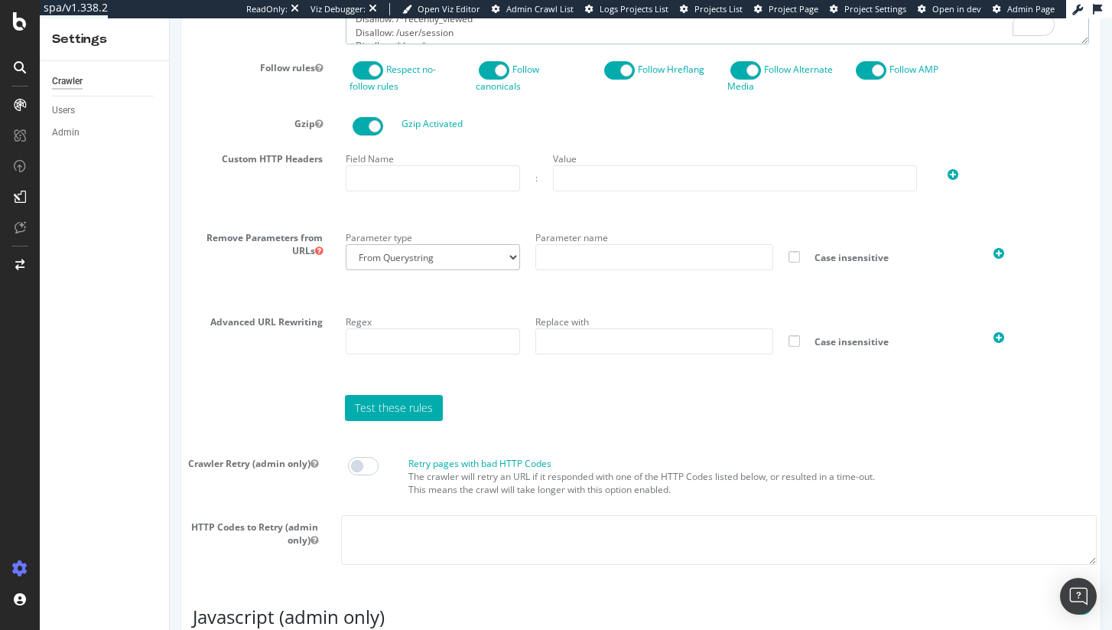
scroll to position [950, 0]
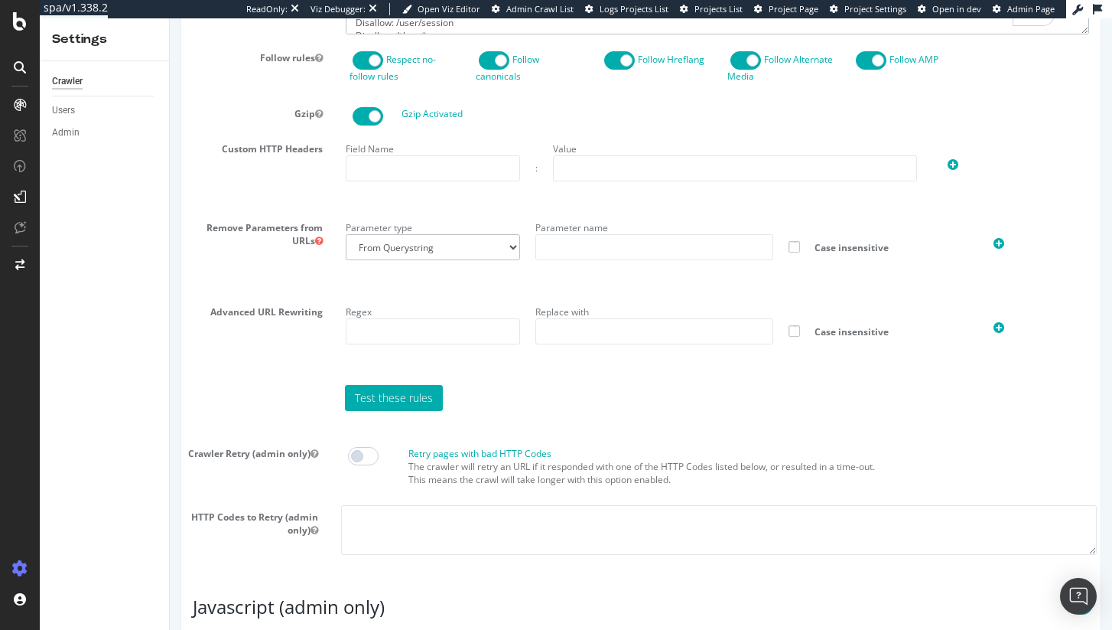
type textarea "User-agent: * Disallow: */favorites Disallow: /browse/ Disallow: /agwa-ugp-asse…"
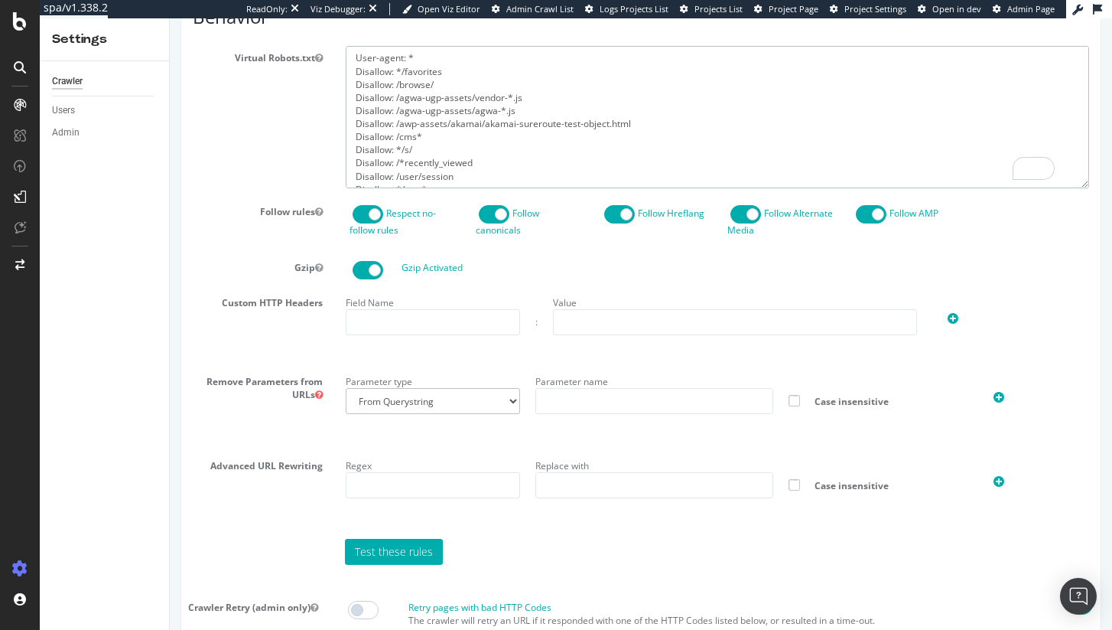
scroll to position [1285, 0]
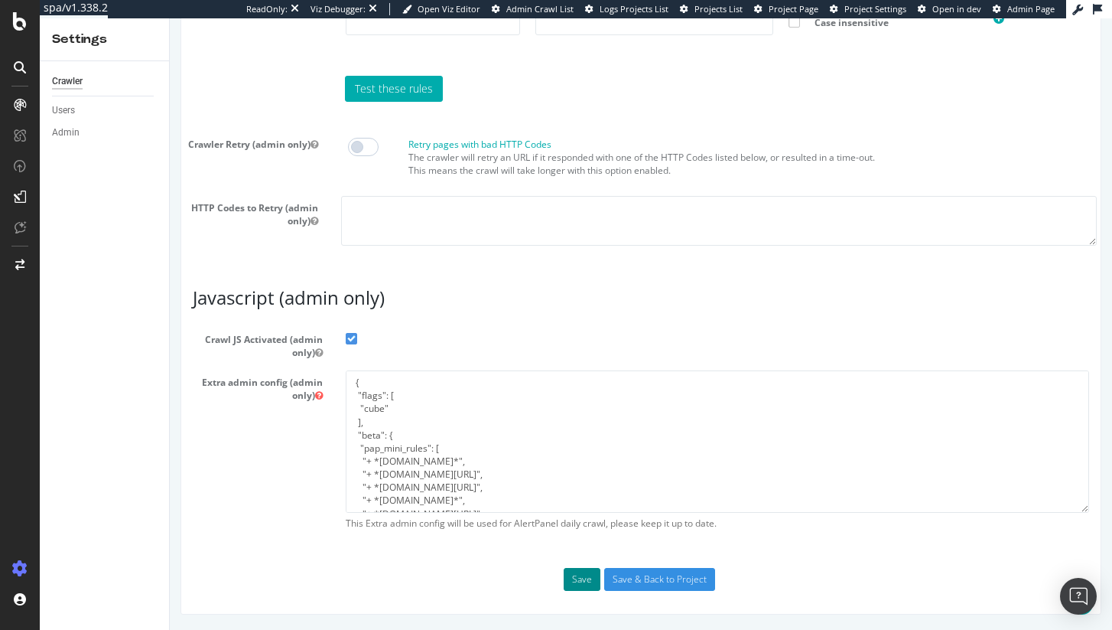
click at [581, 574] on button "Save" at bounding box center [582, 579] width 37 height 23
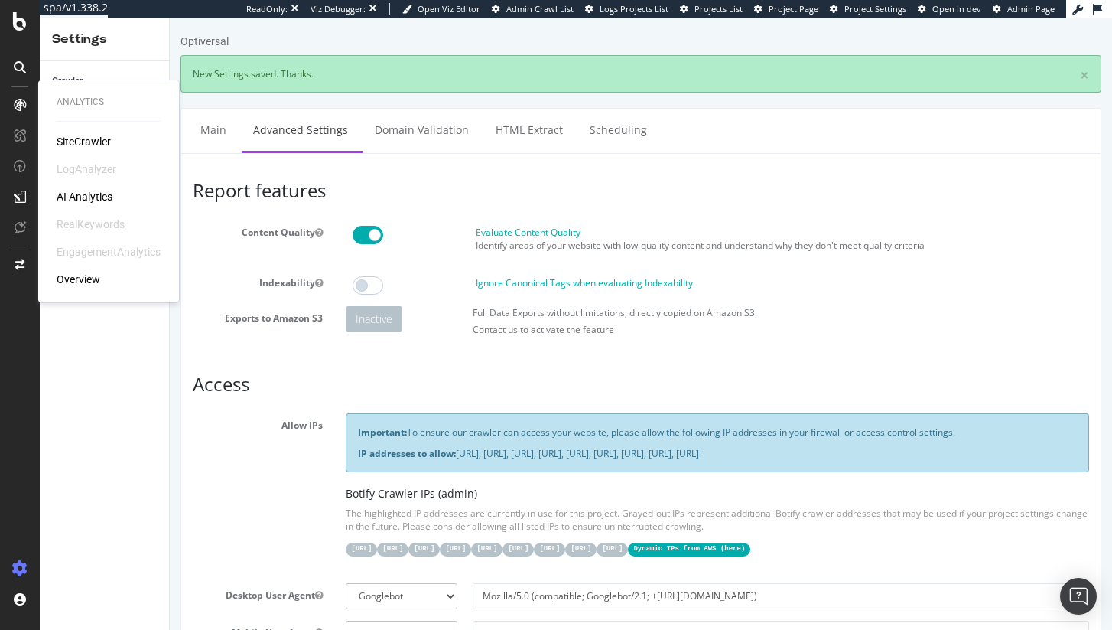
scroll to position [0, 0]
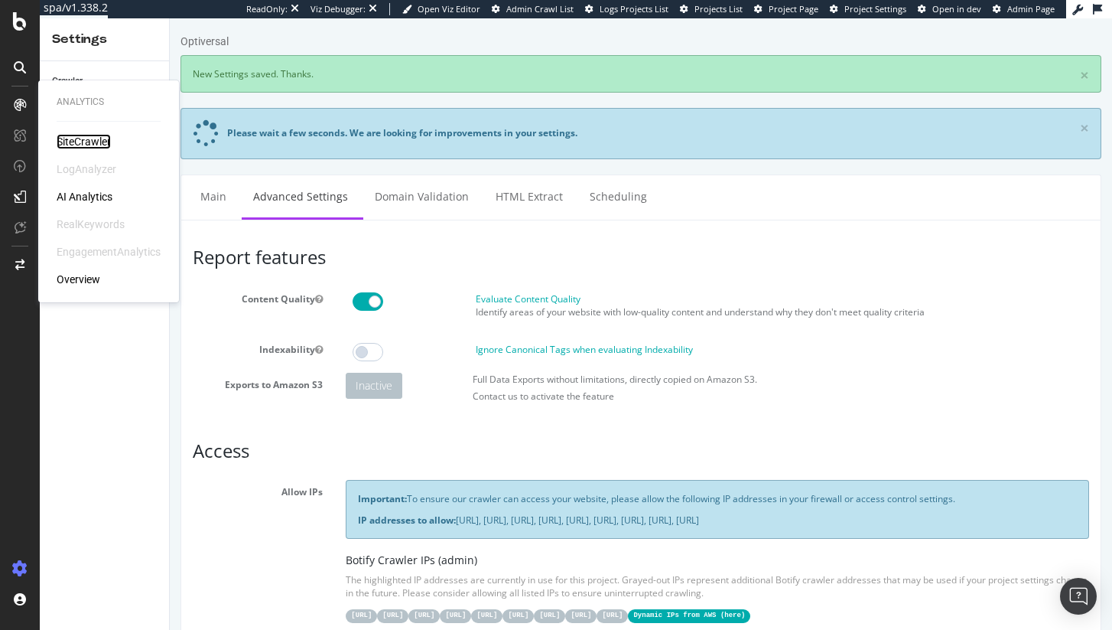
click at [72, 135] on div "SiteCrawler" at bounding box center [84, 141] width 54 height 15
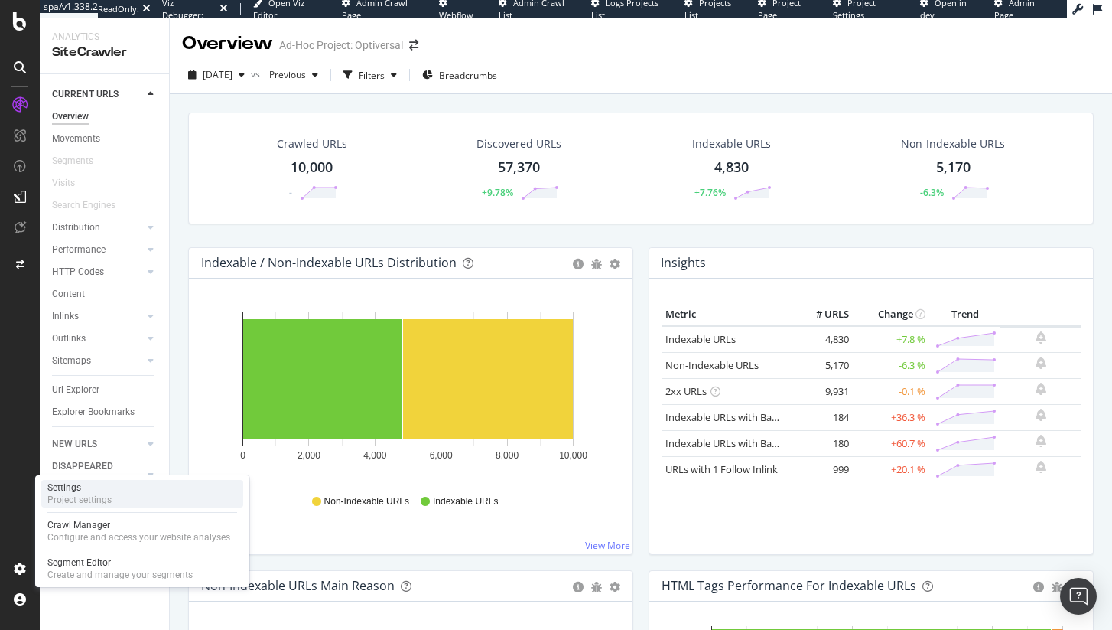
click at [161, 495] on div "Settings Project settings" at bounding box center [142, 494] width 202 height 28
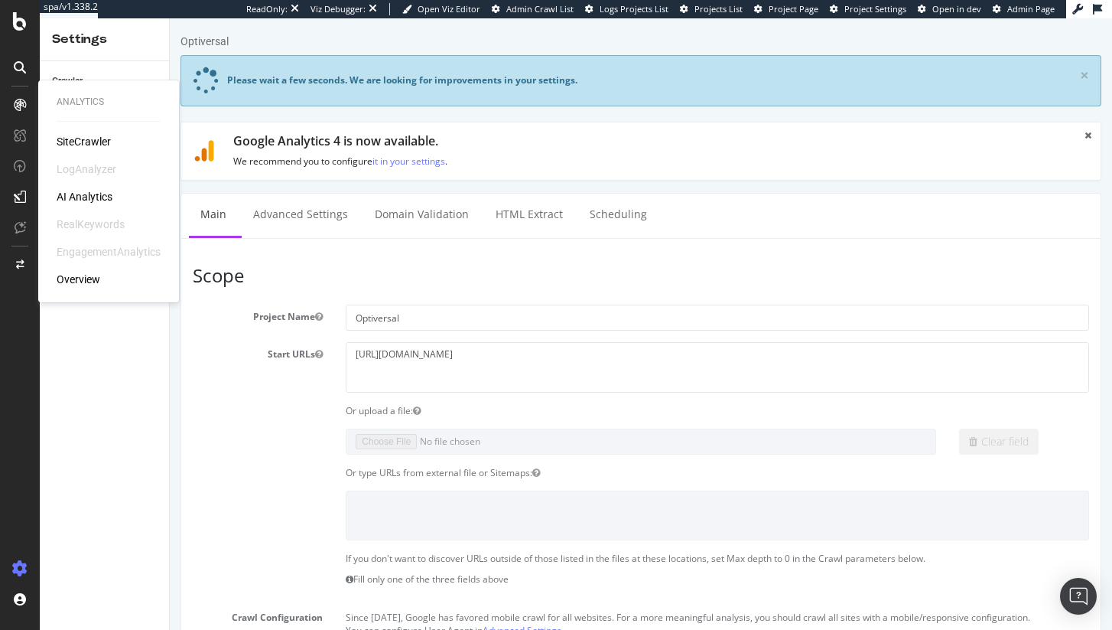
click at [93, 142] on div "SiteCrawler" at bounding box center [84, 141] width 54 height 15
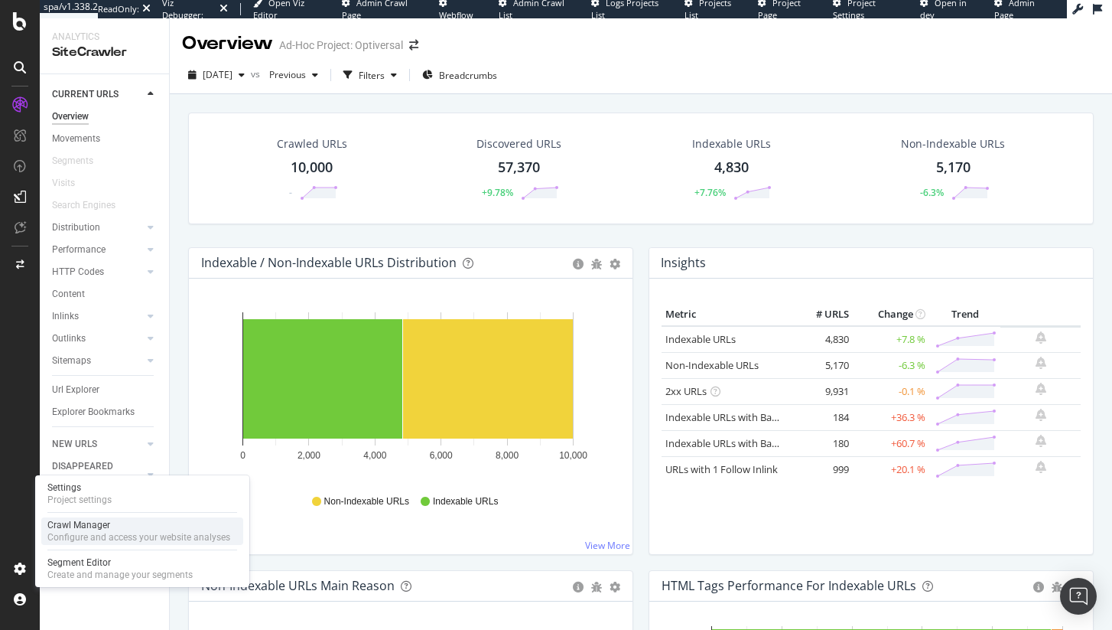
click at [91, 533] on div "Configure and access your website analyses" at bounding box center [138, 537] width 183 height 12
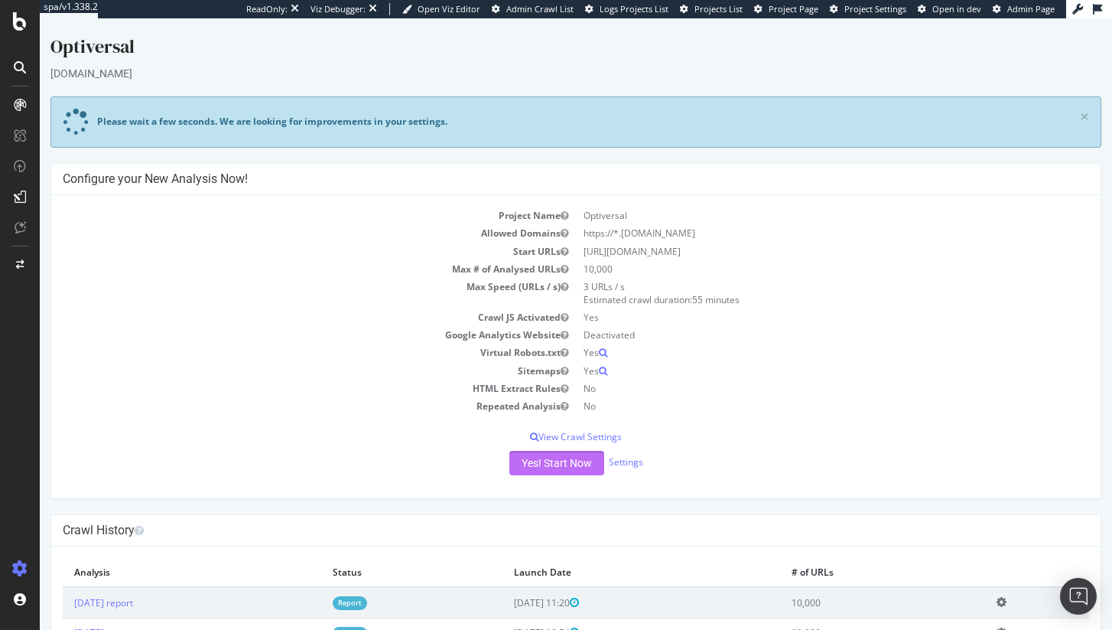
click at [552, 465] on button "Yes! Start Now" at bounding box center [557, 463] width 95 height 24
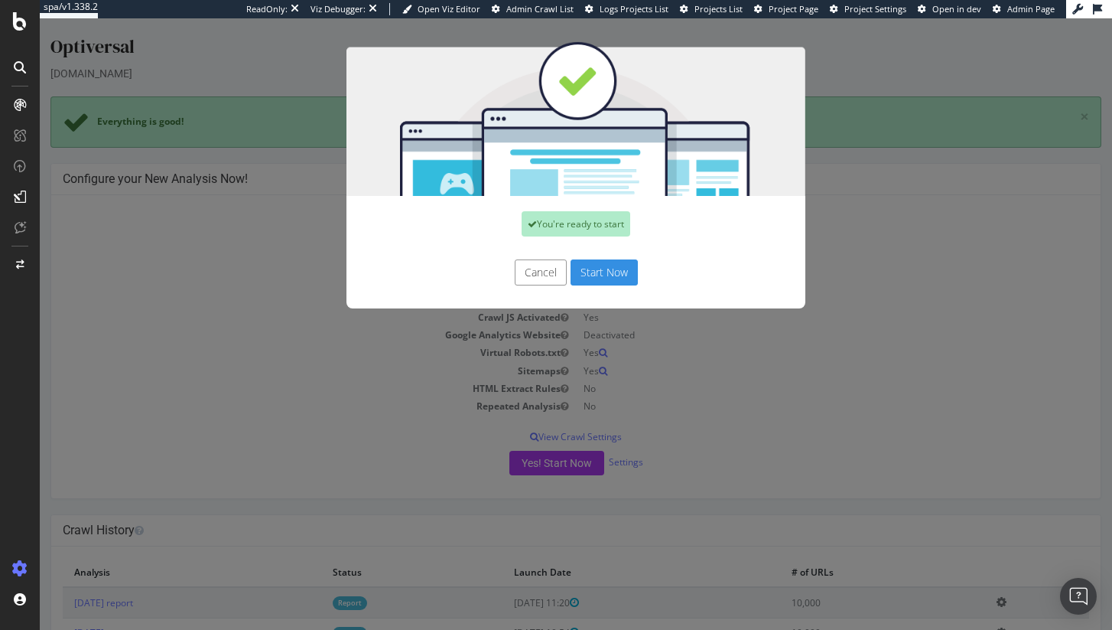
click at [601, 274] on button "Start Now" at bounding box center [604, 272] width 67 height 26
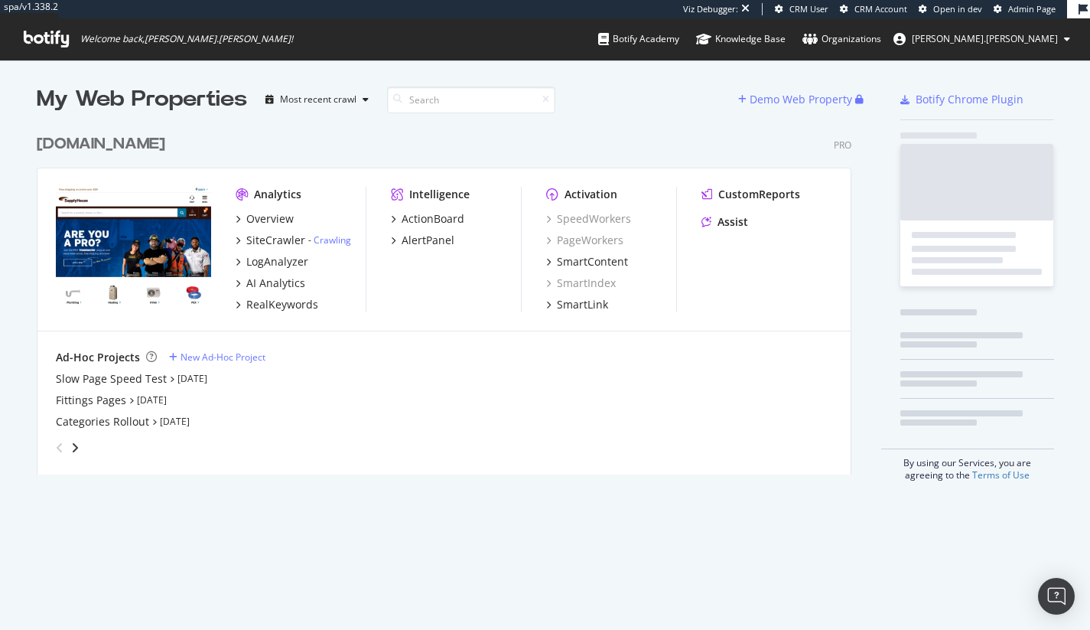
scroll to position [348, 816]
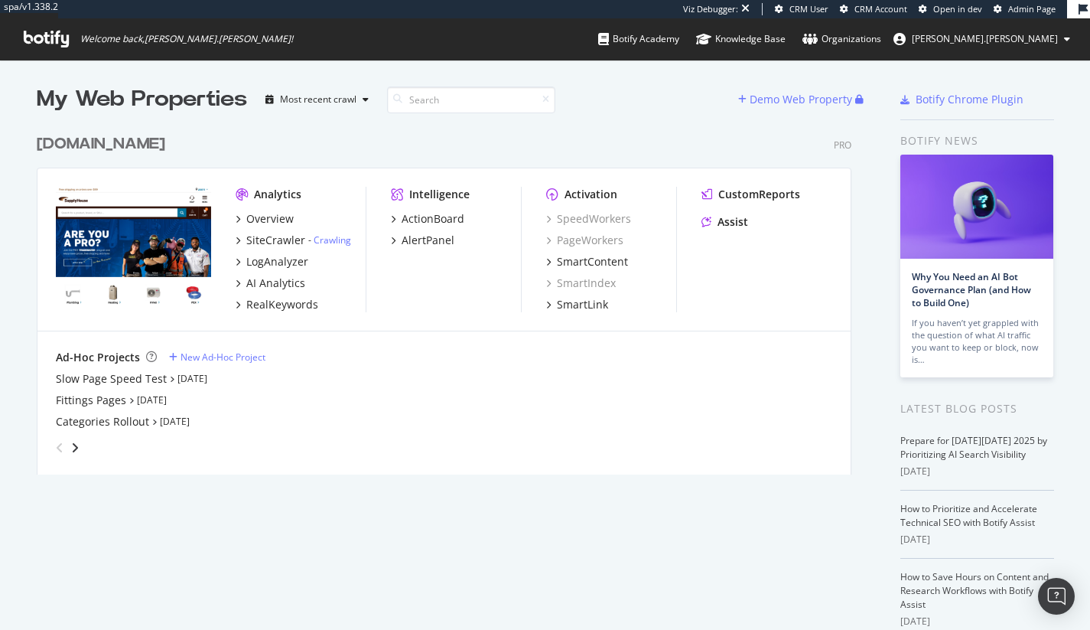
click at [365, 390] on div "Slow Page Speed Test [DATE] Fittings Pages [DATE] Categories Rollout [DATE]" at bounding box center [444, 400] width 777 height 58
click at [213, 367] on div "Ad-Hoc Projects New Ad-Hoc Project Slow Page Speed Test [DATE] Fittings Pages […" at bounding box center [444, 405] width 777 height 110
click at [218, 355] on div "New Ad-Hoc Project" at bounding box center [223, 356] width 85 height 13
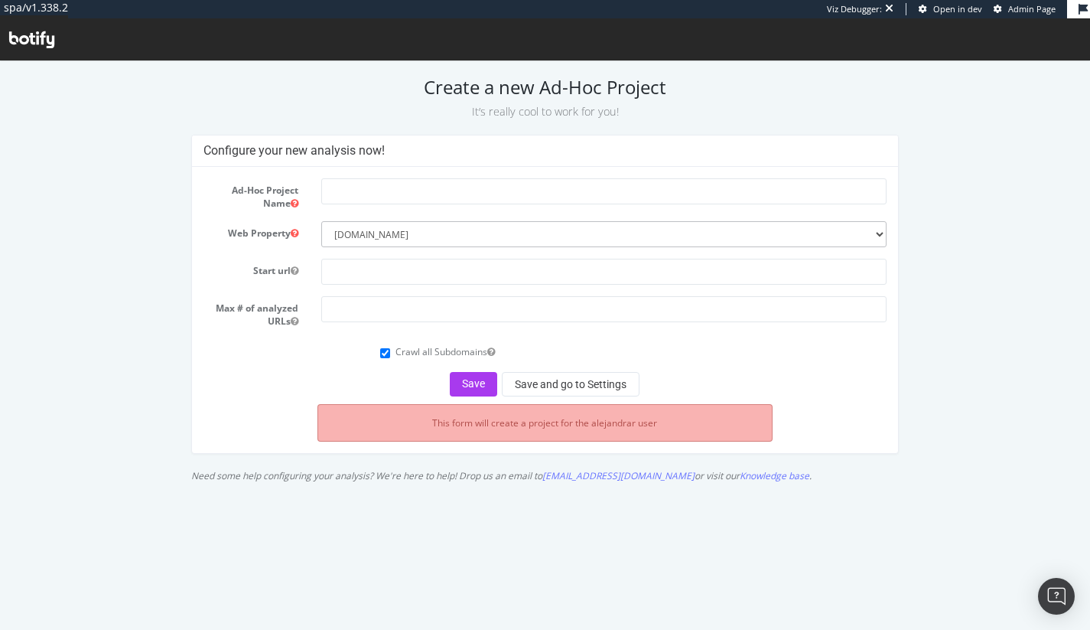
click at [439, 177] on div "Ad-Hoc Project Name Web Property --------- [DOMAIN_NAME] Start url Max # of ana…" at bounding box center [545, 310] width 706 height 286
click at [446, 203] on input "text" at bounding box center [603, 191] width 565 height 26
type input "Internal Users View Crawl"
click at [456, 265] on input "text" at bounding box center [603, 272] width 565 height 26
drag, startPoint x: 467, startPoint y: 270, endPoint x: 848, endPoint y: 279, distance: 380.4
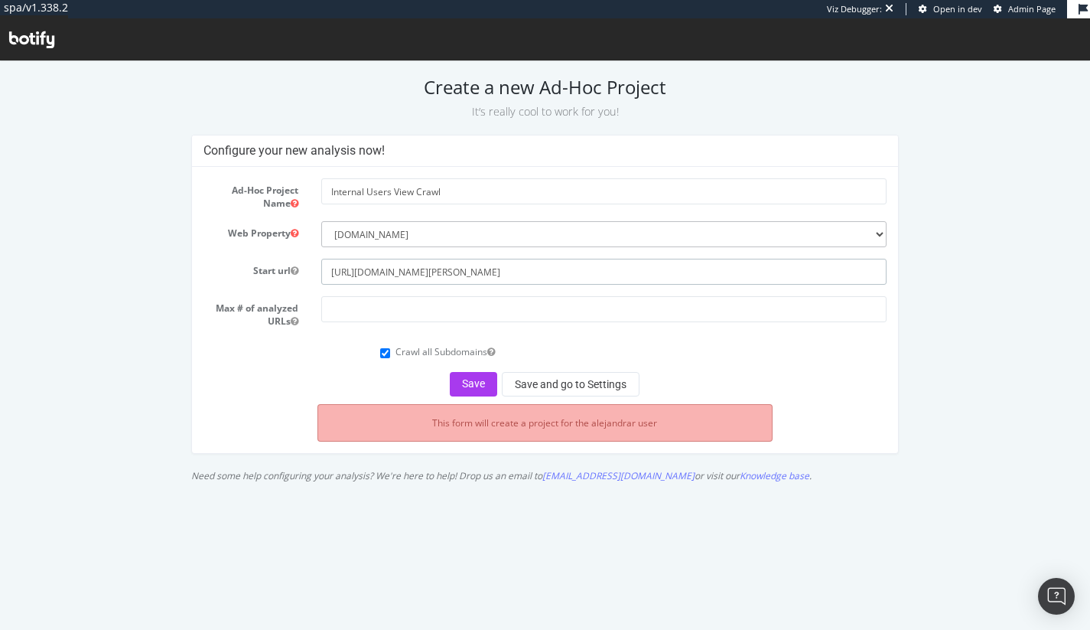
click at [848, 279] on input "[URL][DOMAIN_NAME][PERSON_NAME]" at bounding box center [603, 272] width 565 height 26
drag, startPoint x: 361, startPoint y: 270, endPoint x: 322, endPoint y: 269, distance: 39.0
click at [322, 269] on input "[URL][DOMAIN_NAME]" at bounding box center [603, 272] width 565 height 26
type input "[DOMAIN_NAME]"
click at [360, 311] on input "number" at bounding box center [603, 309] width 565 height 26
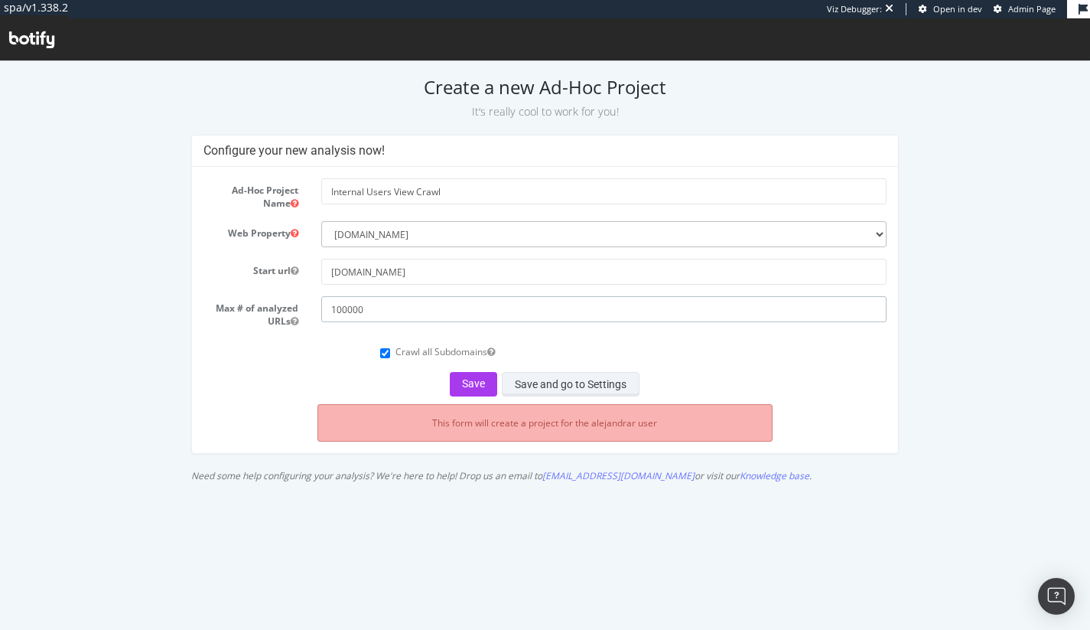
type input "100000"
click at [577, 382] on button "Save and go to Settings" at bounding box center [571, 384] width 138 height 24
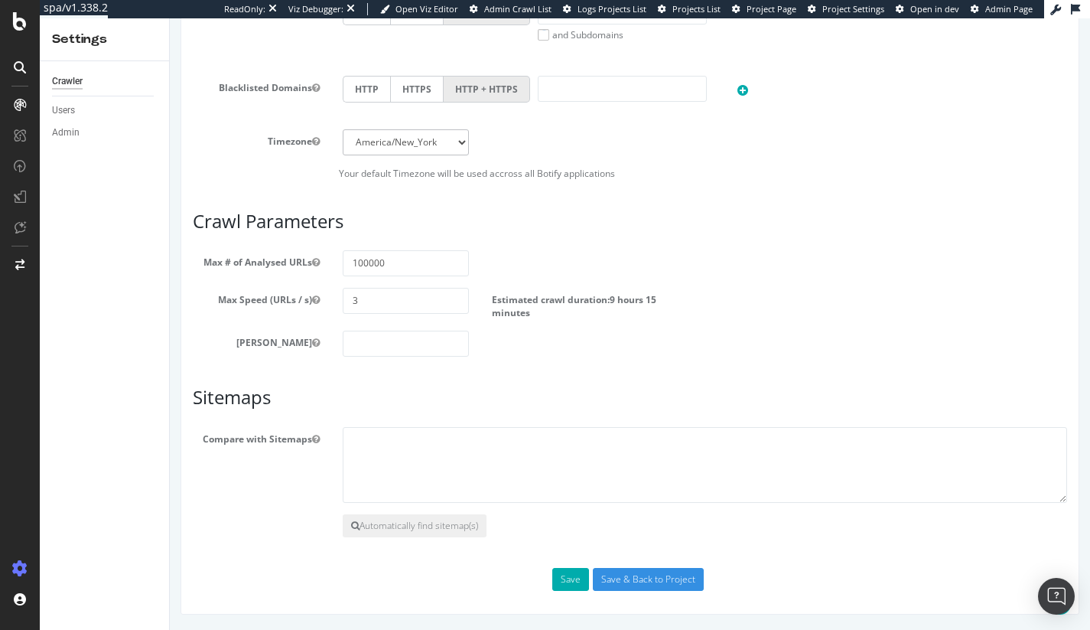
scroll to position [767, 0]
click at [369, 427] on textarea at bounding box center [705, 465] width 725 height 77
paste textarea "[URL][DOMAIN_NAME]"
type textarea "[URL][DOMAIN_NAME]"
click at [555, 585] on button "Save" at bounding box center [570, 579] width 37 height 23
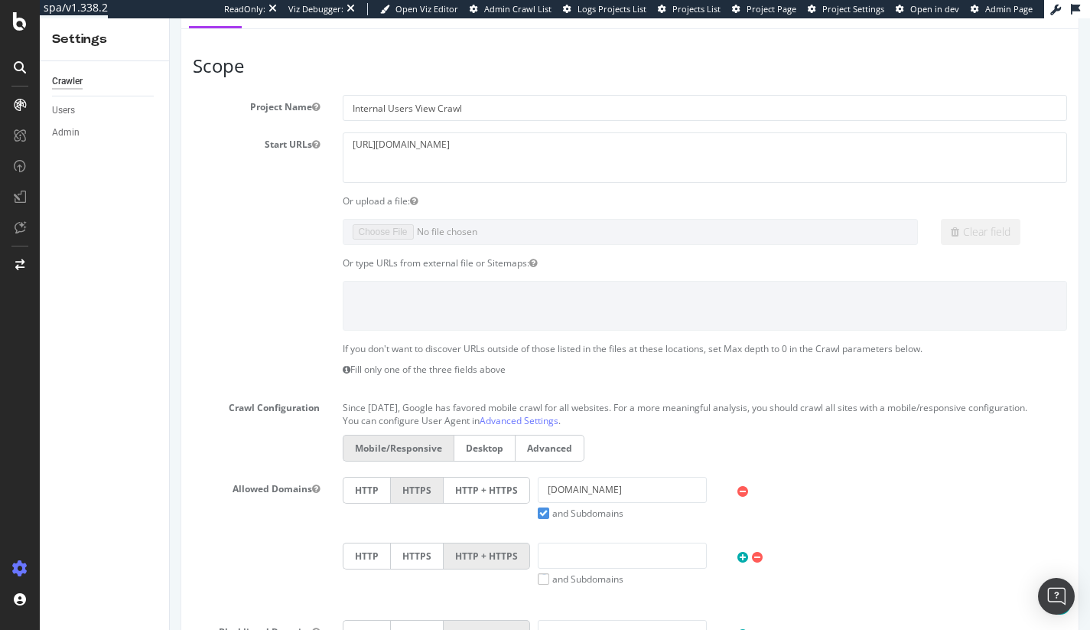
scroll to position [0, 0]
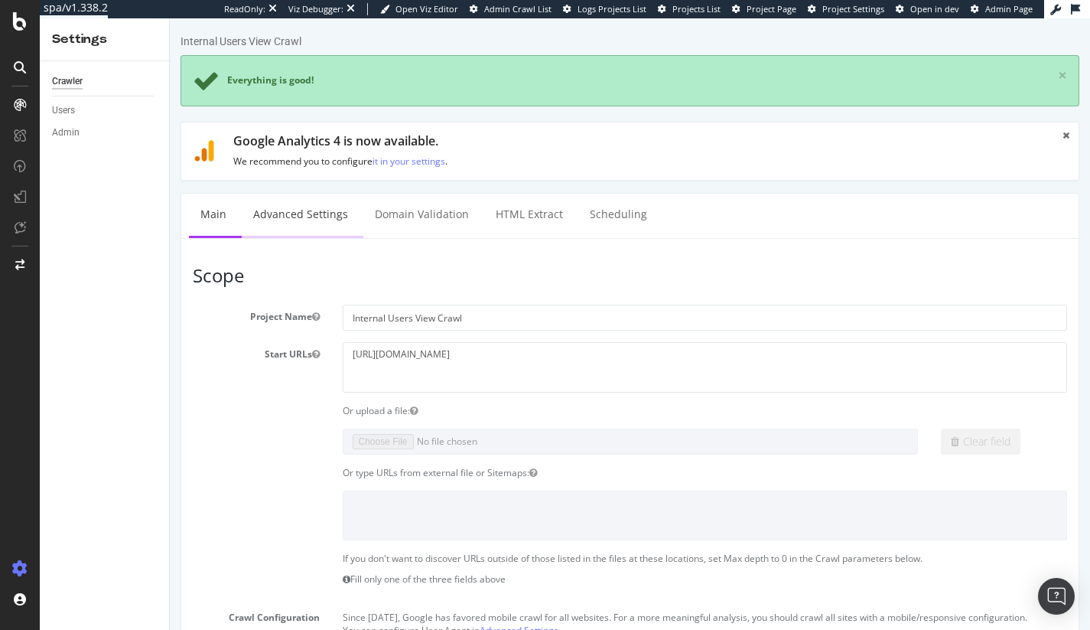
click at [301, 212] on link "Advanced Settings" at bounding box center [301, 215] width 118 height 42
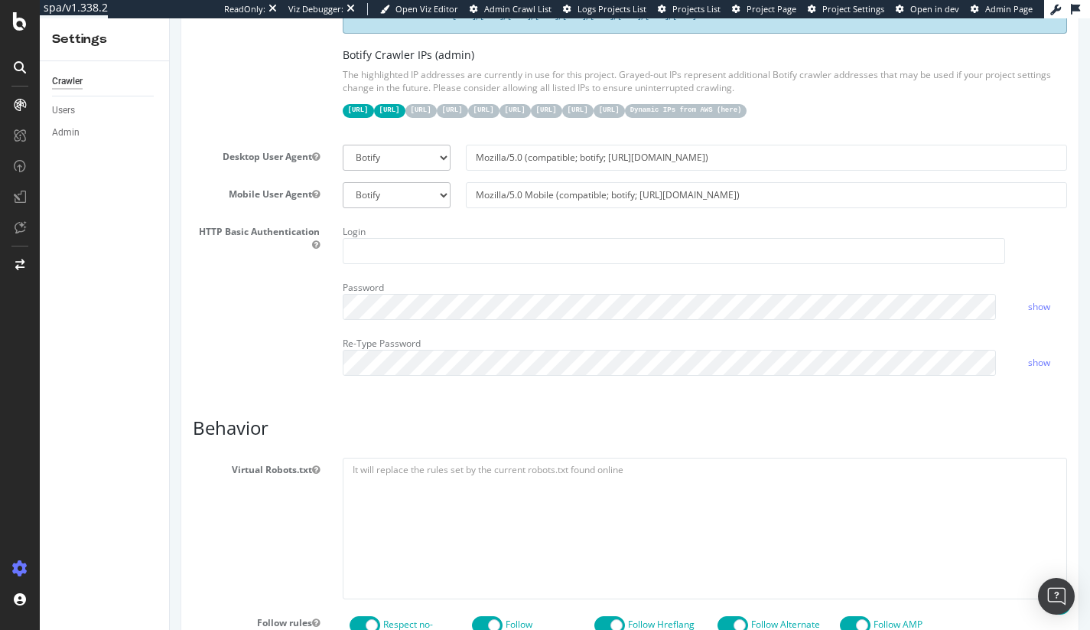
scroll to position [799, 0]
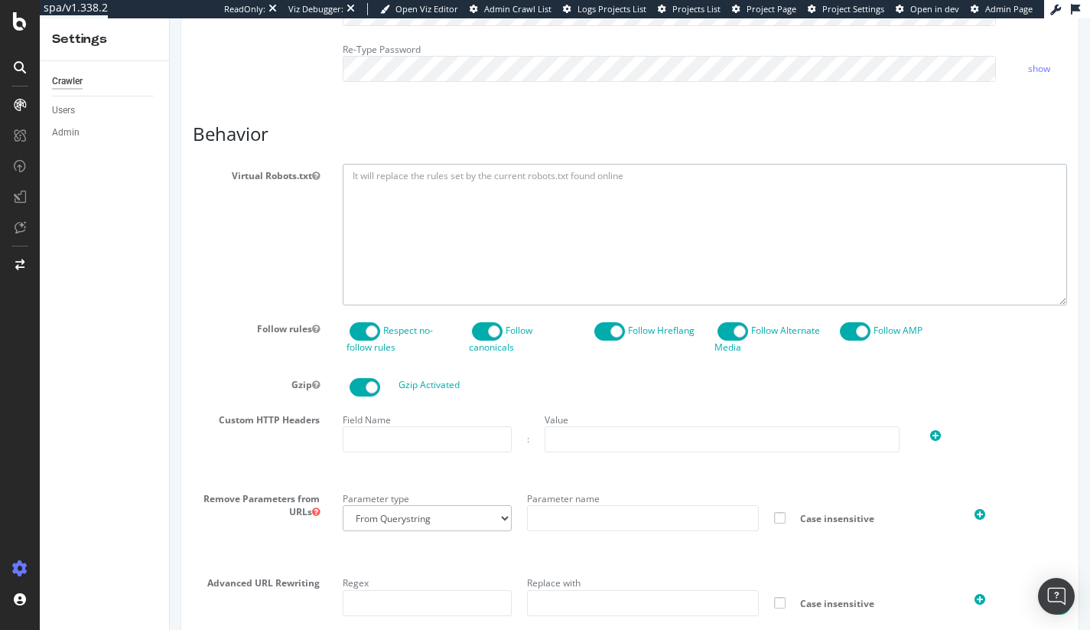
click at [454, 259] on textarea at bounding box center [705, 235] width 725 height 142
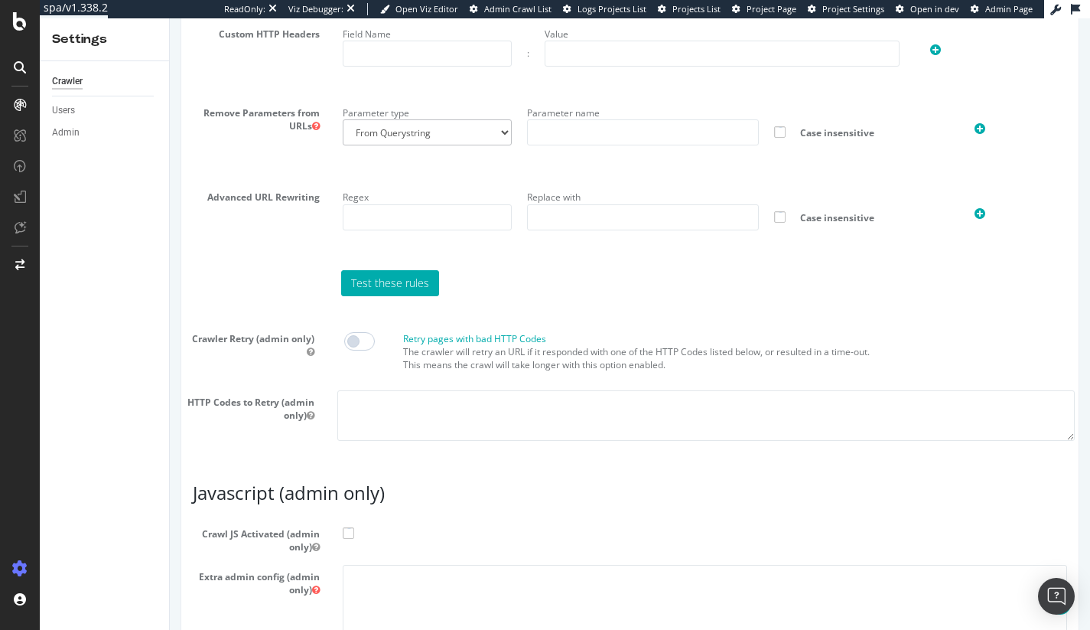
scroll to position [1406, 0]
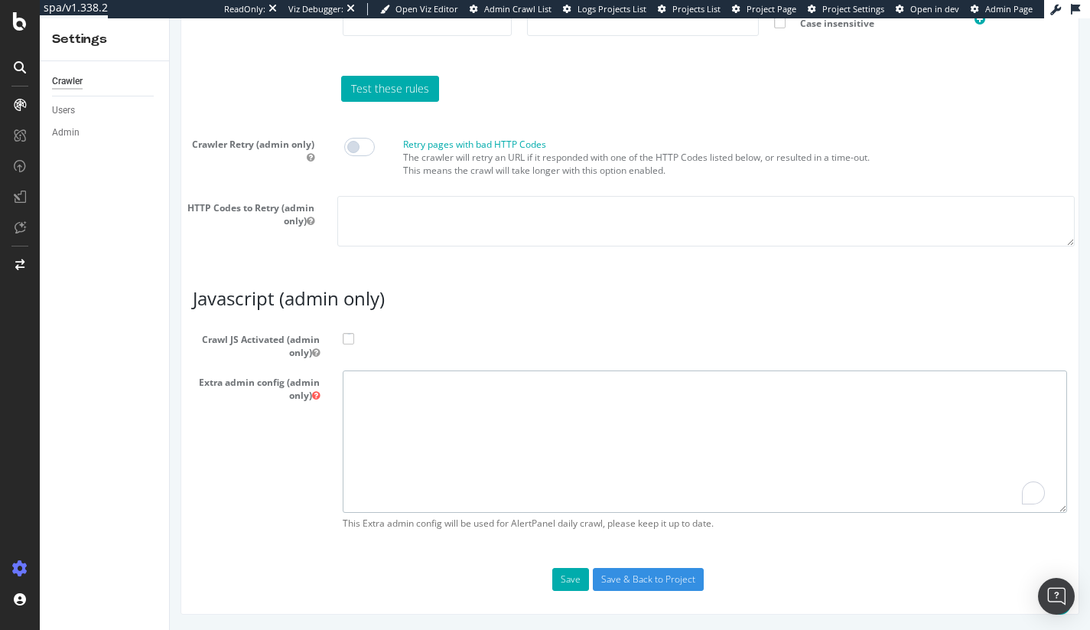
click at [441, 412] on textarea "To enrich screen reader interactions, please activate Accessibility in Grammarl…" at bounding box center [705, 441] width 725 height 142
paste textarea "{ "flags": [ "cube" ], "beta": { "pap_mini_rules": [ "+ *[DOMAIN_NAME][URL]", "…"
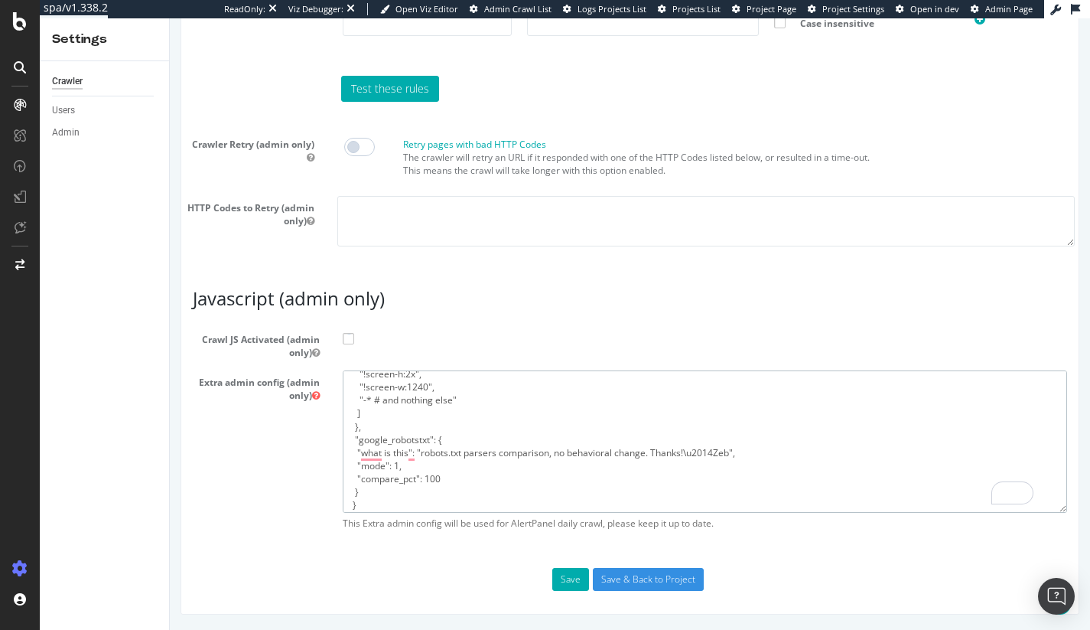
type textarea "{ "flags": [ "cube" ], "beta": { "pap_mini_rules": [ "+ *[DOMAIN_NAME][URL]", "…"
click at [353, 332] on label "Crawl JS Activated (admin only)" at bounding box center [629, 342] width 897 height 31
click at [170, 18] on input "Crawl JS Activated (admin only)" at bounding box center [170, 18] width 0 height 0
click at [561, 569] on button "Save" at bounding box center [570, 579] width 37 height 23
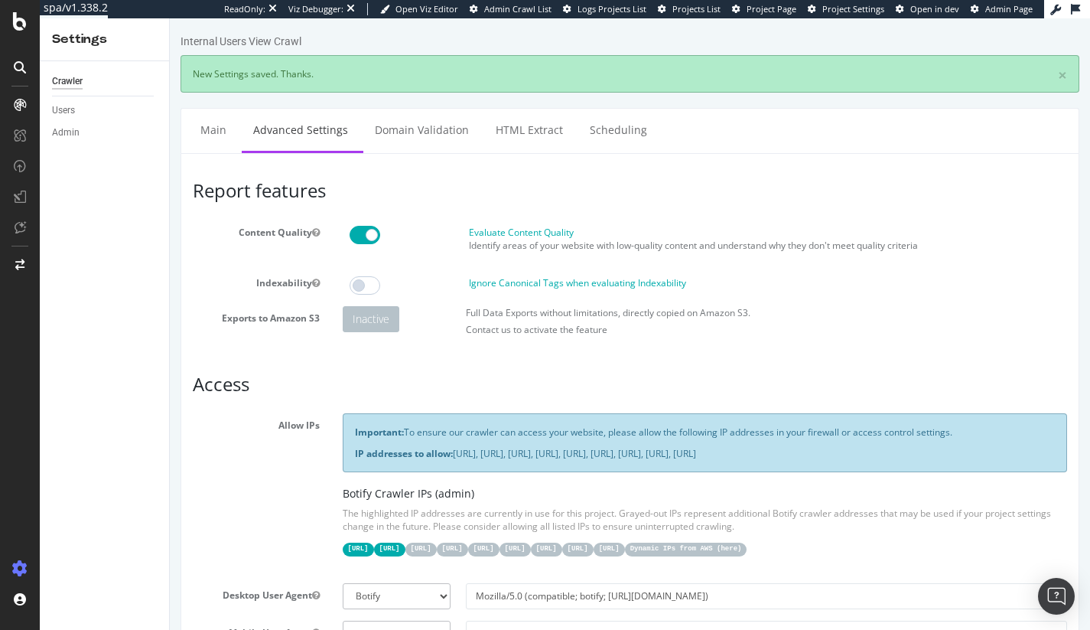
scroll to position [0, 0]
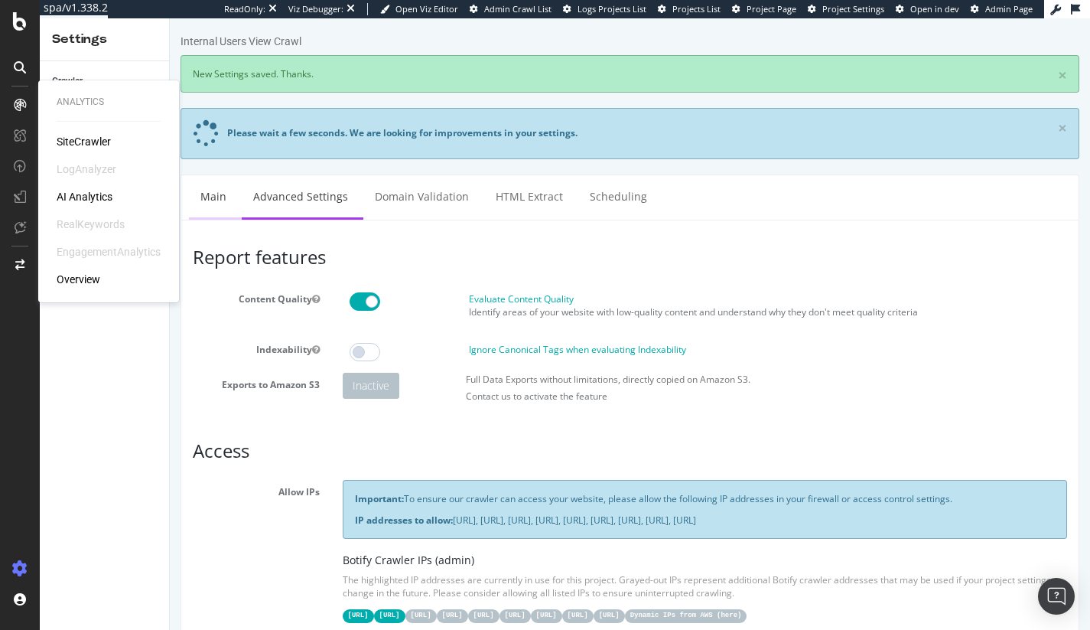
click at [228, 201] on link "Main" at bounding box center [213, 196] width 49 height 42
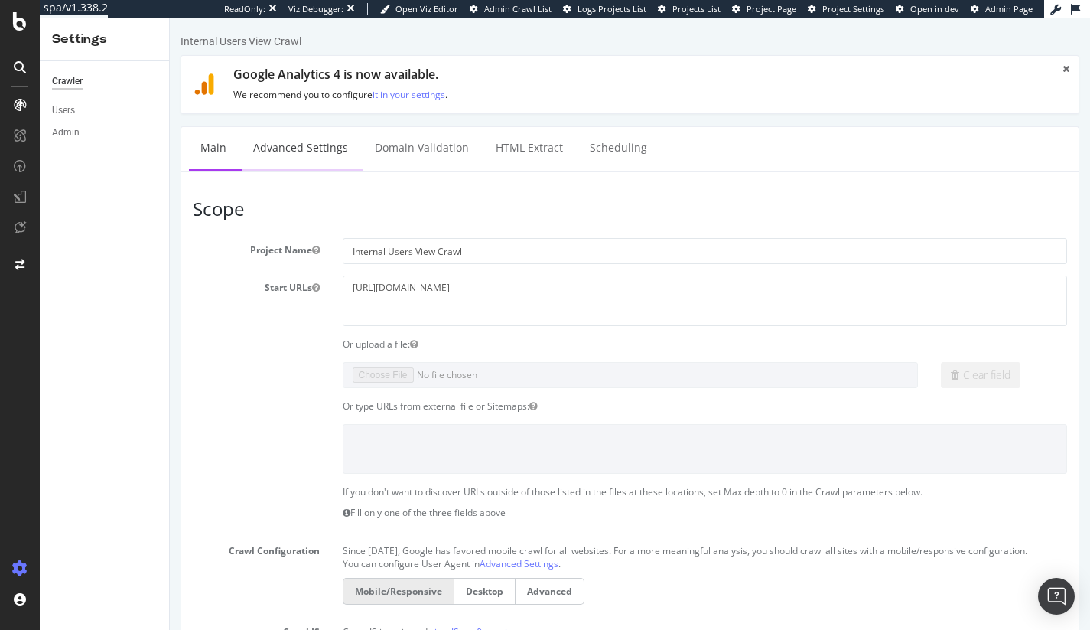
click at [308, 142] on link "Advanced Settings" at bounding box center [301, 148] width 118 height 42
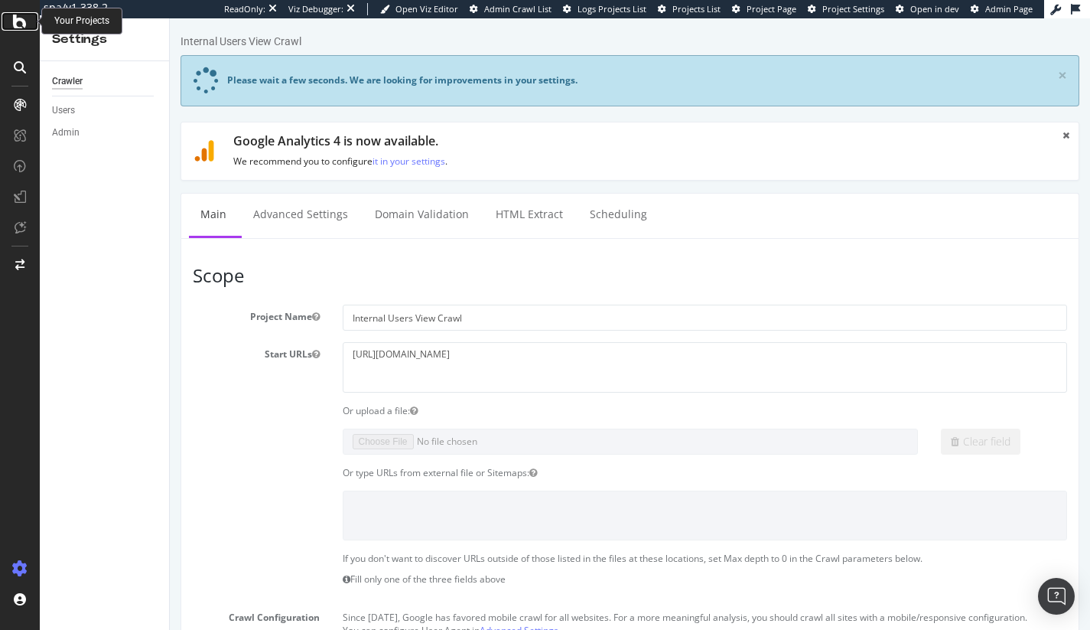
click at [25, 27] on icon at bounding box center [20, 21] width 14 height 18
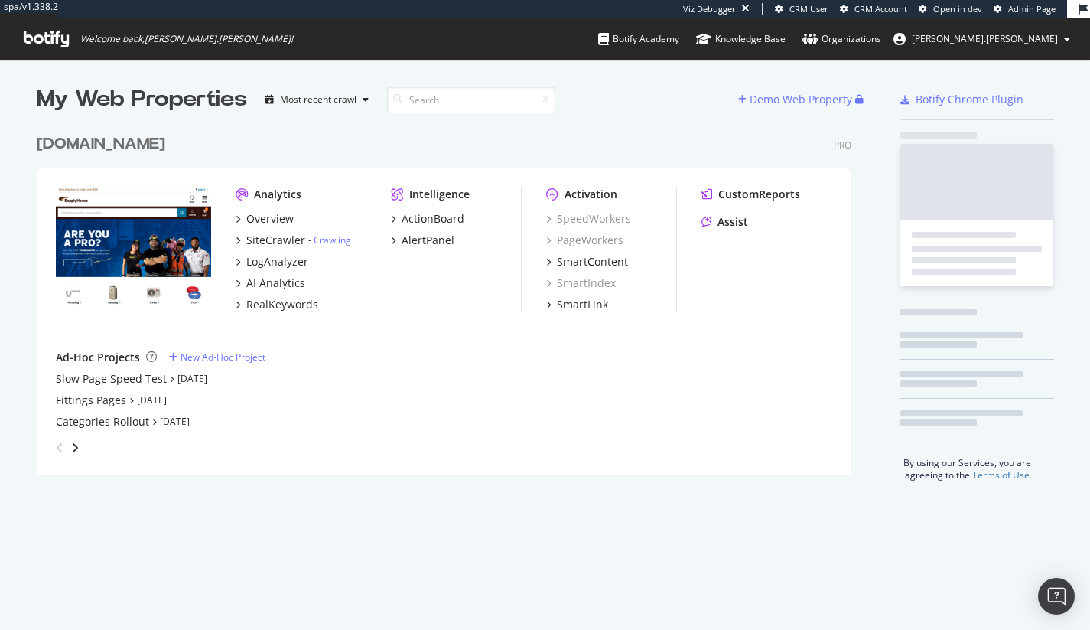
scroll to position [348, 816]
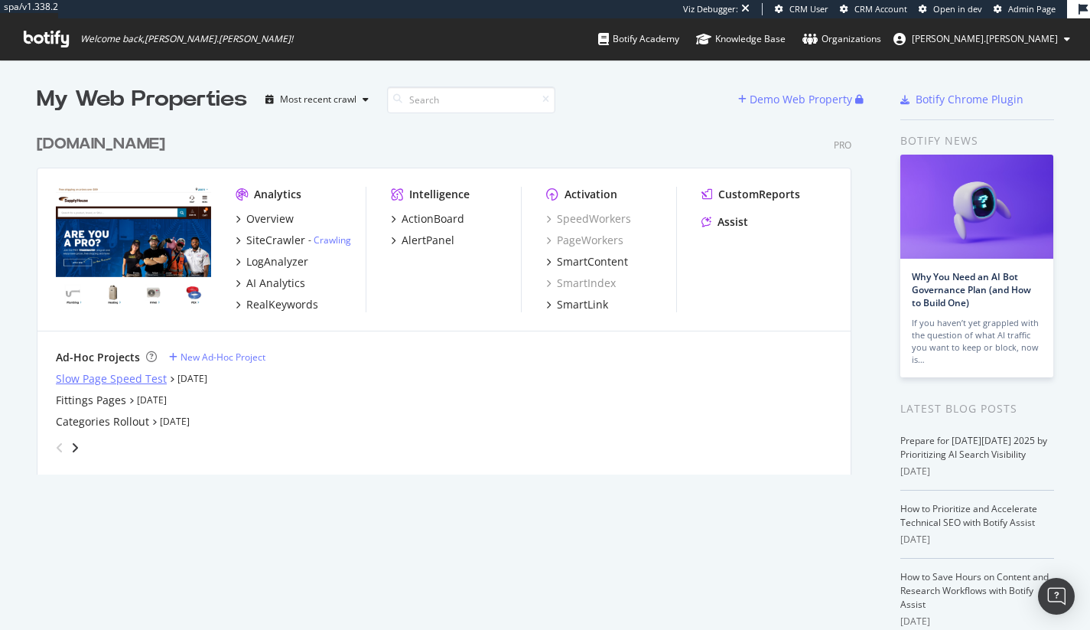
click at [112, 379] on div "Slow Page Speed Test" at bounding box center [111, 378] width 111 height 15
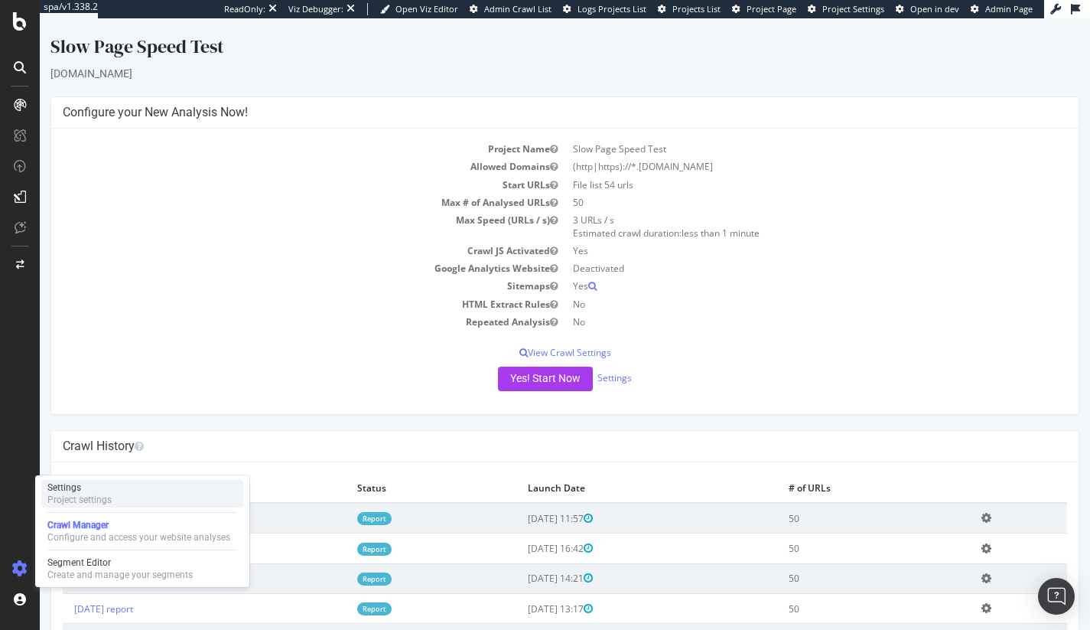
click at [126, 494] on div "Settings Project settings" at bounding box center [142, 494] width 202 height 28
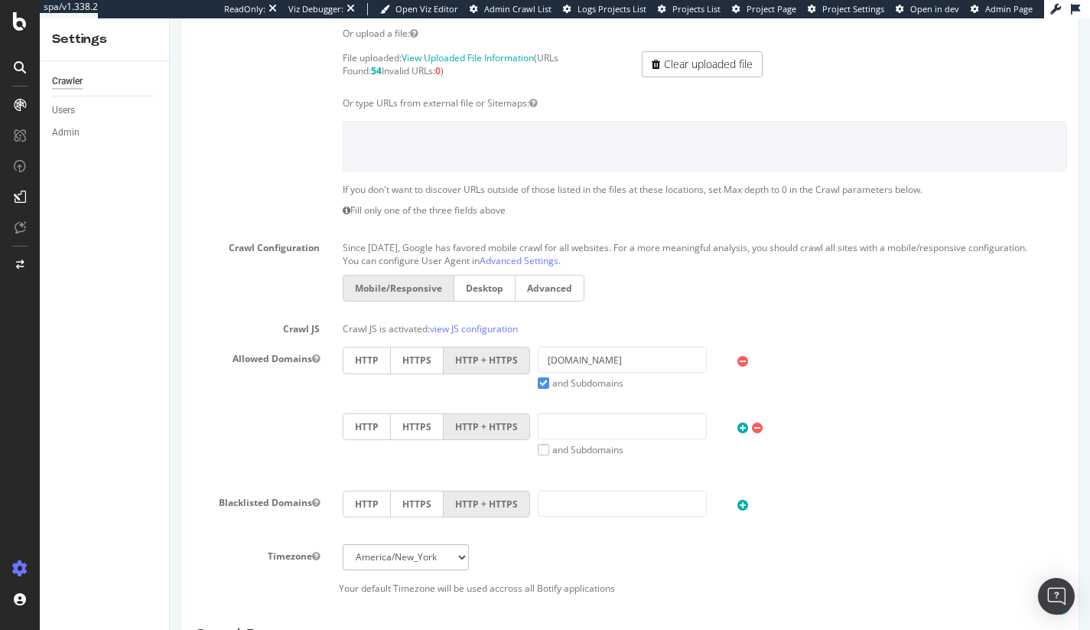
scroll to position [320, 0]
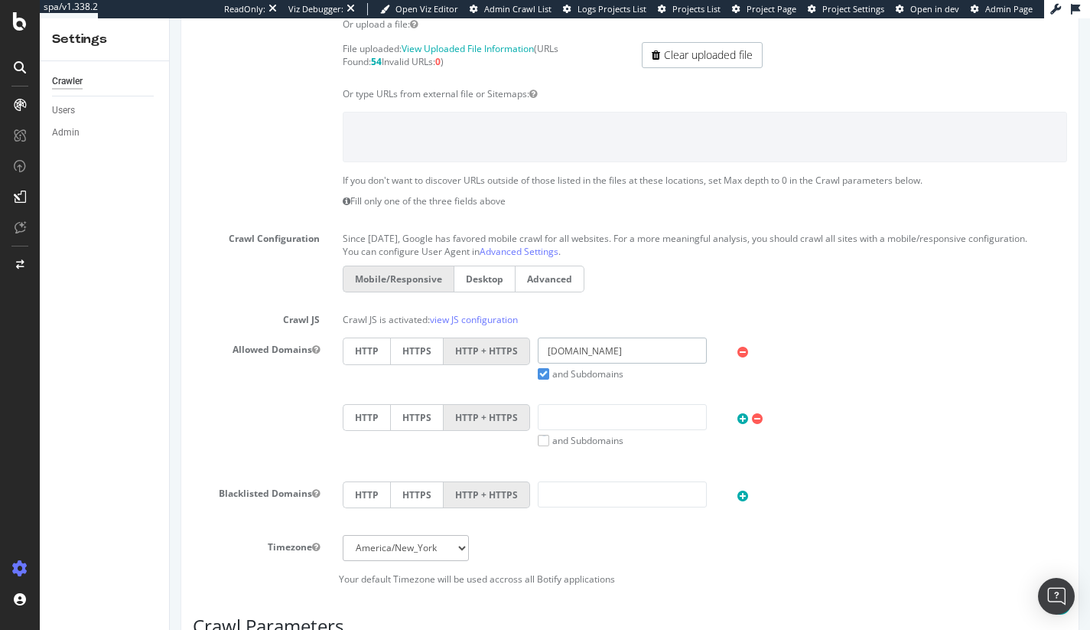
click at [601, 356] on input "[DOMAIN_NAME]" at bounding box center [623, 350] width 170 height 26
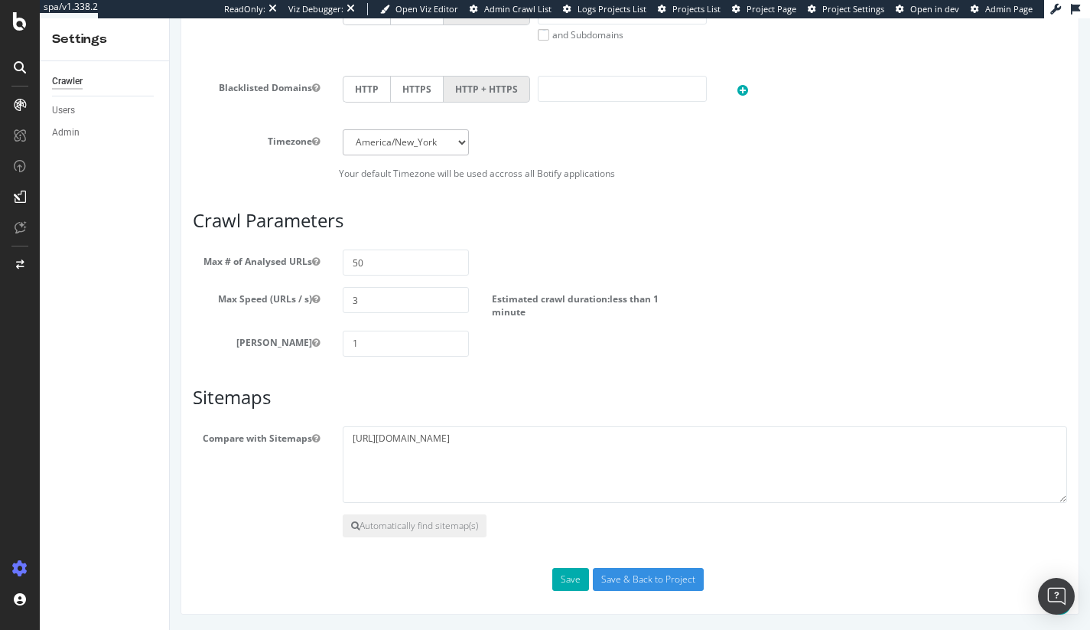
scroll to position [738, 0]
click at [536, 470] on textarea "[URL][DOMAIN_NAME]" at bounding box center [705, 464] width 725 height 77
click at [535, 442] on textarea "[URL][DOMAIN_NAME]" at bounding box center [705, 464] width 725 height 77
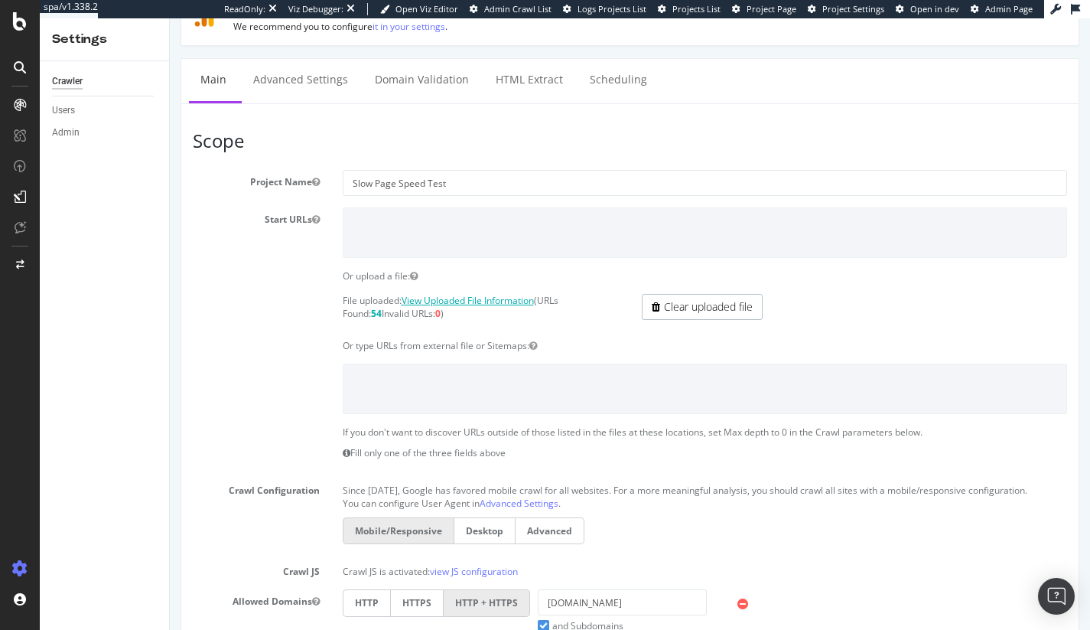
scroll to position [0, 0]
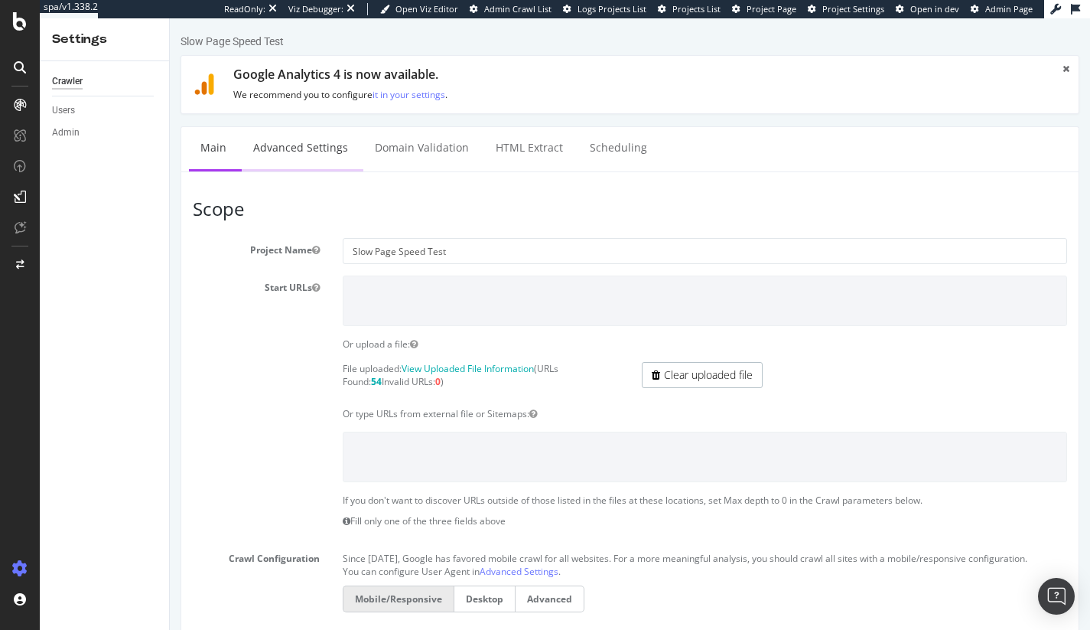
click at [308, 134] on link "Advanced Settings" at bounding box center [301, 148] width 118 height 42
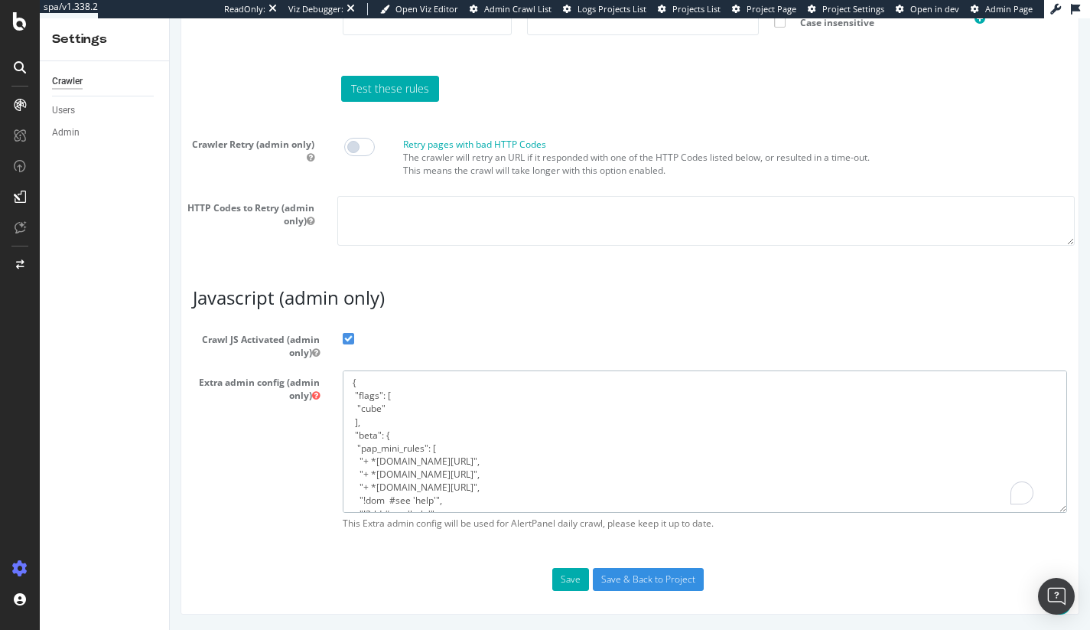
drag, startPoint x: 435, startPoint y: 494, endPoint x: 384, endPoint y: 335, distance: 167.2
click at [384, 335] on section "Crawl JS Activated (admin only) Extra admin config (admin only) { "flags": [ "c…" at bounding box center [630, 432] width 875 height 210
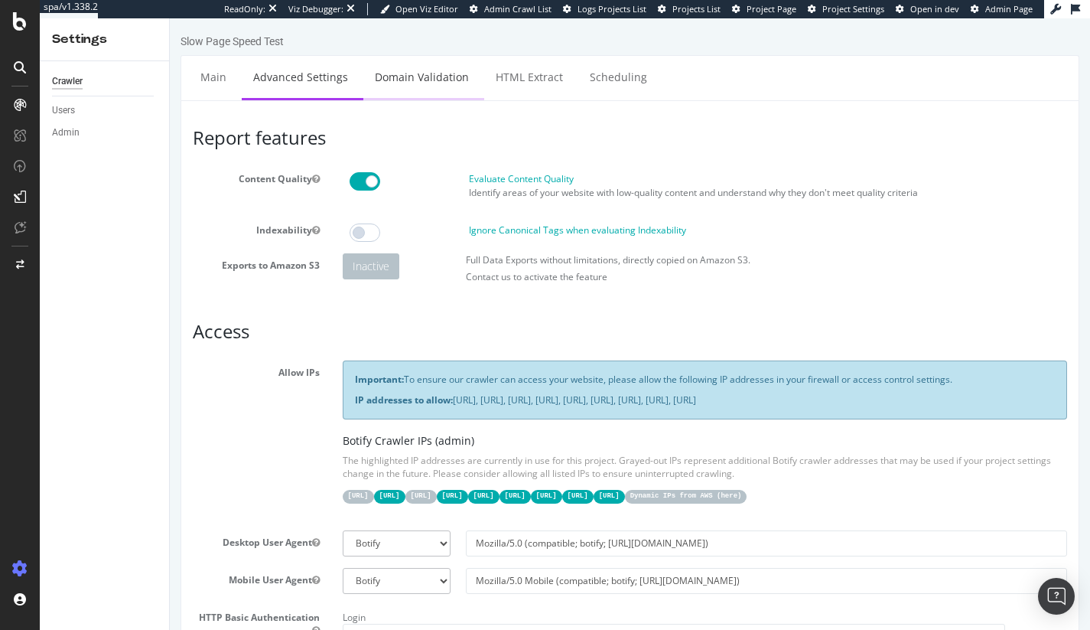
click at [401, 87] on link "Domain Validation" at bounding box center [421, 77] width 117 height 42
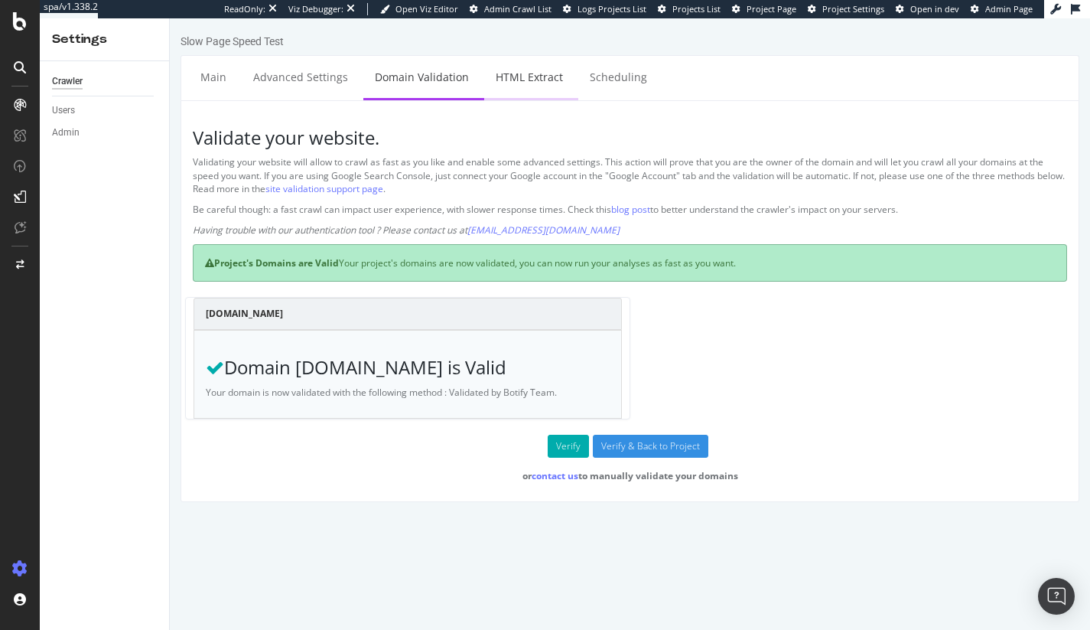
click at [519, 80] on link "HTML Extract" at bounding box center [529, 77] width 90 height 42
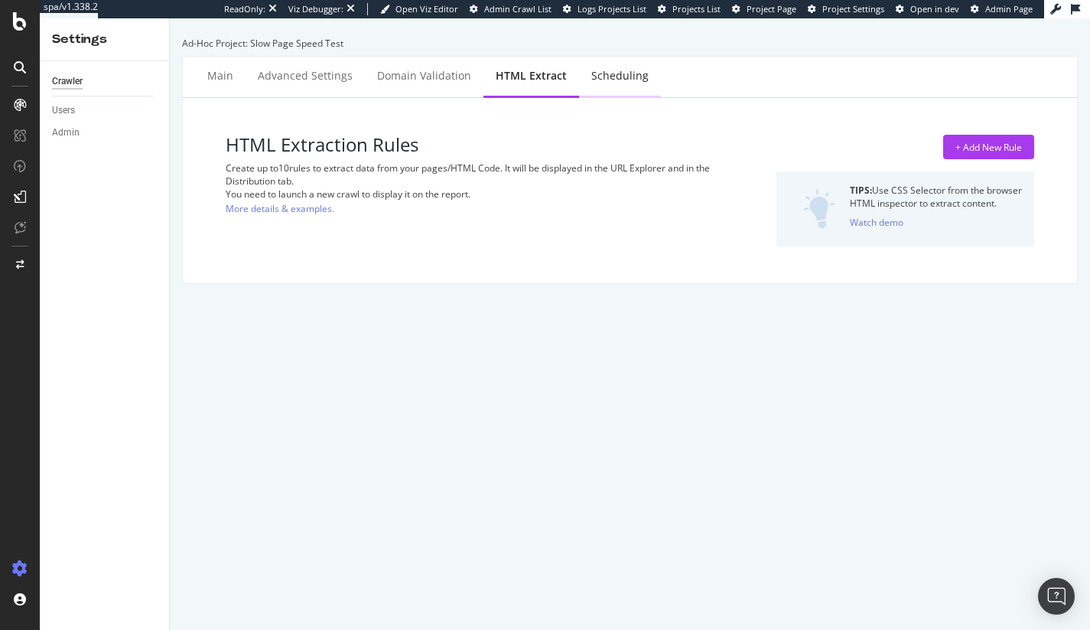
click at [635, 75] on div "Scheduling" at bounding box center [619, 75] width 57 height 15
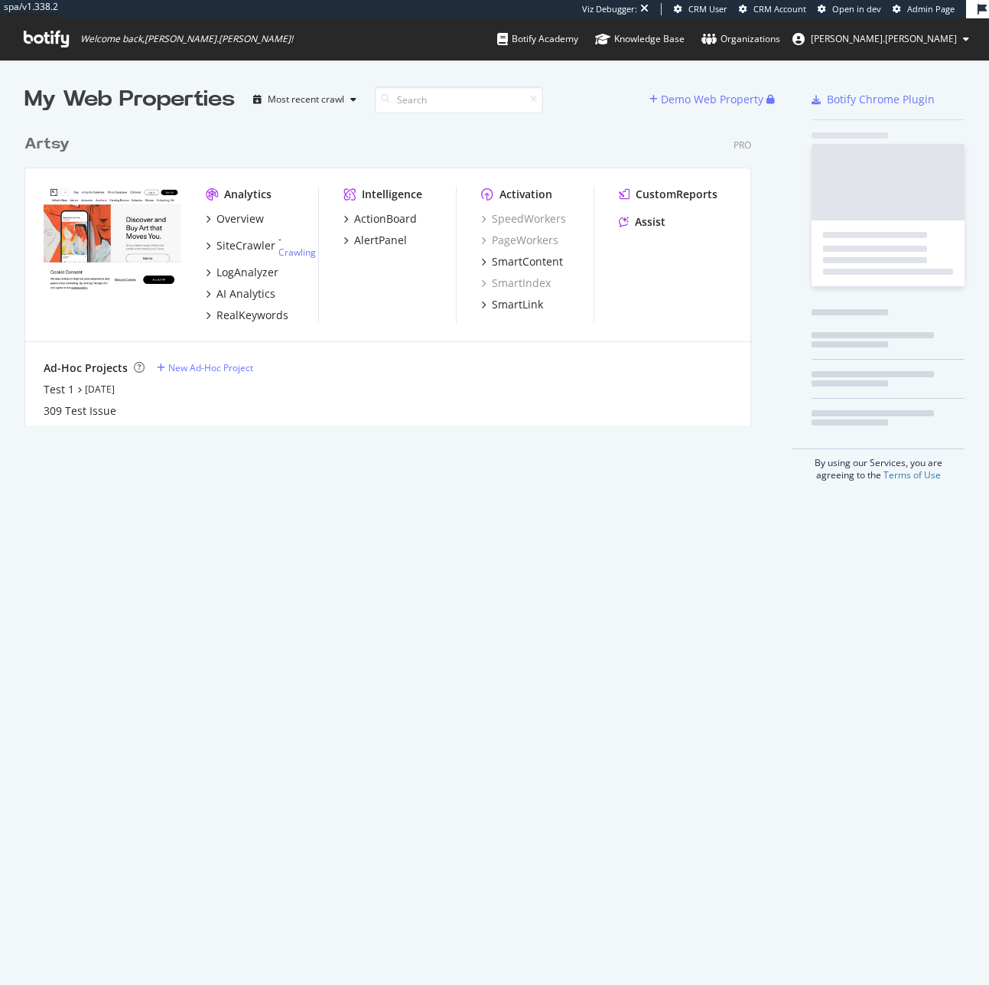
scroll to position [299, 728]
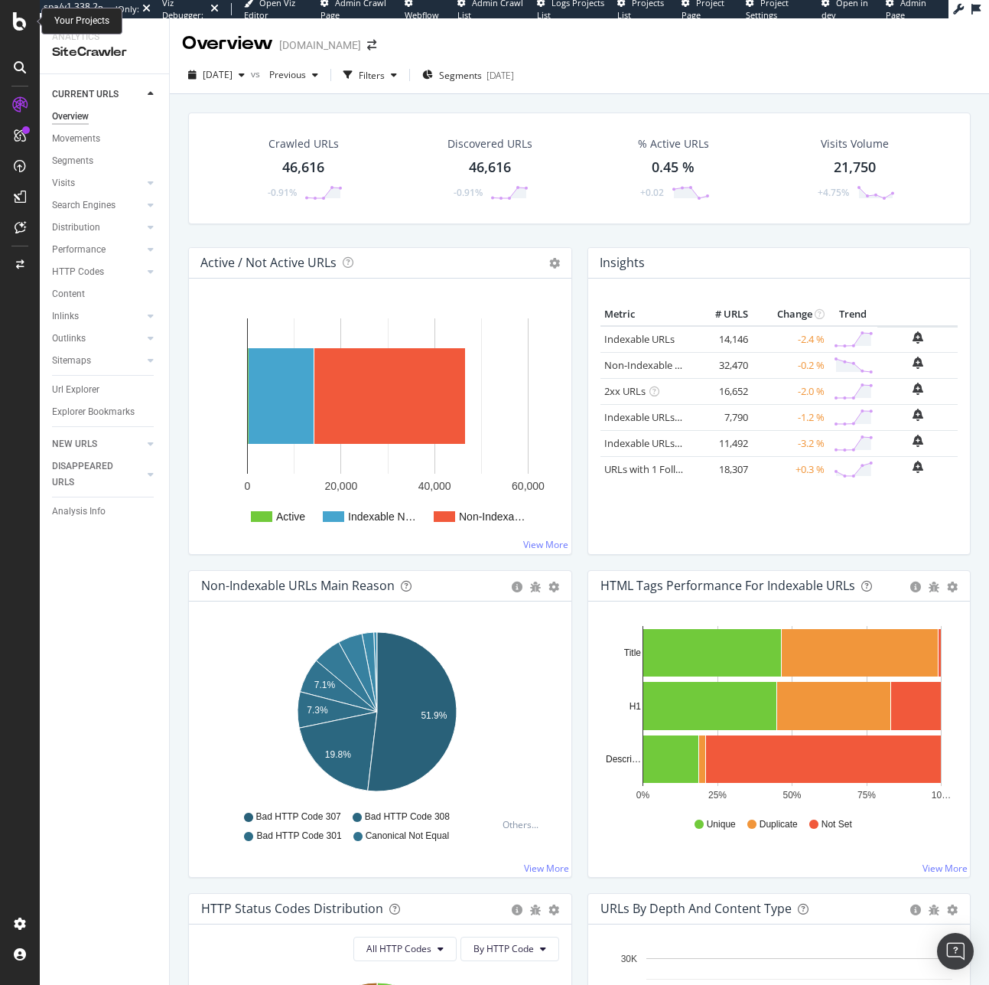
click at [28, 19] on div at bounding box center [20, 21] width 37 height 18
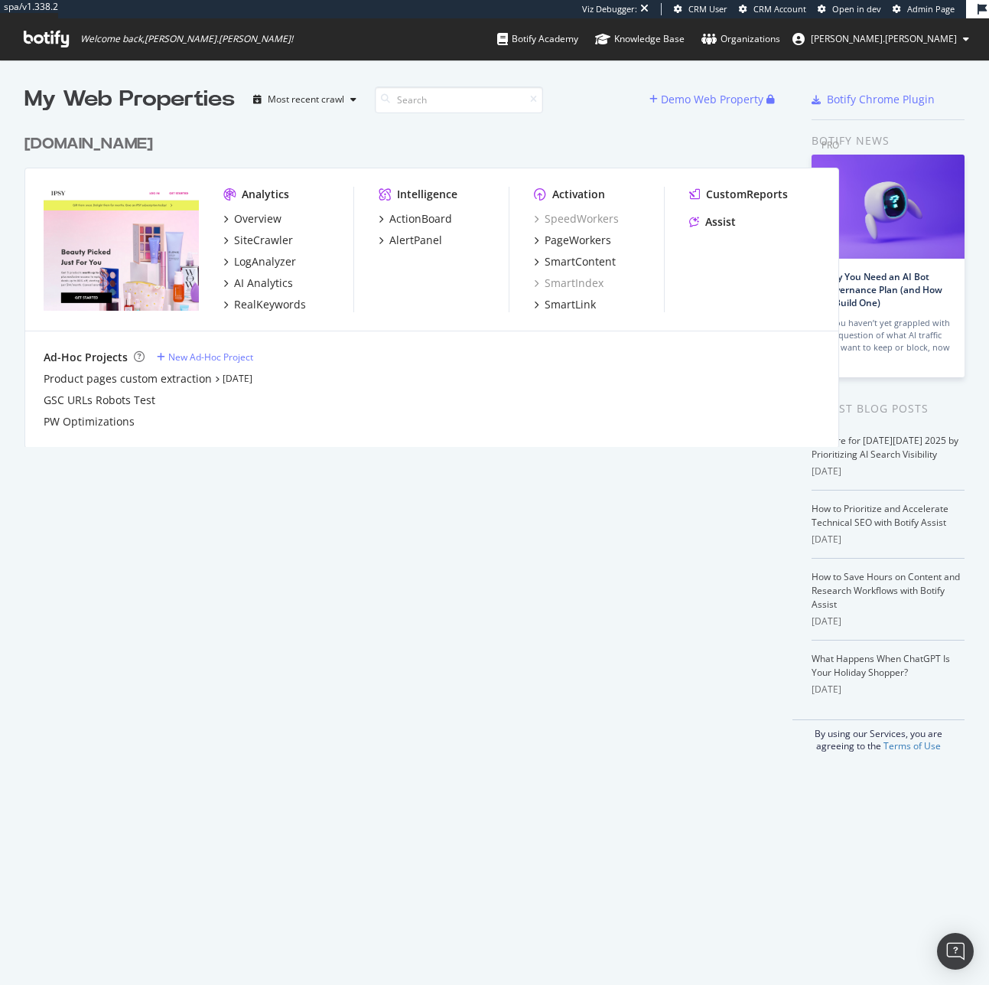
scroll to position [973, 966]
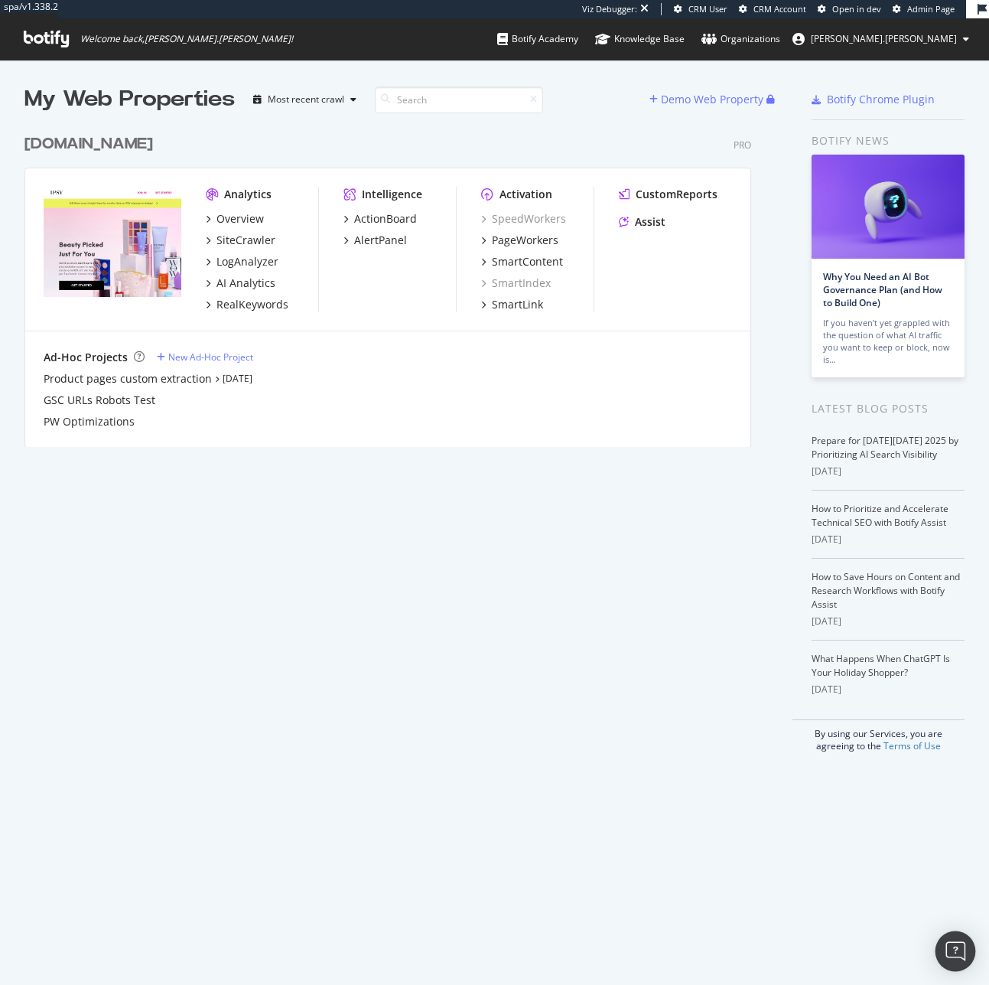
click at [947, 942] on img "Open Intercom Messenger" at bounding box center [956, 951] width 20 height 20
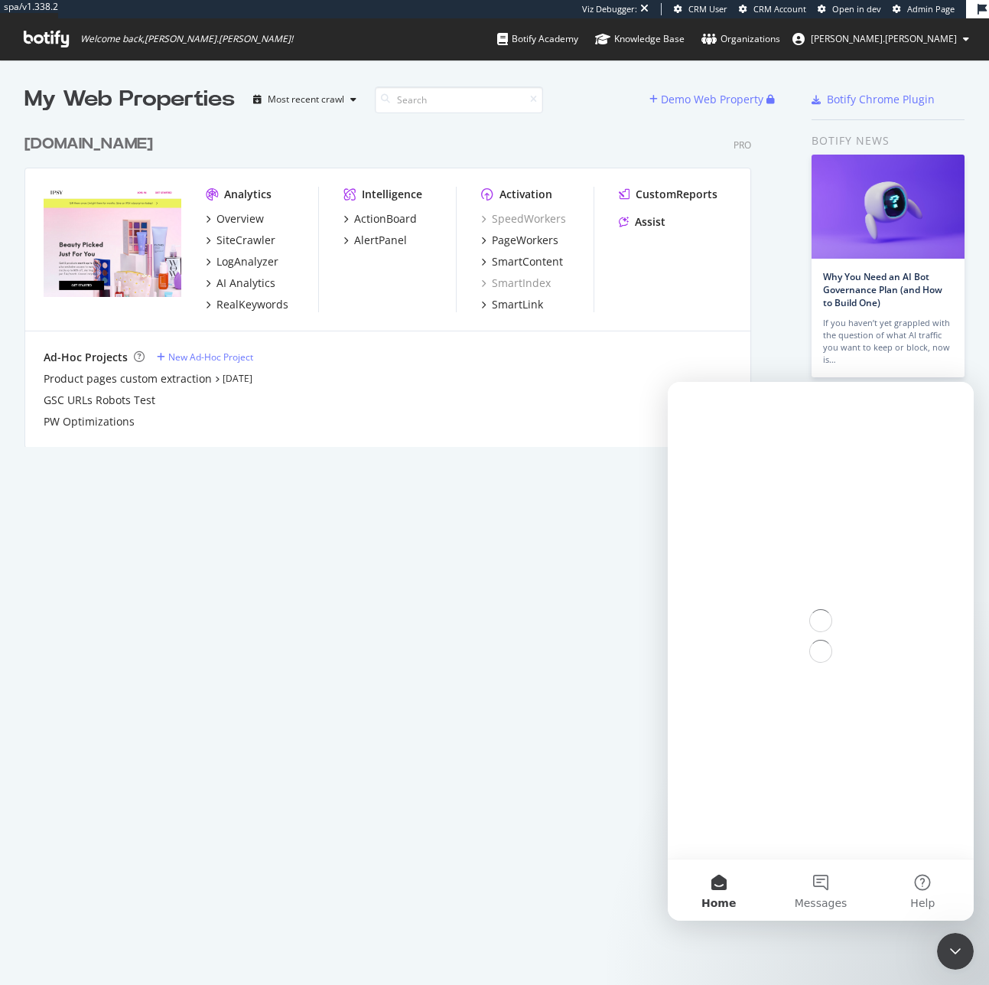
scroll to position [0, 0]
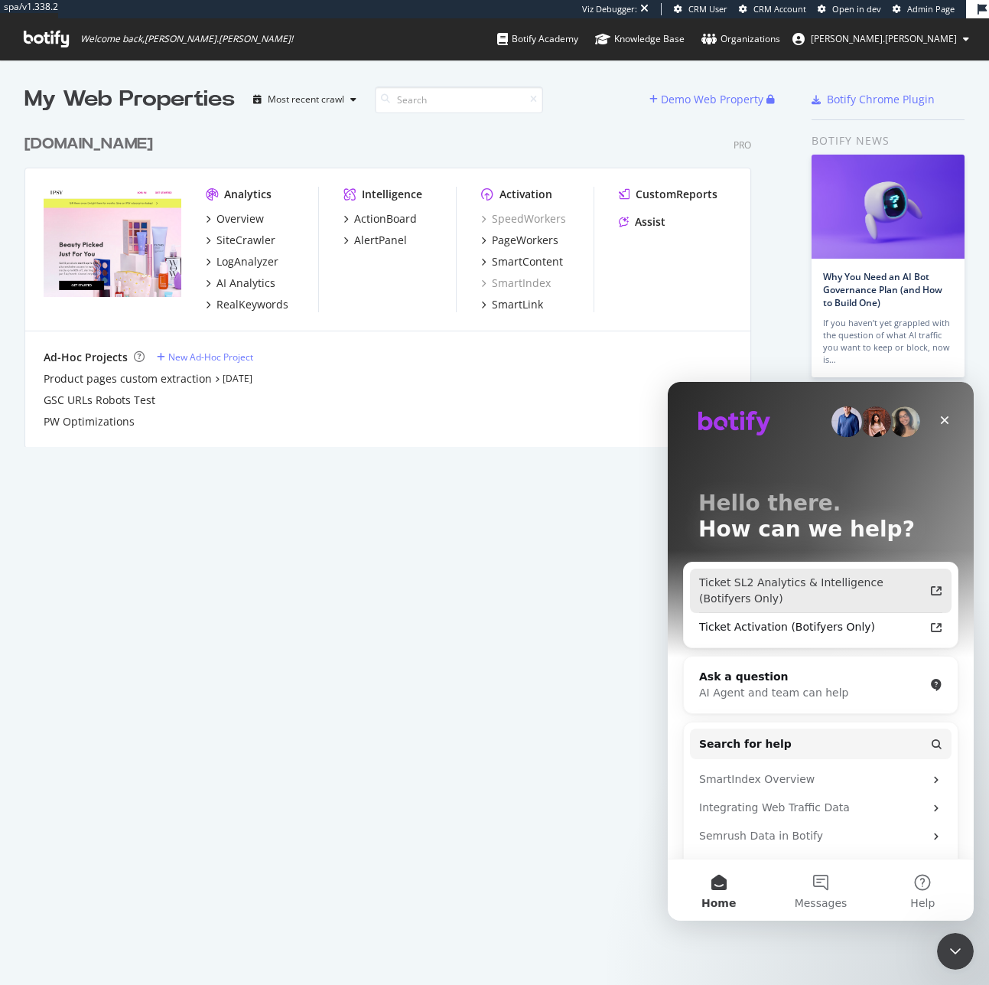
click at [788, 585] on div "Ticket SL2 Analytics & Intelligence (Botifyers Only)" at bounding box center [811, 591] width 225 height 32
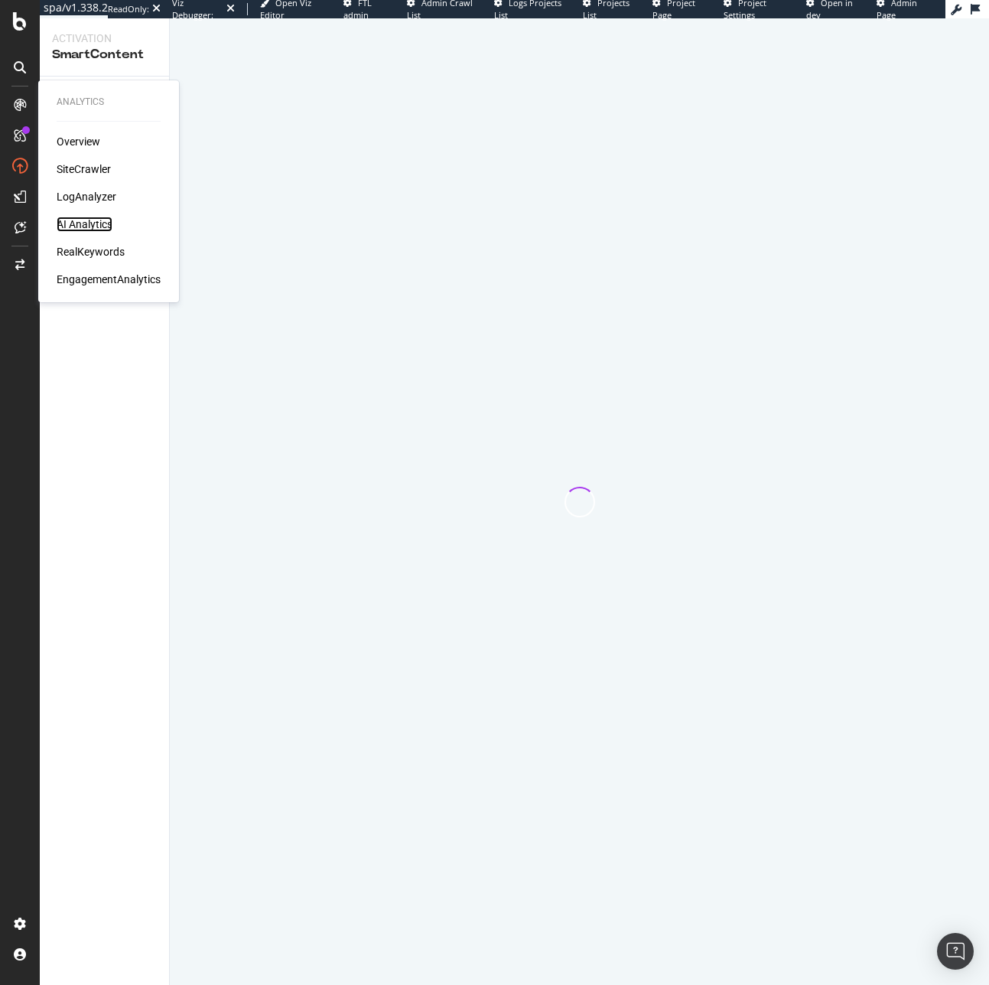
click at [78, 220] on div "AI Analytics" at bounding box center [85, 224] width 56 height 15
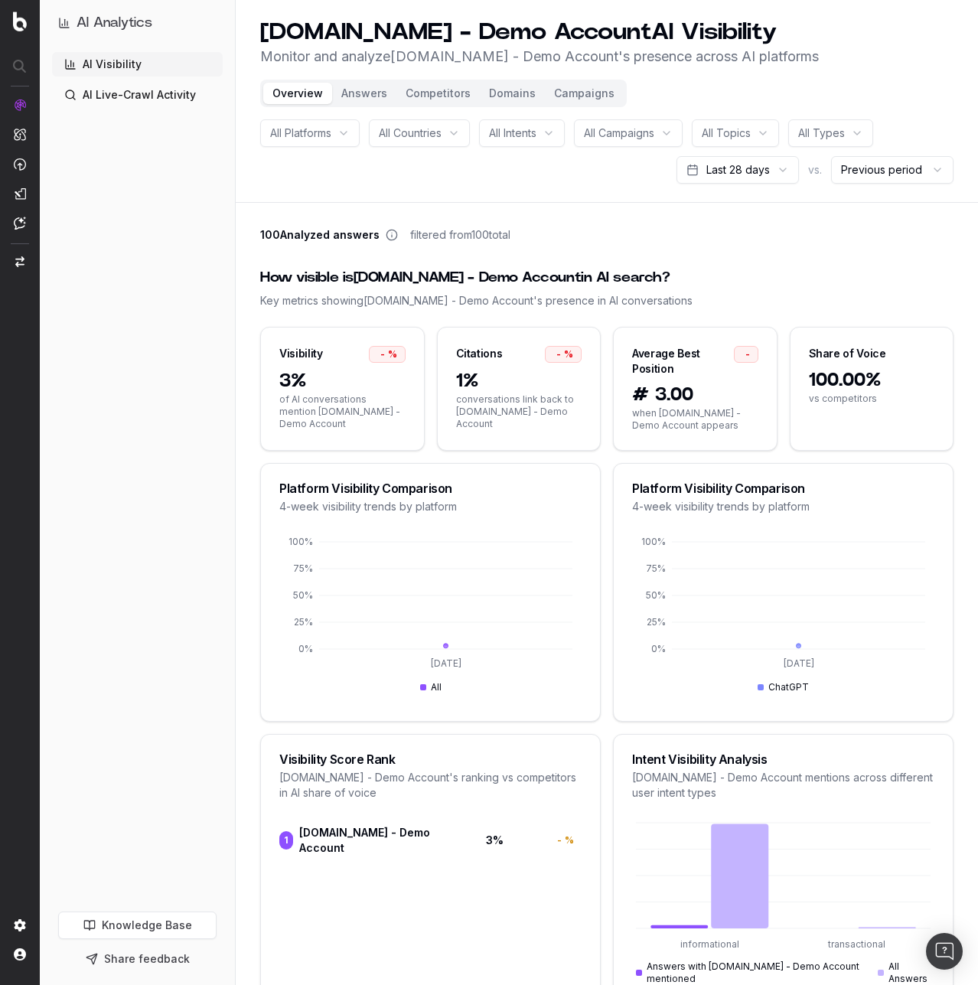
click at [363, 88] on button "Answers" at bounding box center [364, 93] width 64 height 21
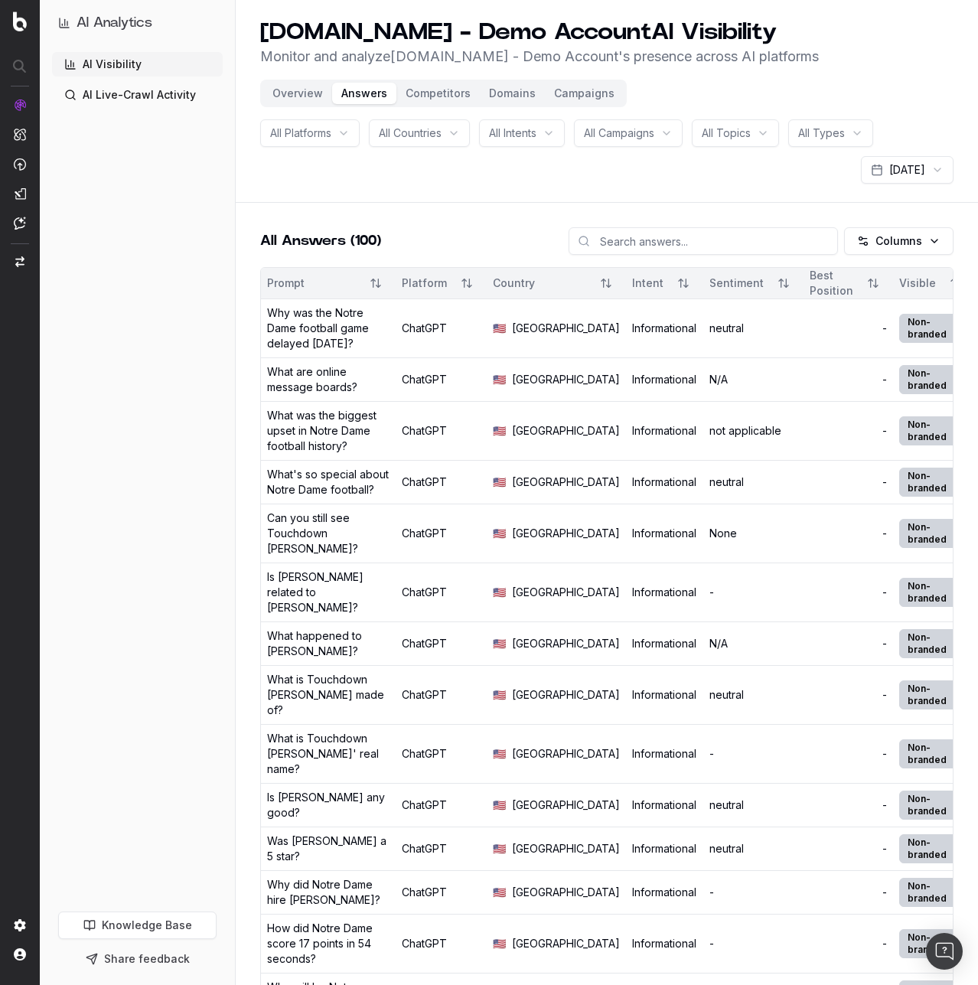
click at [427, 93] on button "Competitors" at bounding box center [437, 93] width 83 height 21
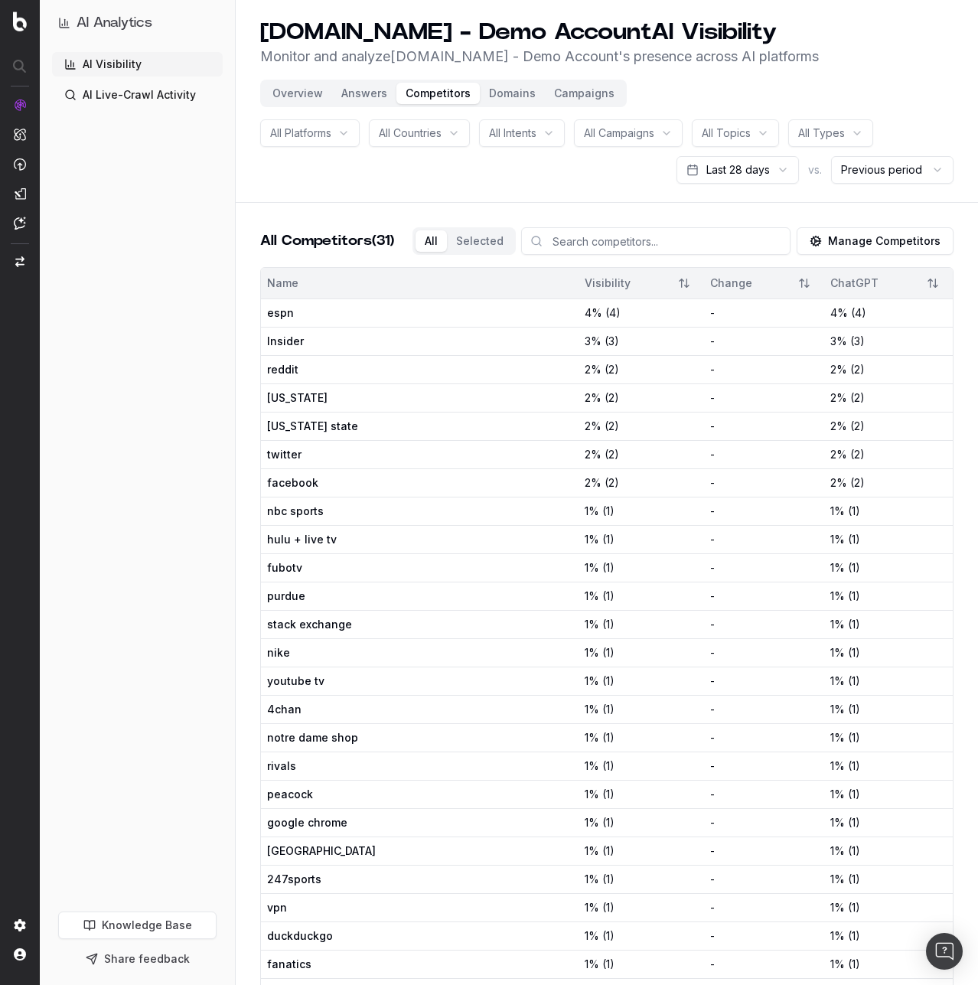
click at [486, 93] on button "Domains" at bounding box center [512, 93] width 65 height 21
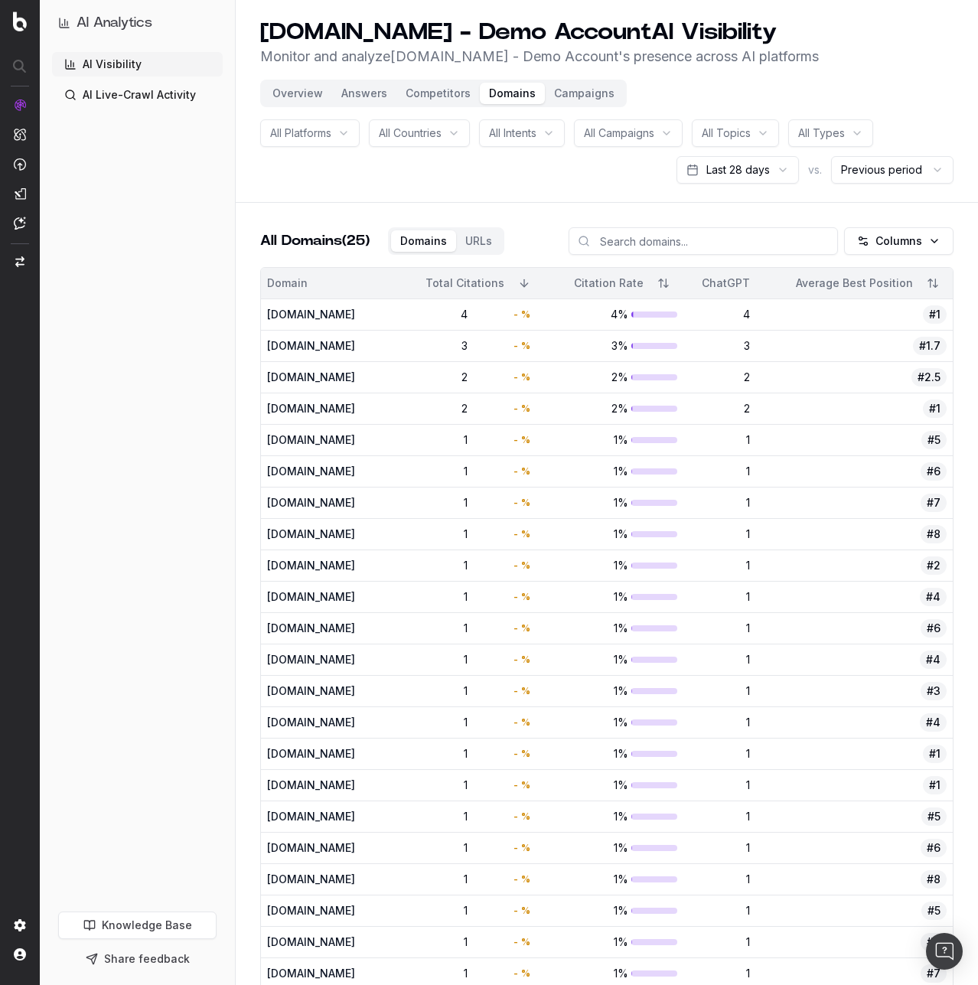
click at [572, 93] on button "Campaigns" at bounding box center [584, 93] width 79 height 21
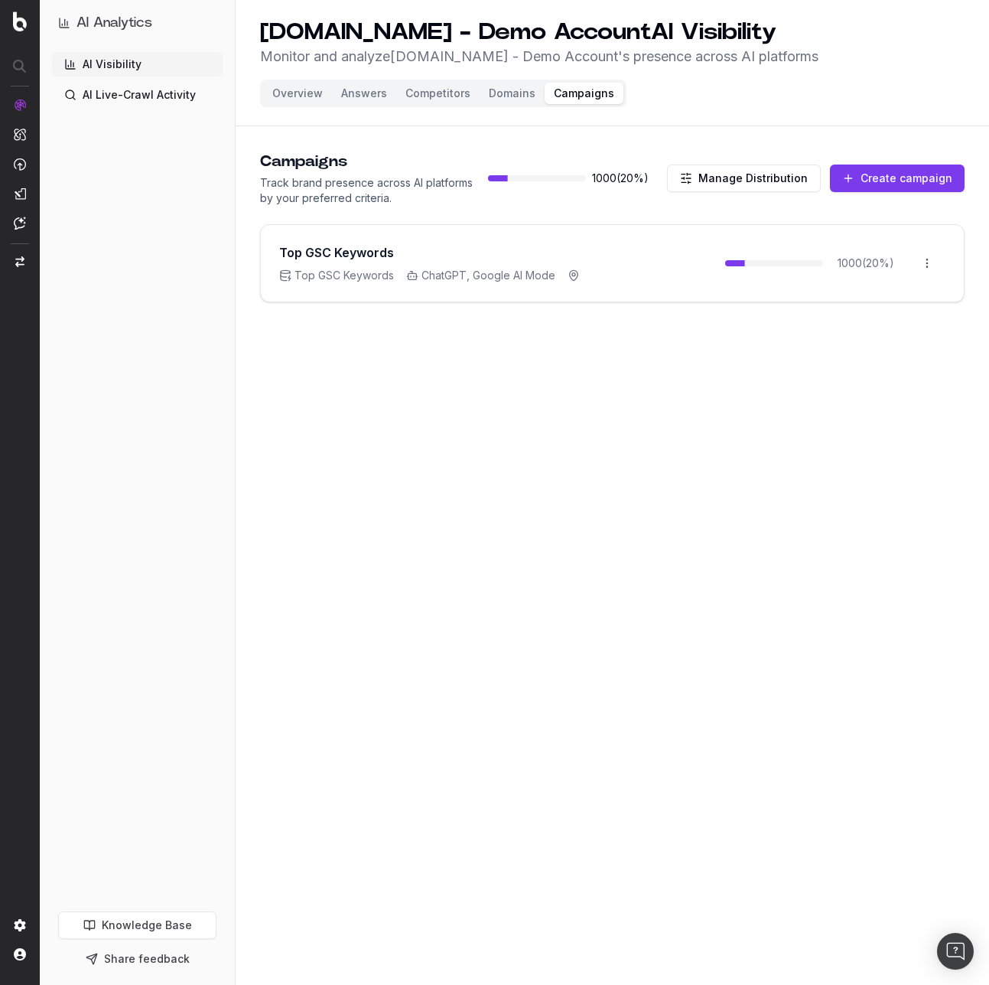
click at [285, 90] on button "Overview" at bounding box center [297, 93] width 69 height 21
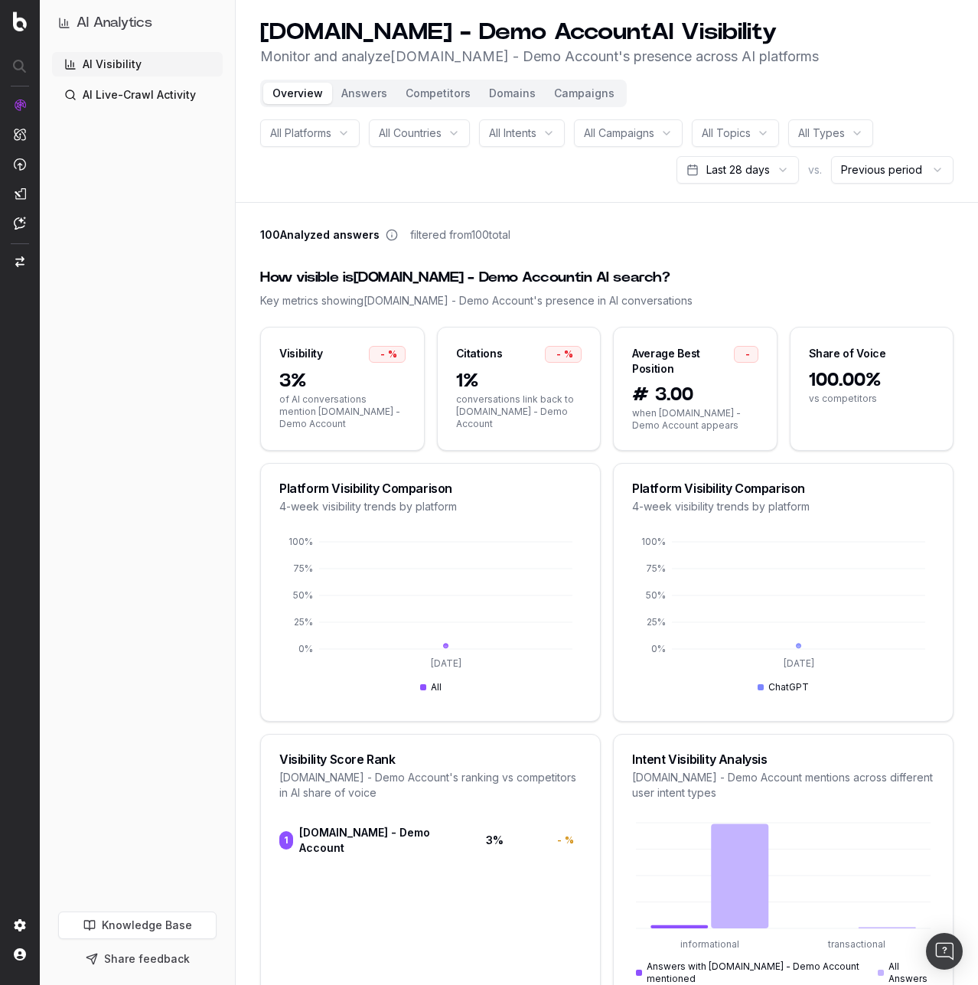
click at [141, 119] on div "AI Visibility AI Live-Crawl Activity" at bounding box center [137, 478] width 171 height 853
click at [142, 105] on link "AI Live-Crawl Activity" at bounding box center [137, 95] width 171 height 24
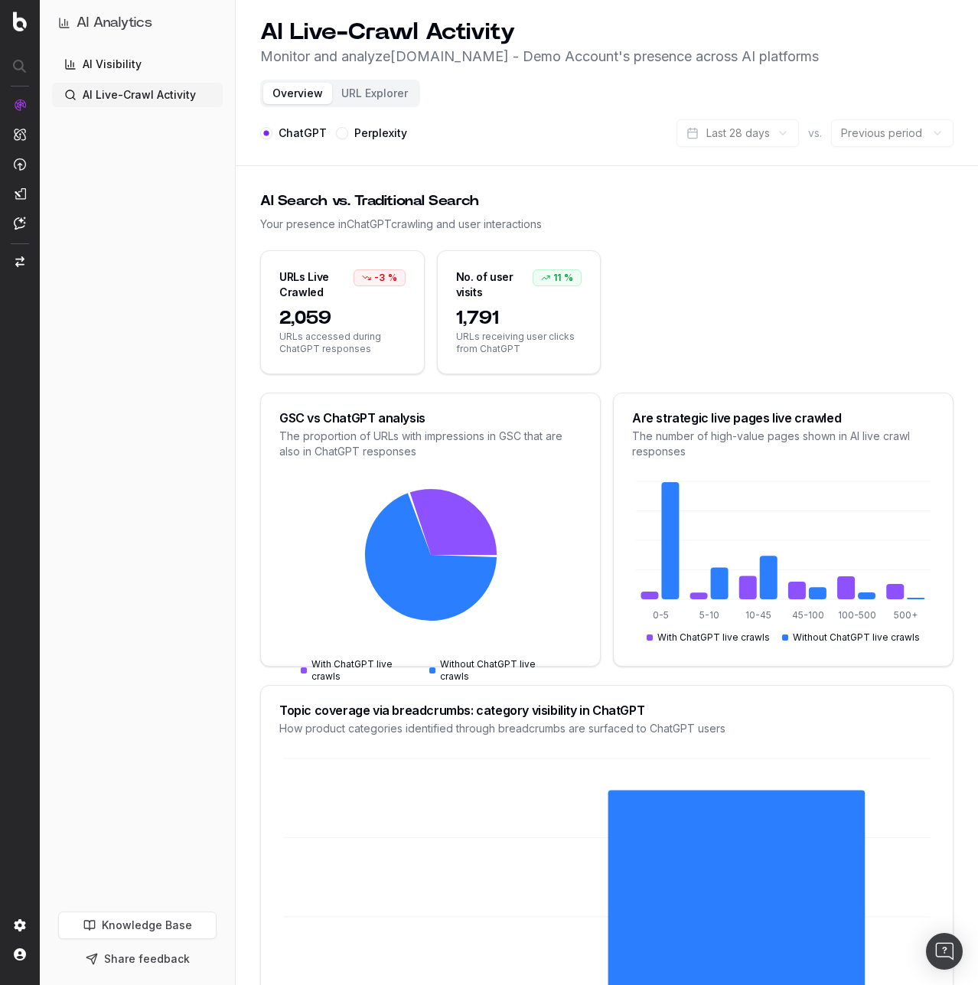
click at [385, 81] on div "Overview URL Explorer" at bounding box center [340, 94] width 160 height 28
click at [386, 89] on button "URL Explorer" at bounding box center [374, 93] width 85 height 21
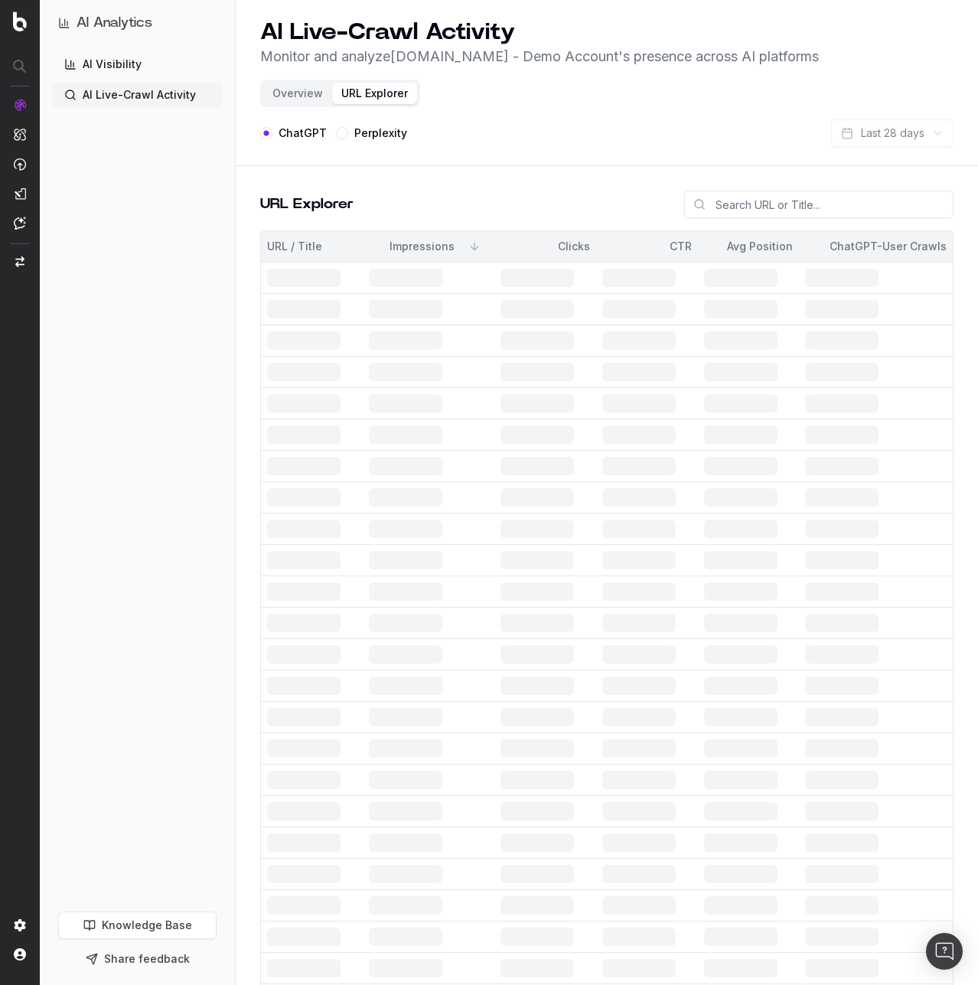
click at [733, 210] on input at bounding box center [818, 205] width 269 height 28
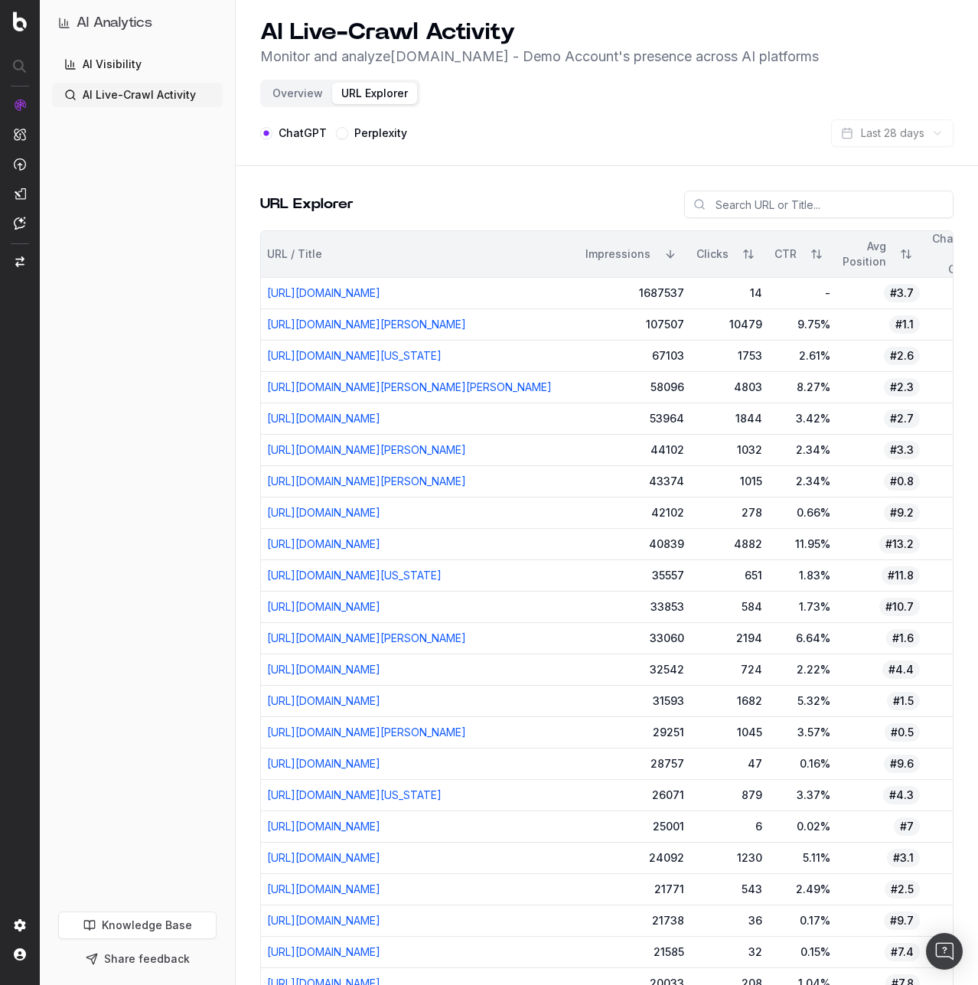
click at [311, 92] on button "Overview" at bounding box center [297, 93] width 69 height 21
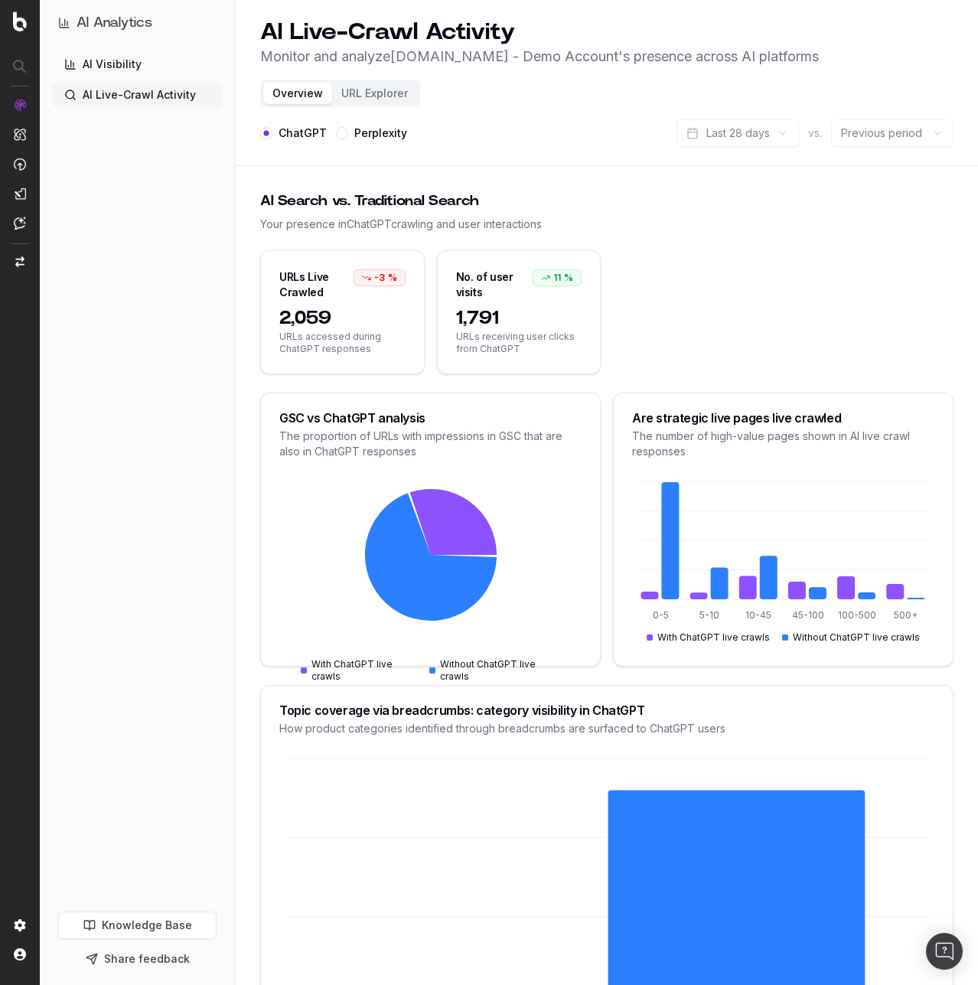
click at [121, 60] on link "AI Visibility" at bounding box center [137, 64] width 171 height 24
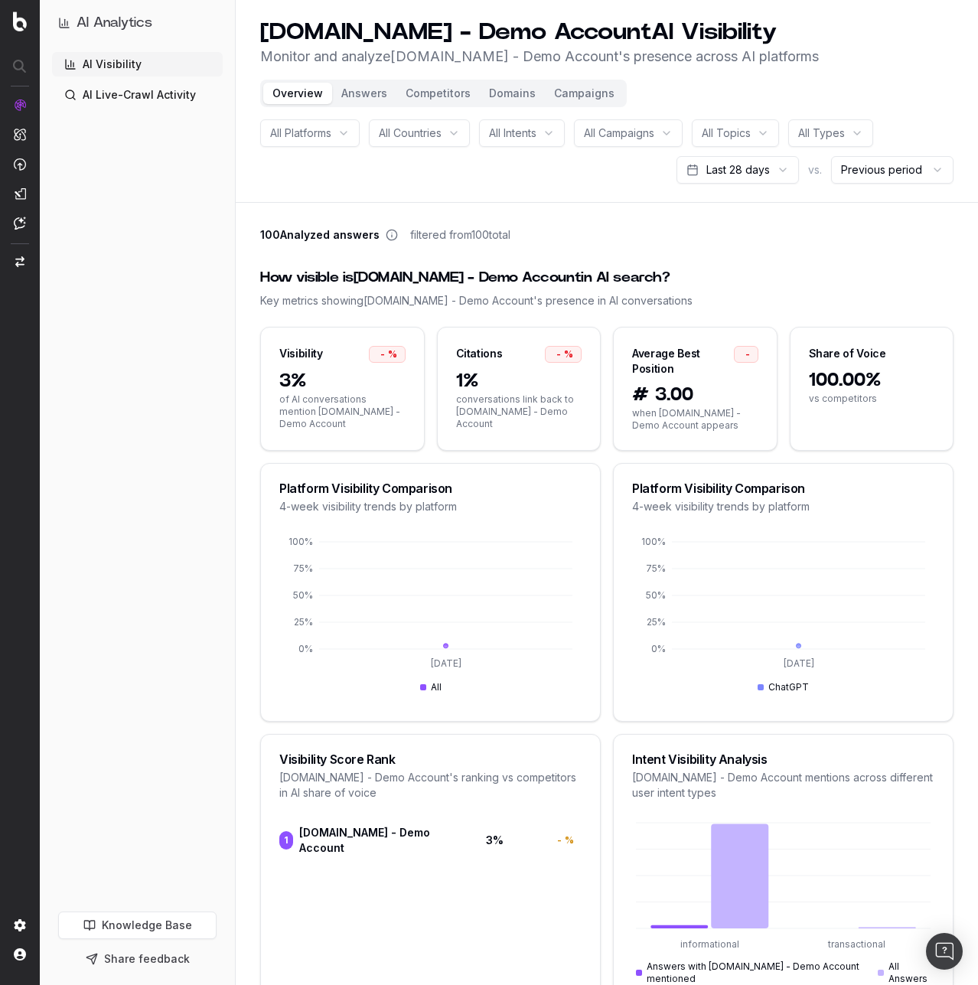
click at [388, 235] on icon at bounding box center [392, 235] width 12 height 12
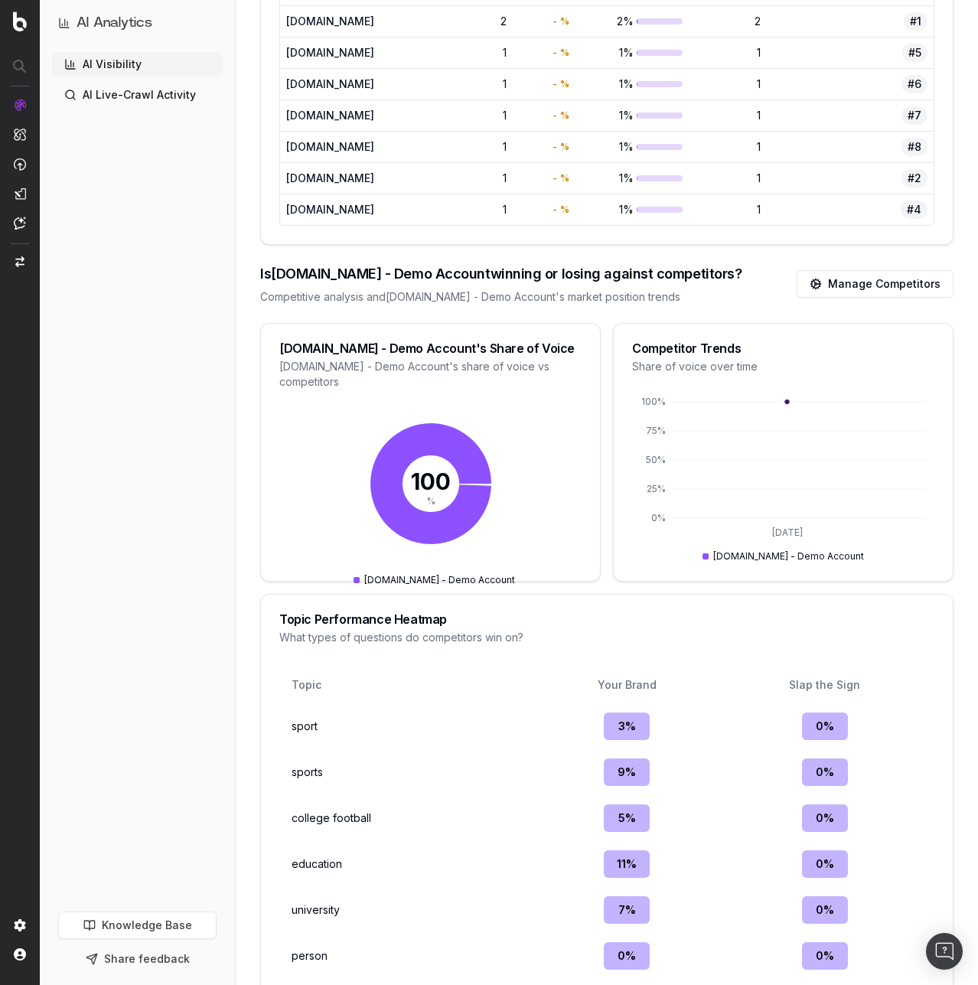
scroll to position [1276, 0]
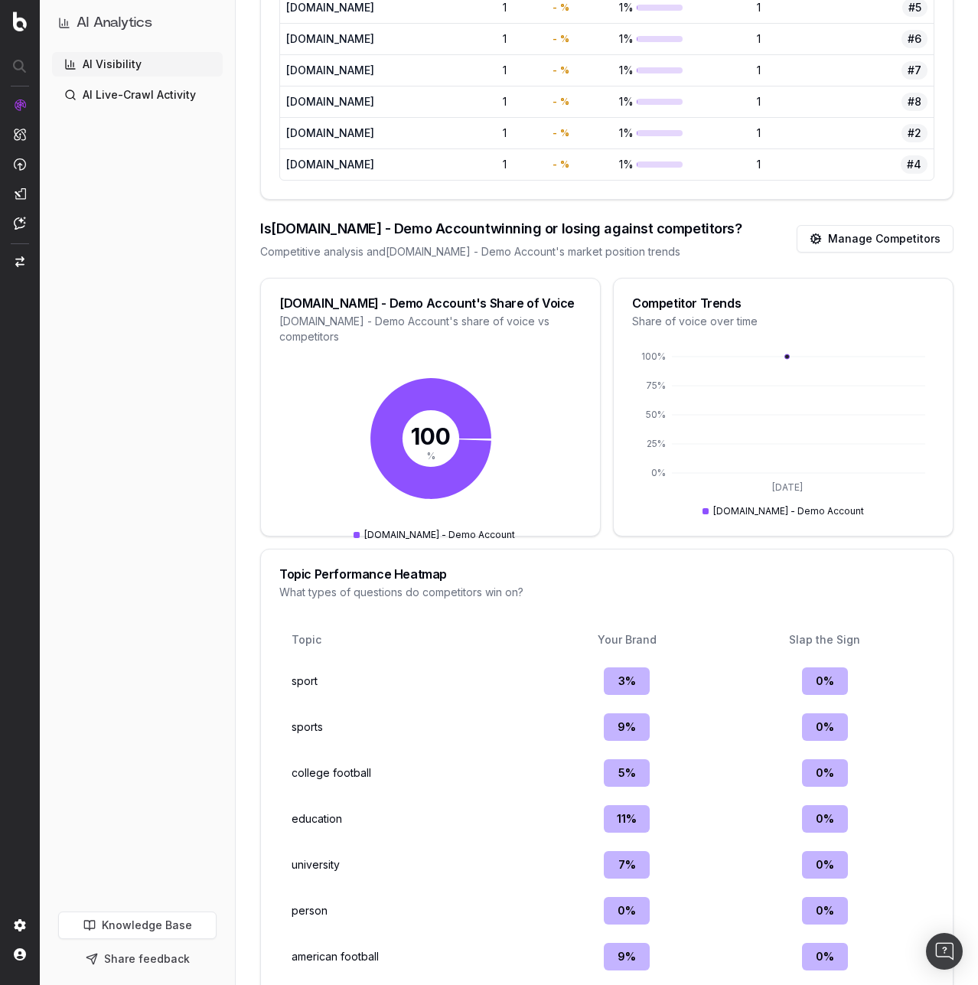
click at [886, 239] on link "Manage Competitors" at bounding box center [874, 239] width 157 height 28
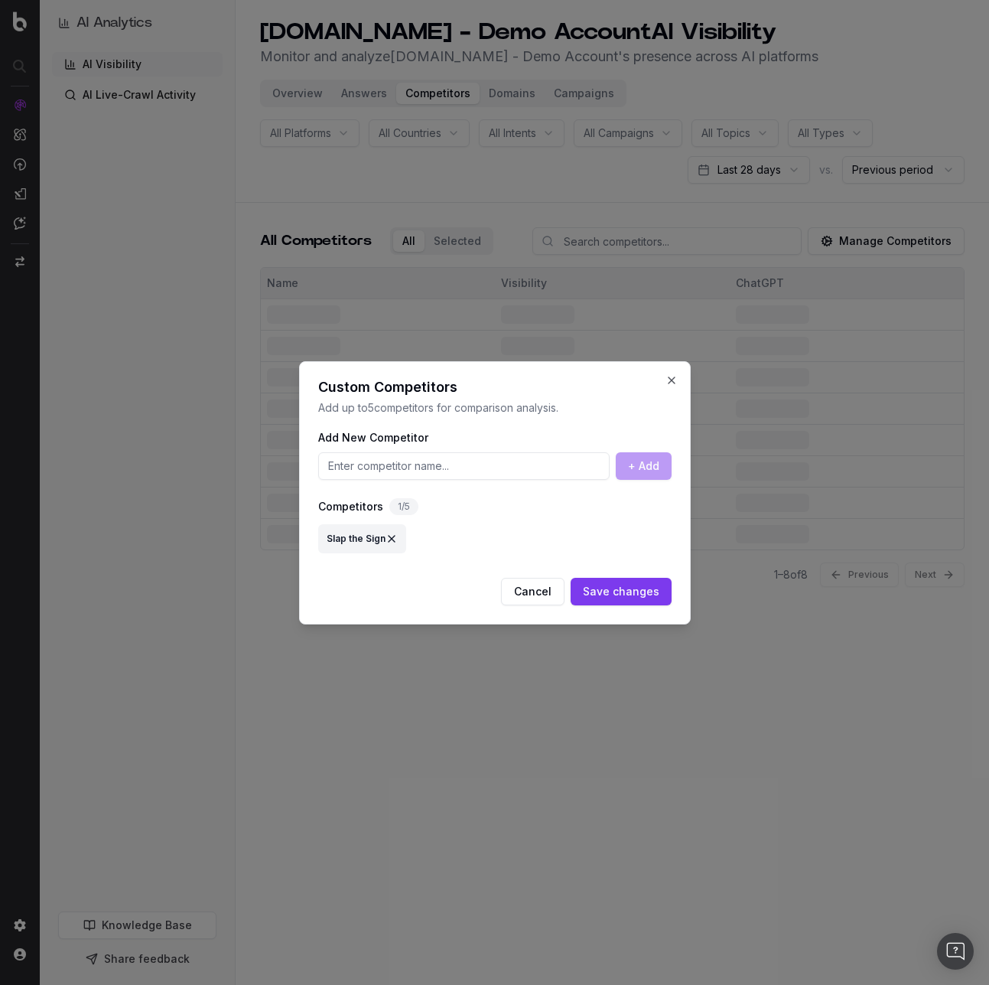
click at [872, 317] on div at bounding box center [494, 492] width 989 height 985
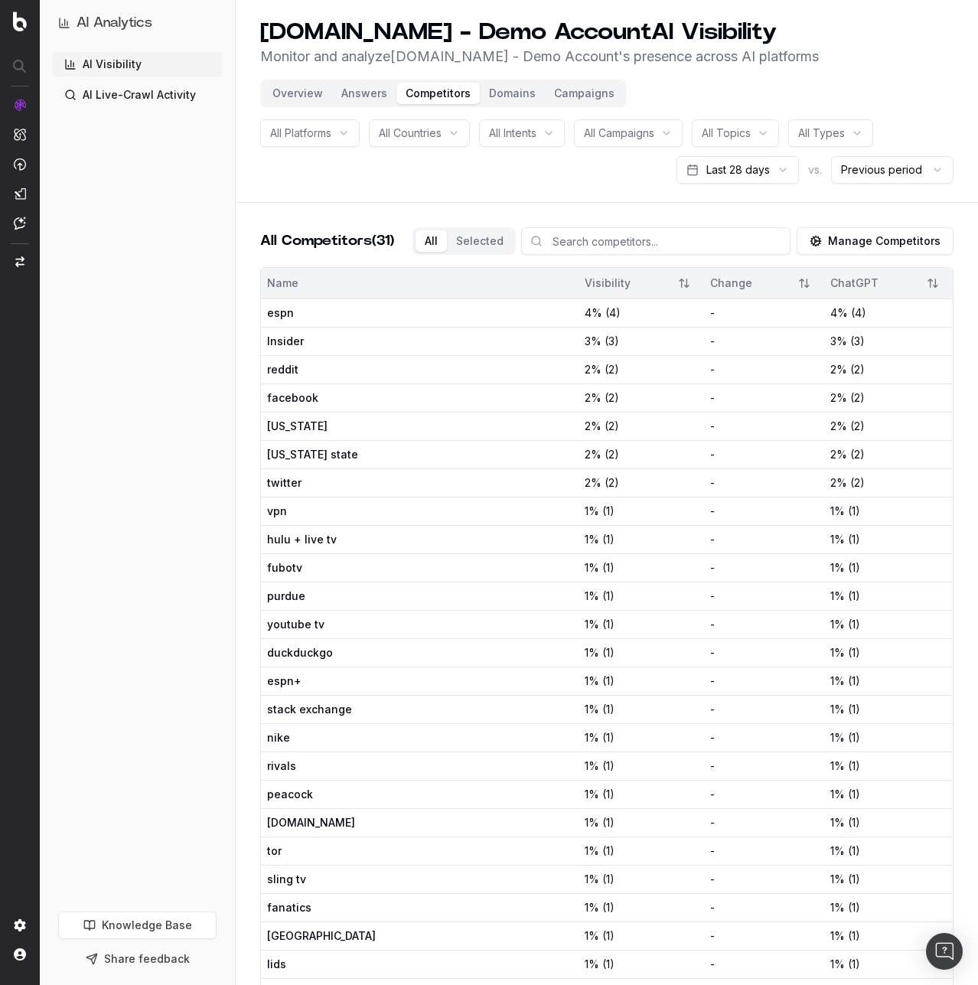
scroll to position [265, 0]
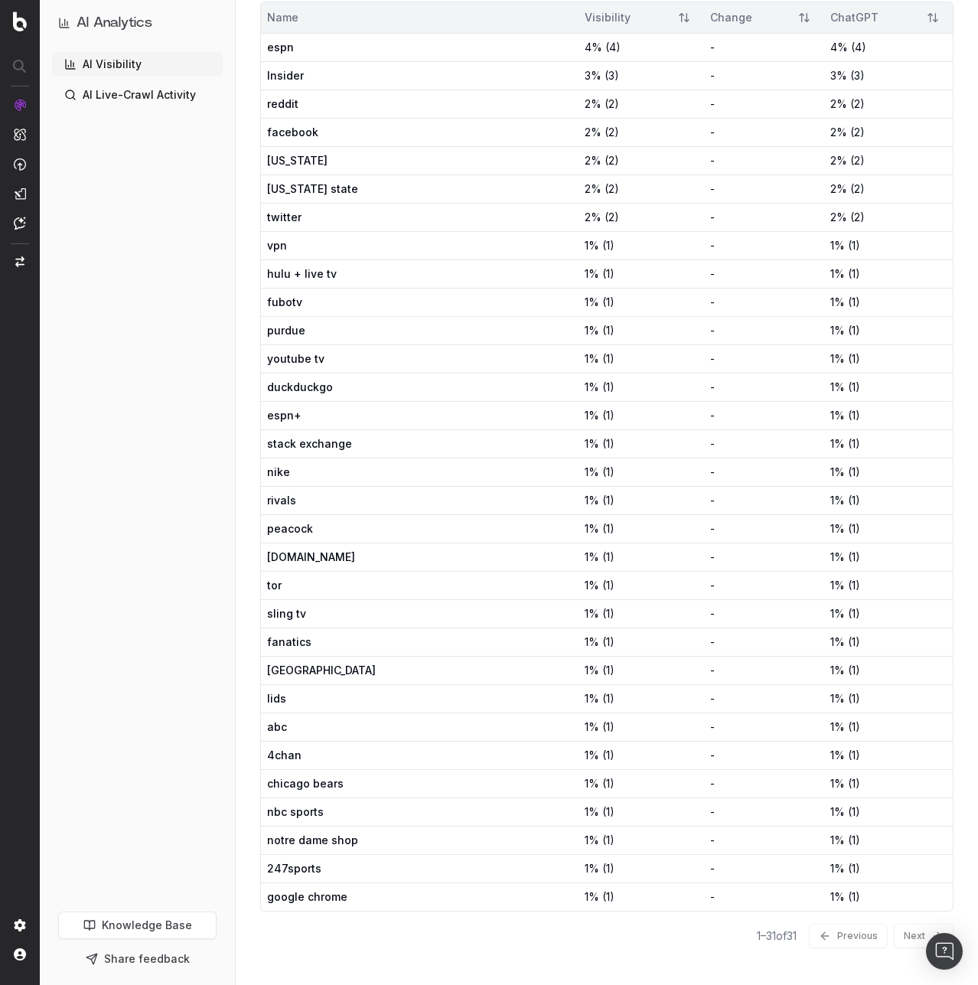
click at [911, 933] on div "1 – 31 of 31 Previous Next" at bounding box center [606, 935] width 693 height 49
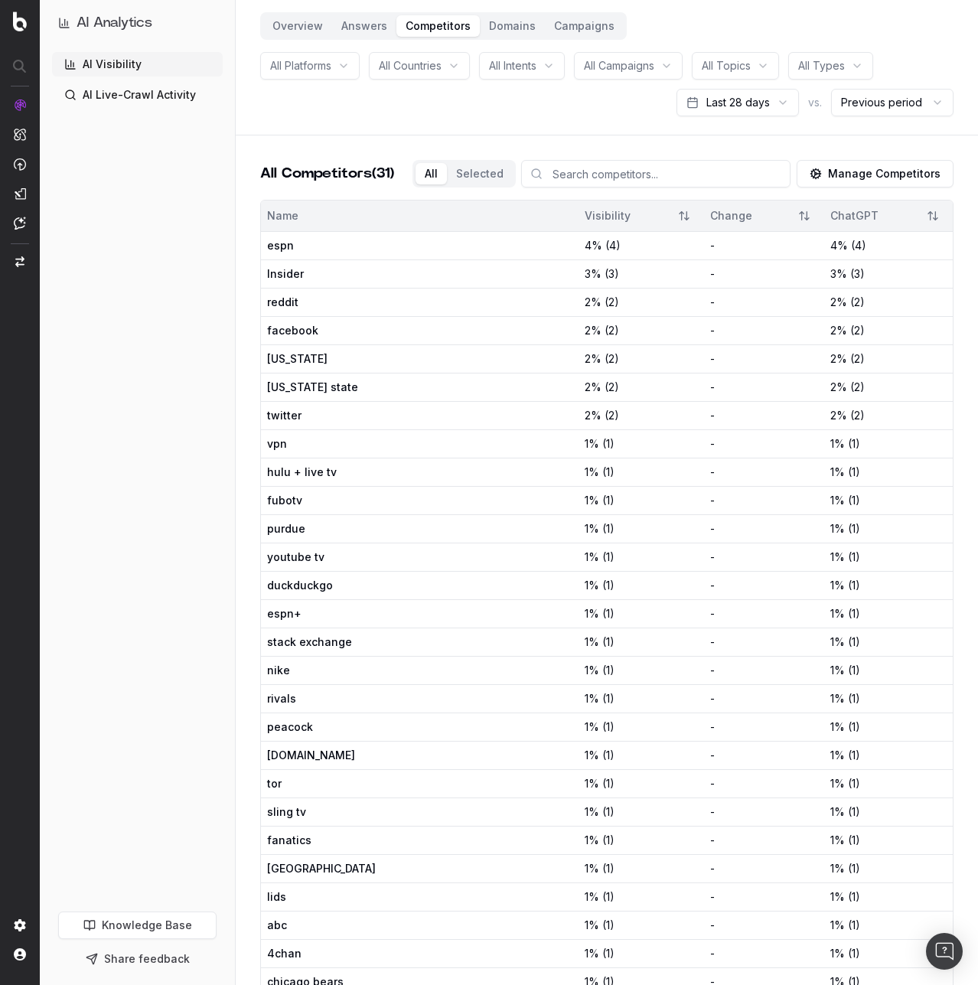
scroll to position [0, 0]
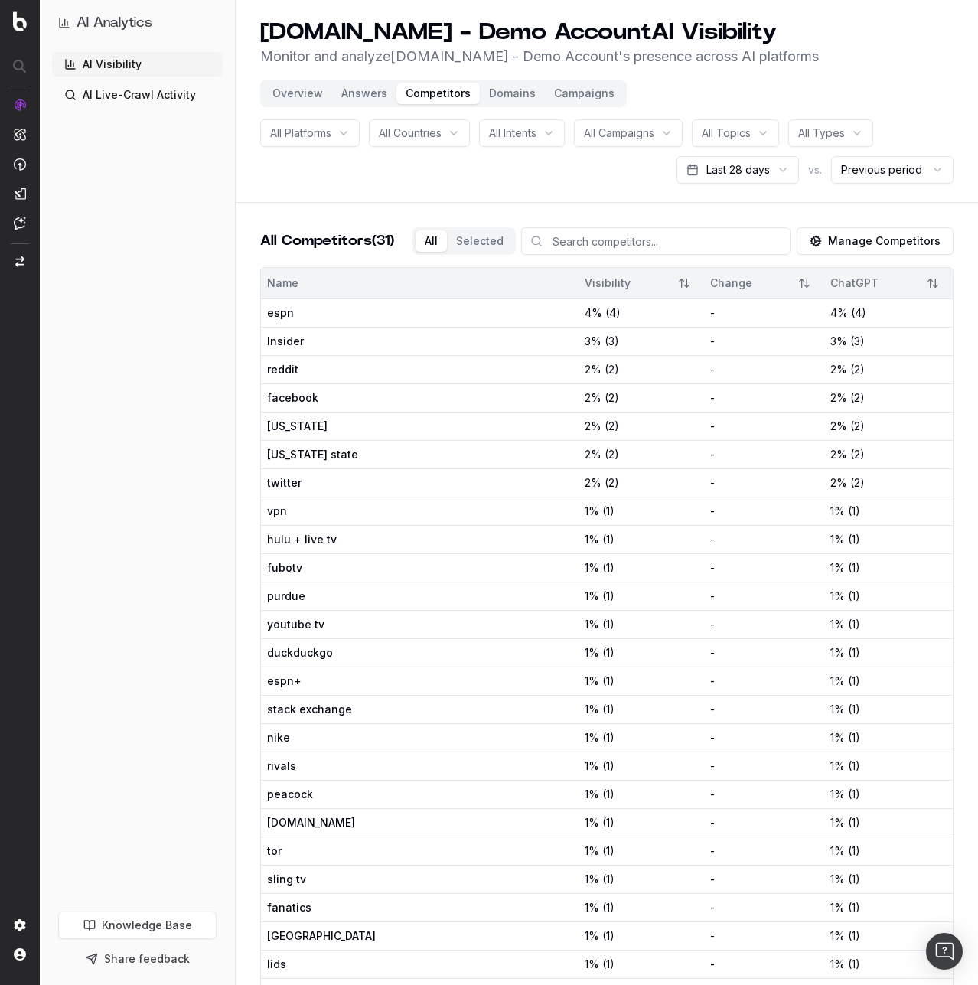
click at [429, 178] on div "All Platforms All Countries All Intents All Campaigns All Topics All Types Last…" at bounding box center [606, 151] width 693 height 64
click at [342, 93] on button "Answers" at bounding box center [364, 93] width 64 height 21
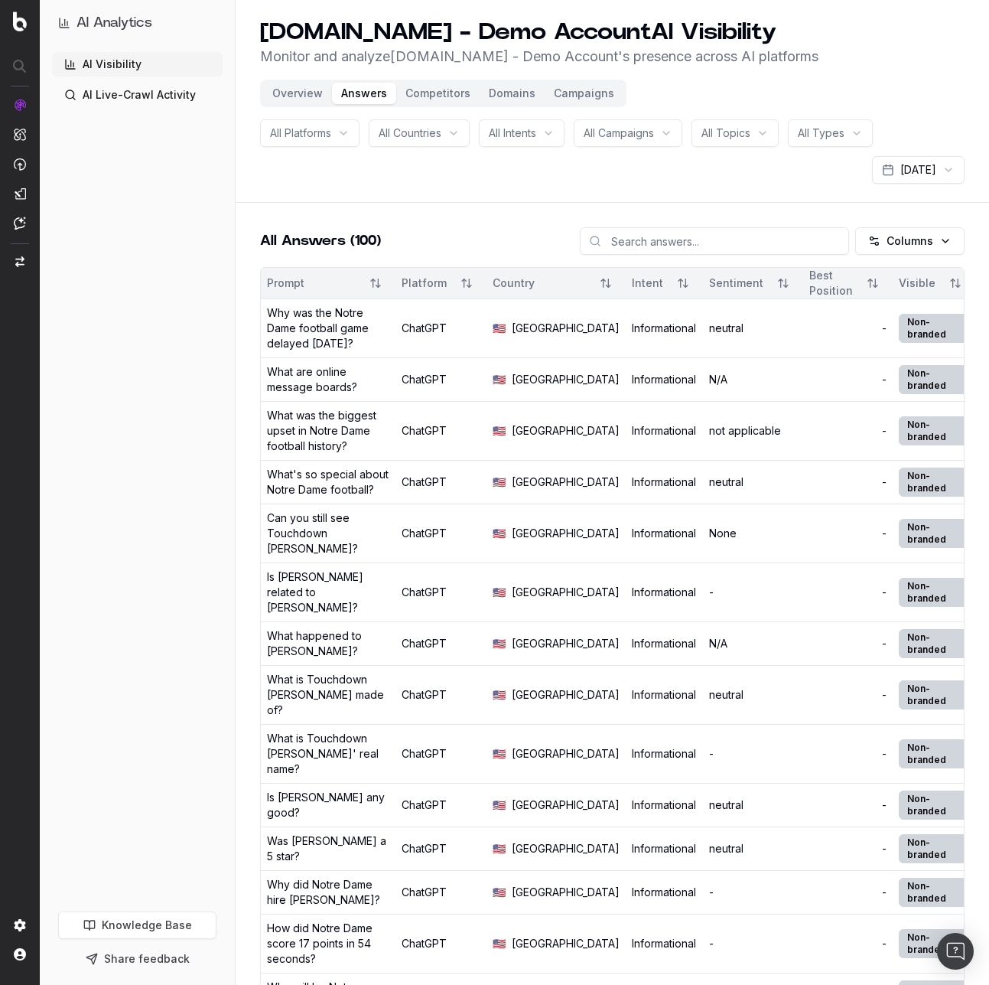
click at [933, 249] on html "AI Analytics AI Visibility AI Live-Crawl Activity Knowledge Base Share feedback…" at bounding box center [494, 492] width 989 height 985
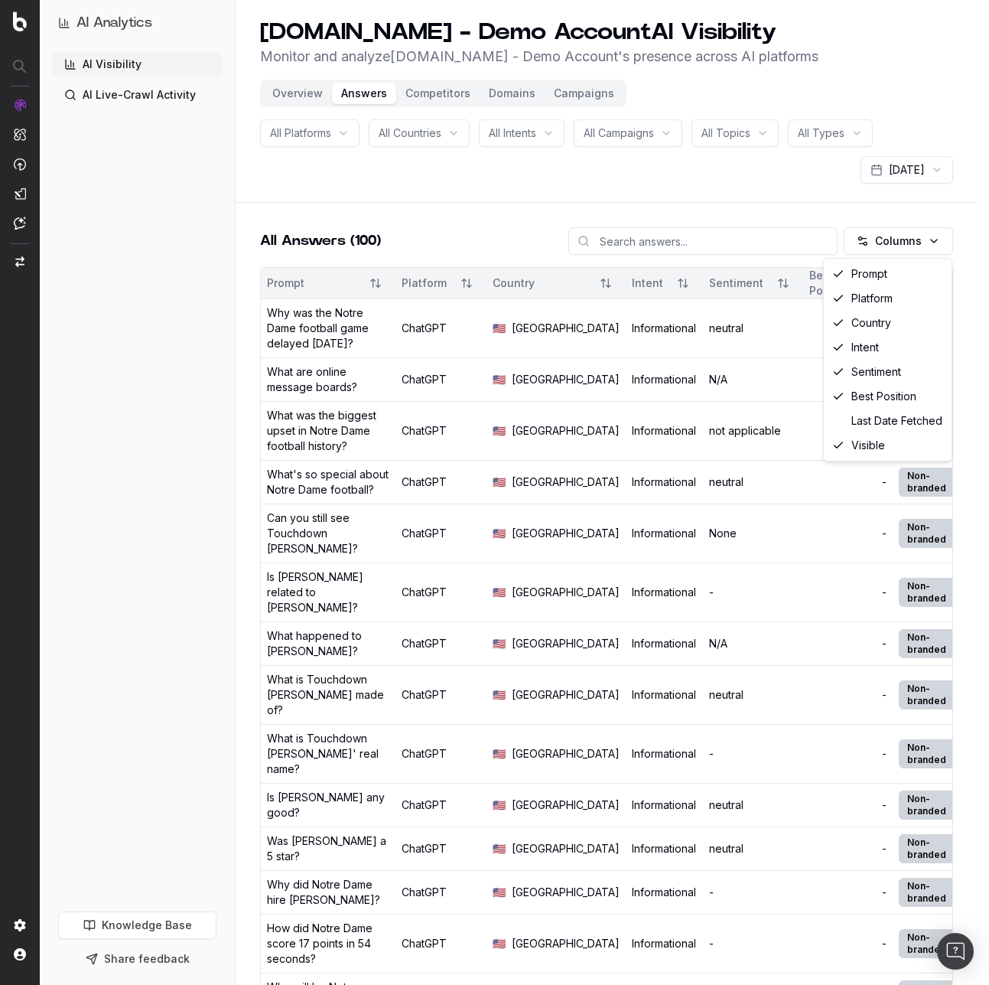
click at [780, 194] on html "AI Analytics AI Visibility AI Live-Crawl Activity Knowledge Base Share feedback…" at bounding box center [494, 492] width 989 height 985
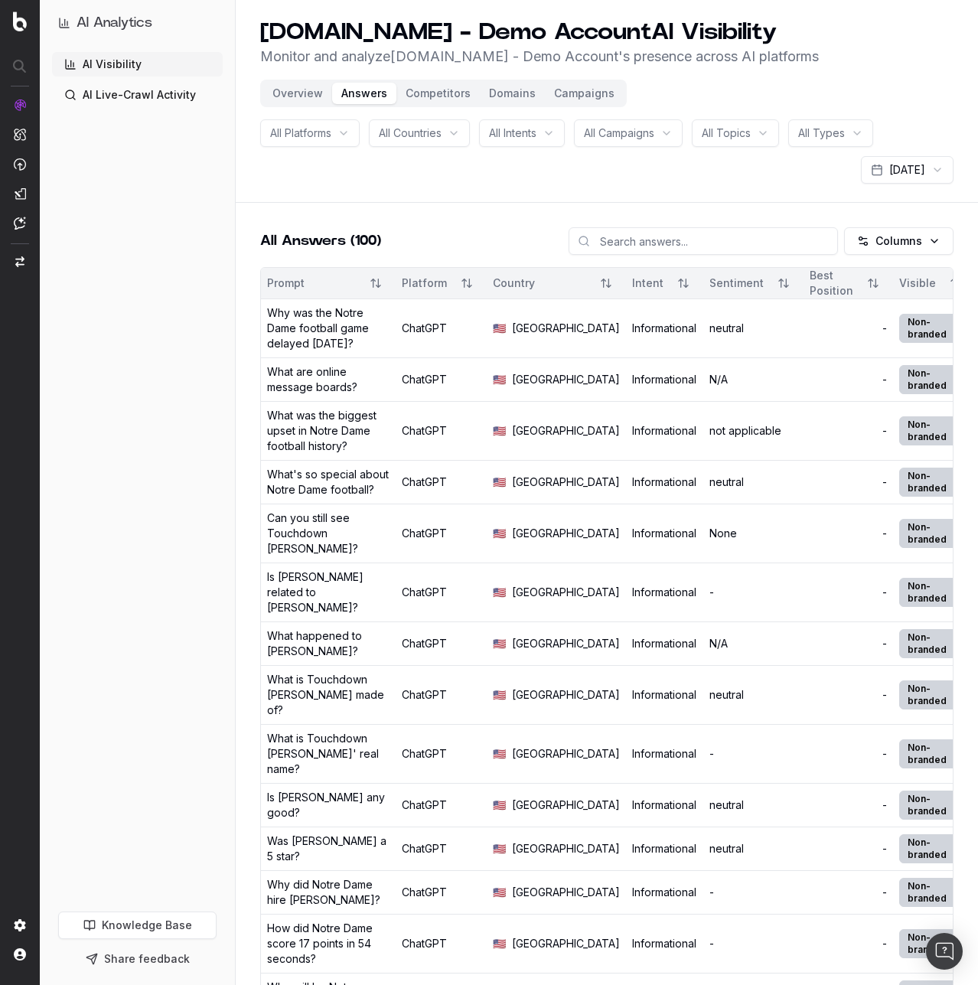
click at [653, 141] on div "All Campaigns" at bounding box center [628, 133] width 109 height 28
click at [743, 134] on span "All Topics" at bounding box center [726, 132] width 49 height 15
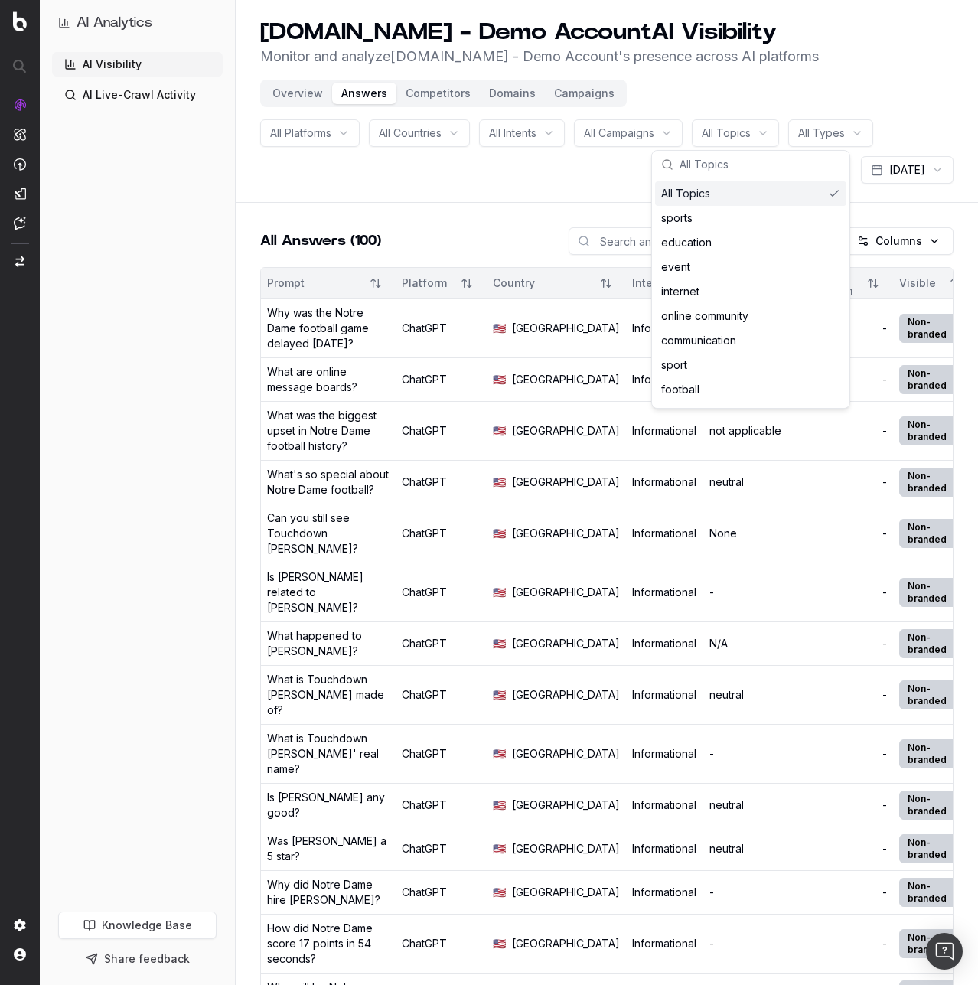
click at [834, 136] on html "AI Analytics AI Visibility AI Live-Crawl Activity Knowledge Base Share feedback…" at bounding box center [489, 492] width 978 height 985
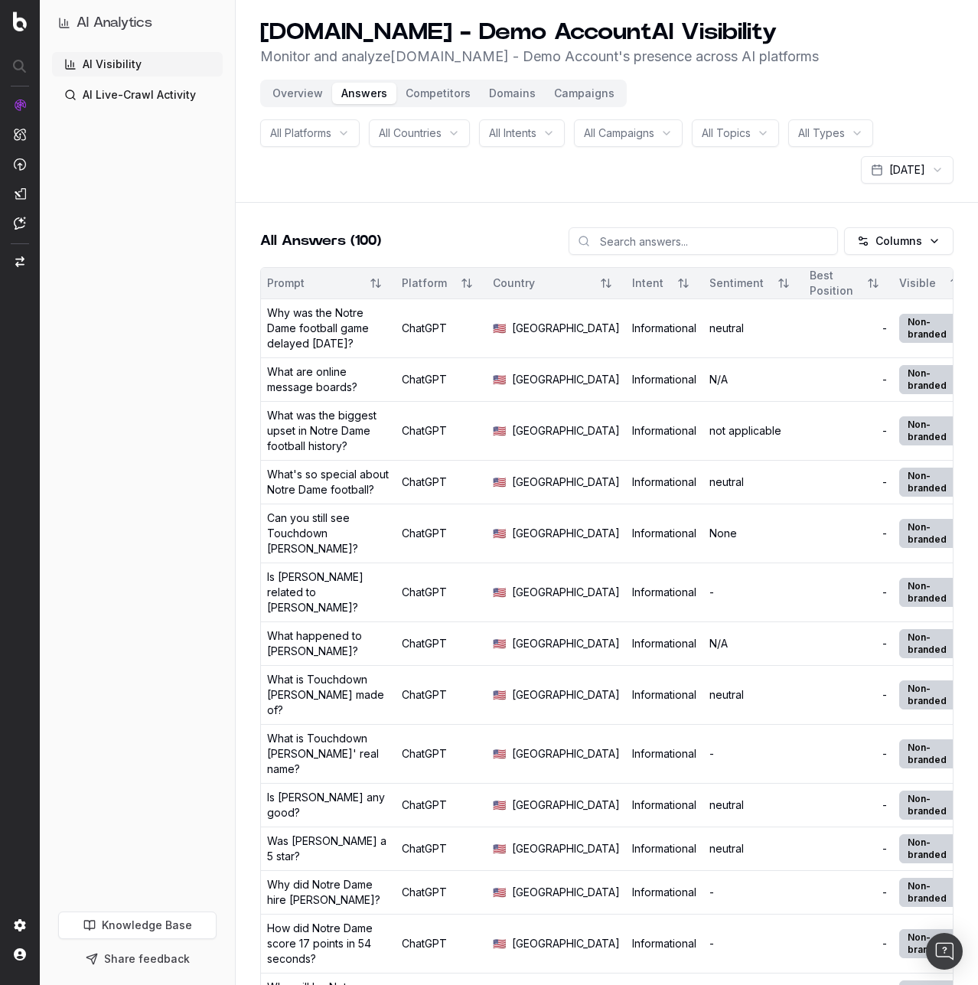
click at [733, 159] on html "AI Analytics AI Visibility AI Live-Crawl Activity Knowledge Base Share feedback…" at bounding box center [489, 492] width 978 height 985
click at [363, 128] on div "All Platforms All Countries All Intents All Campaigns All Topics All Types [DAT…" at bounding box center [606, 151] width 693 height 64
click at [325, 138] on span "All Platforms" at bounding box center [300, 132] width 61 height 15
click at [460, 188] on header "[DOMAIN_NAME] - Demo Account AI Visibility Monitor and analyze [DOMAIN_NAME] - …" at bounding box center [607, 101] width 742 height 203
click at [574, 91] on button "Campaigns" at bounding box center [584, 93] width 79 height 21
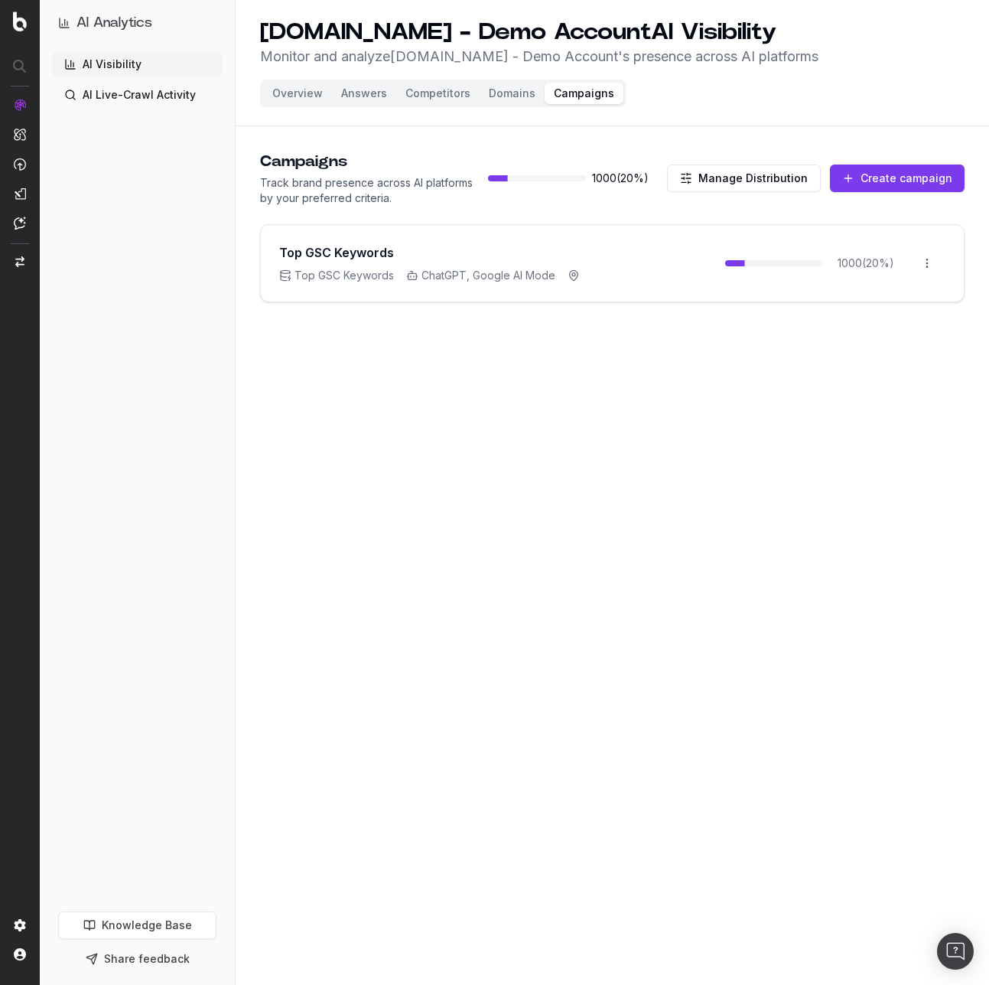
click at [630, 251] on div "Top GSC Keywords Top GSC Keywords ChatGPT, Google AI Mode 1000 ( 20 %) Open menu" at bounding box center [612, 263] width 703 height 77
click at [885, 184] on button "Create campaign" at bounding box center [897, 179] width 135 height 28
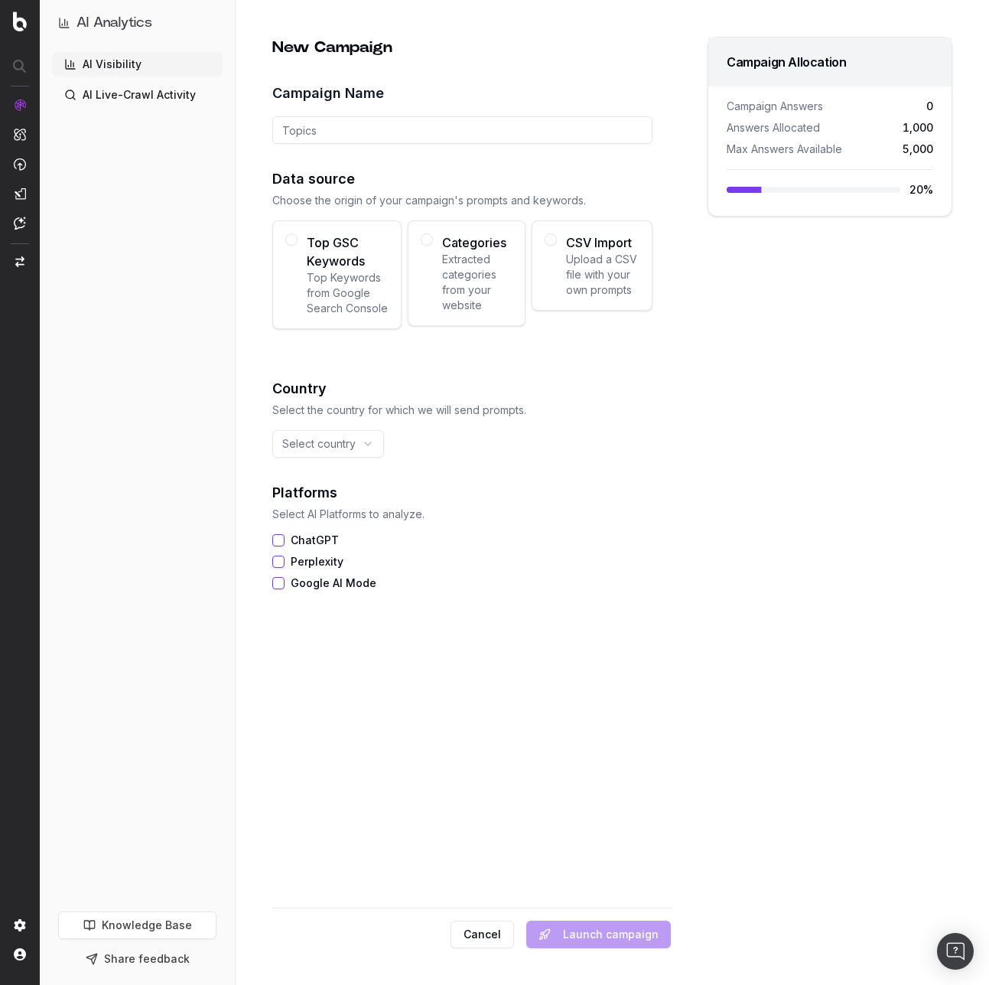
click at [546, 57] on h2 "New Campaign" at bounding box center [462, 47] width 380 height 21
click at [157, 65] on link "AI Visibility" at bounding box center [137, 64] width 171 height 24
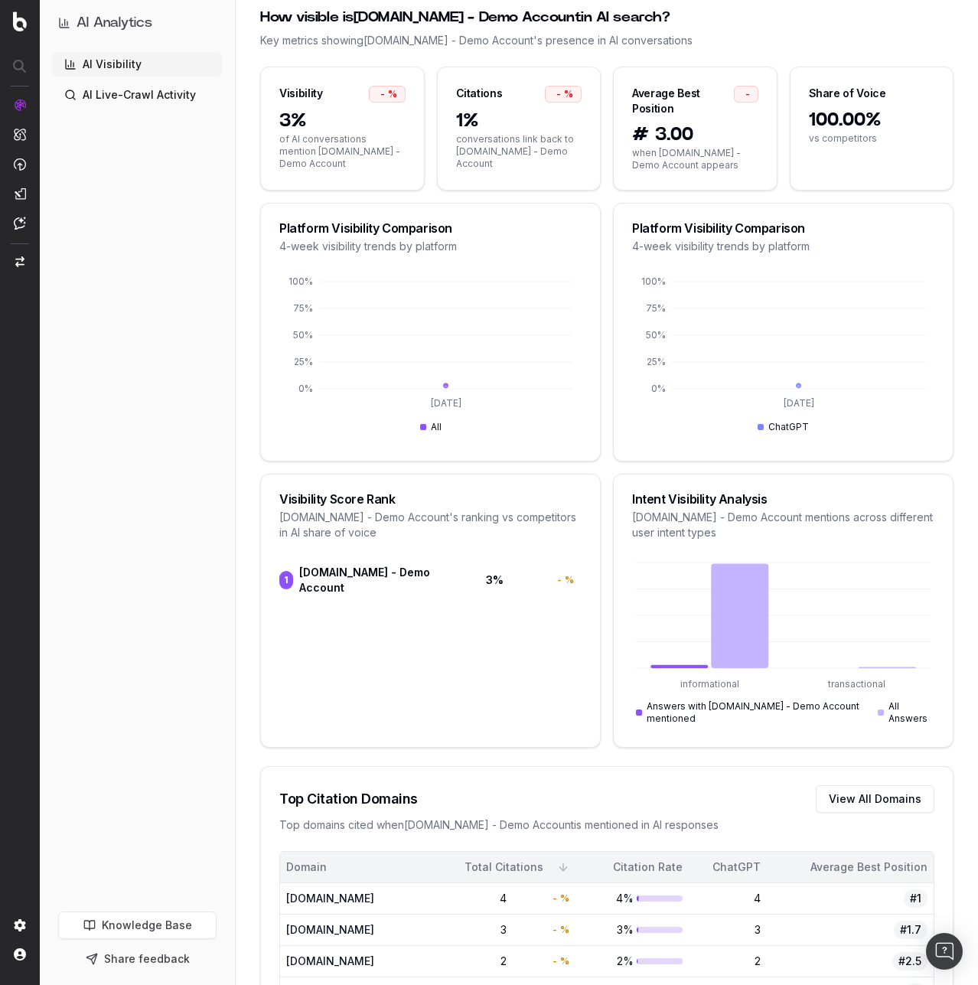
scroll to position [280, 0]
